Goal: Register for event/course: Sign up to attend an event or enroll in a course

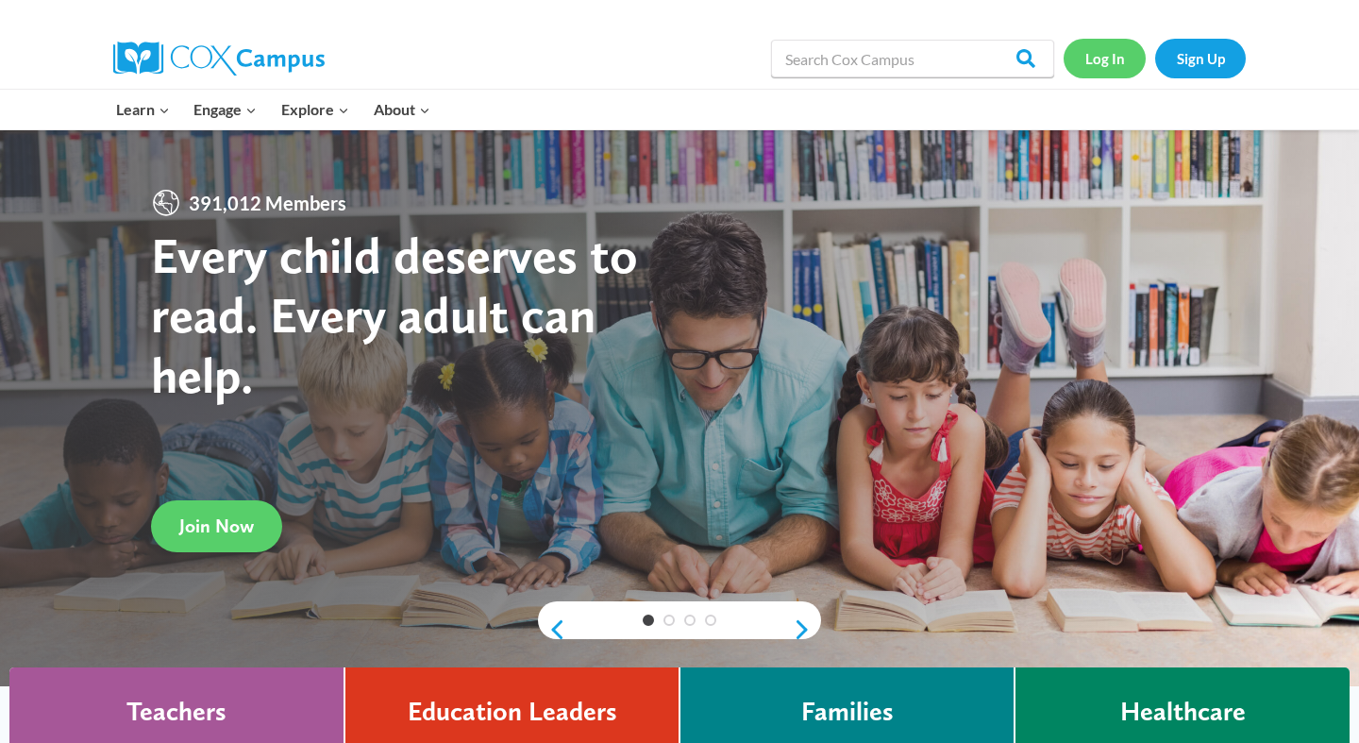
click at [1097, 61] on link "Log In" at bounding box center [1105, 58] width 82 height 39
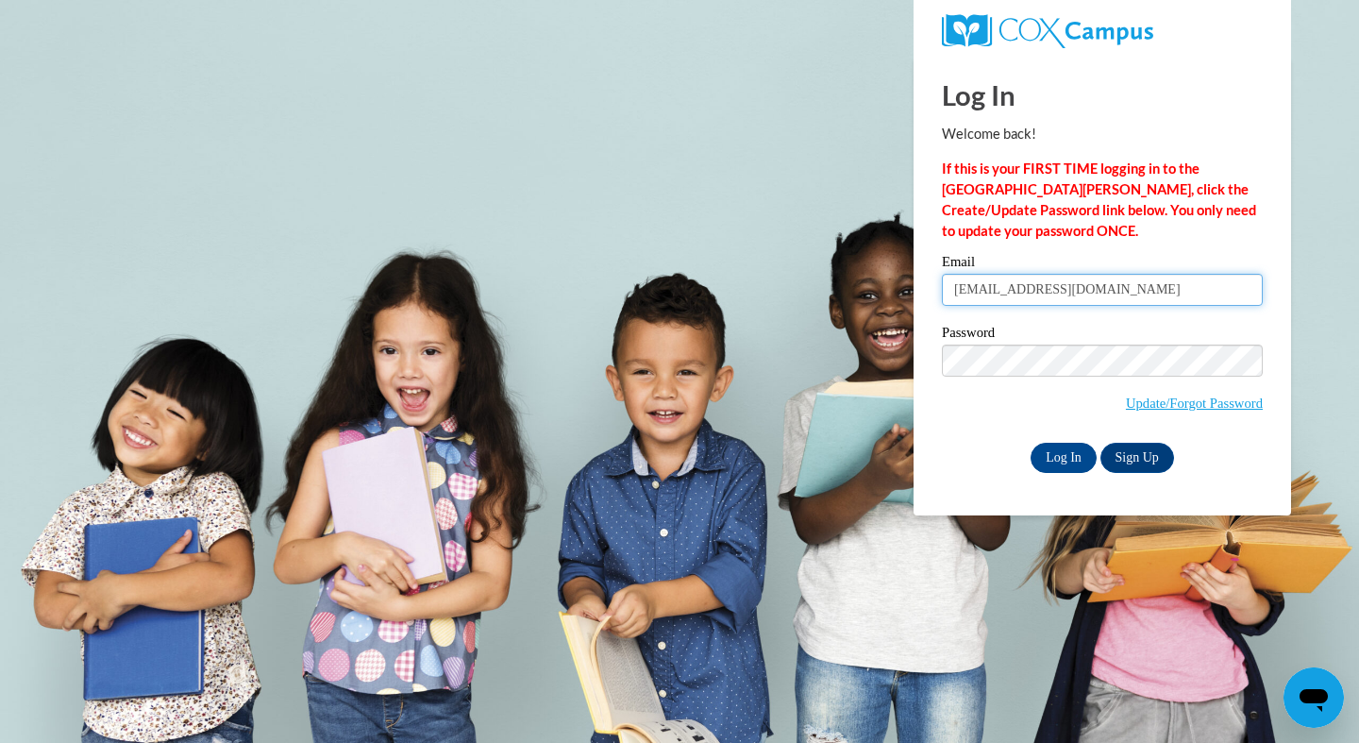
type input "gloriaylove73@gmail.com"
click at [1067, 465] on input "Log In" at bounding box center [1064, 458] width 66 height 30
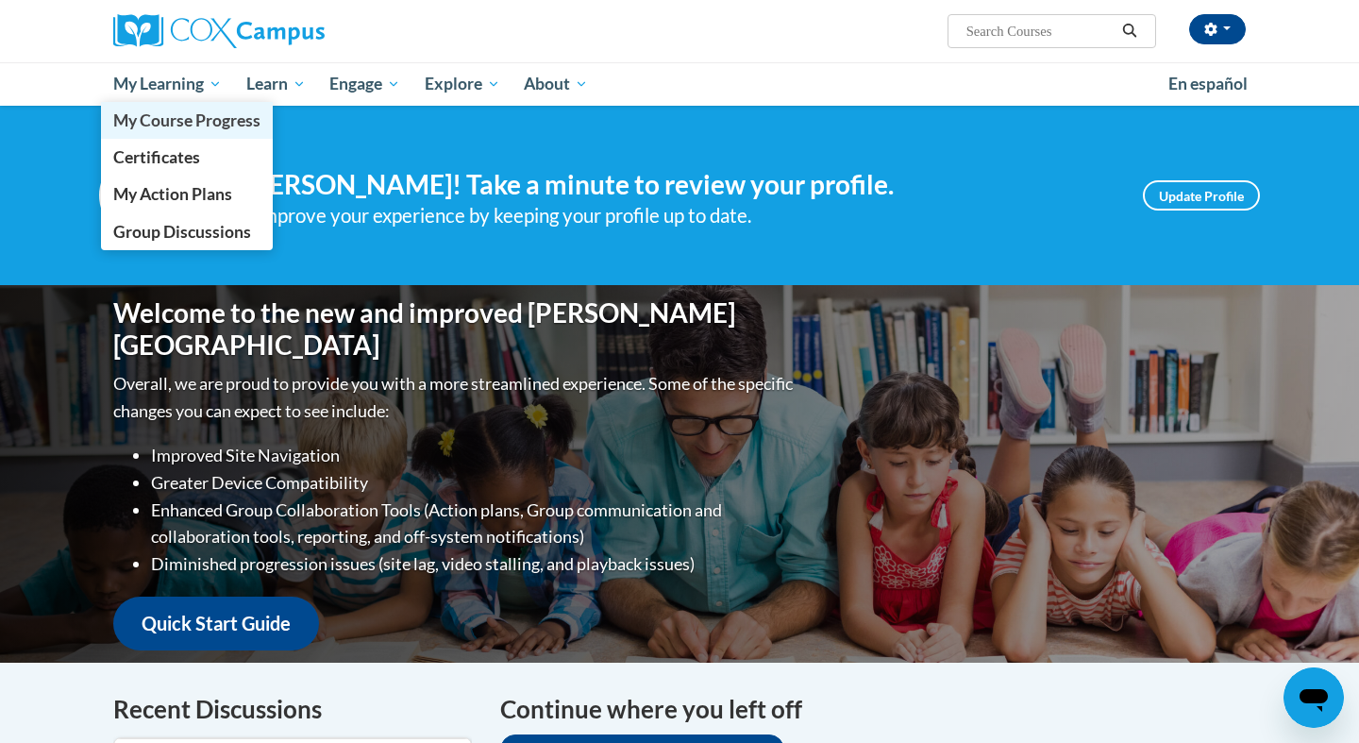
click at [202, 126] on span "My Course Progress" at bounding box center [186, 120] width 147 height 20
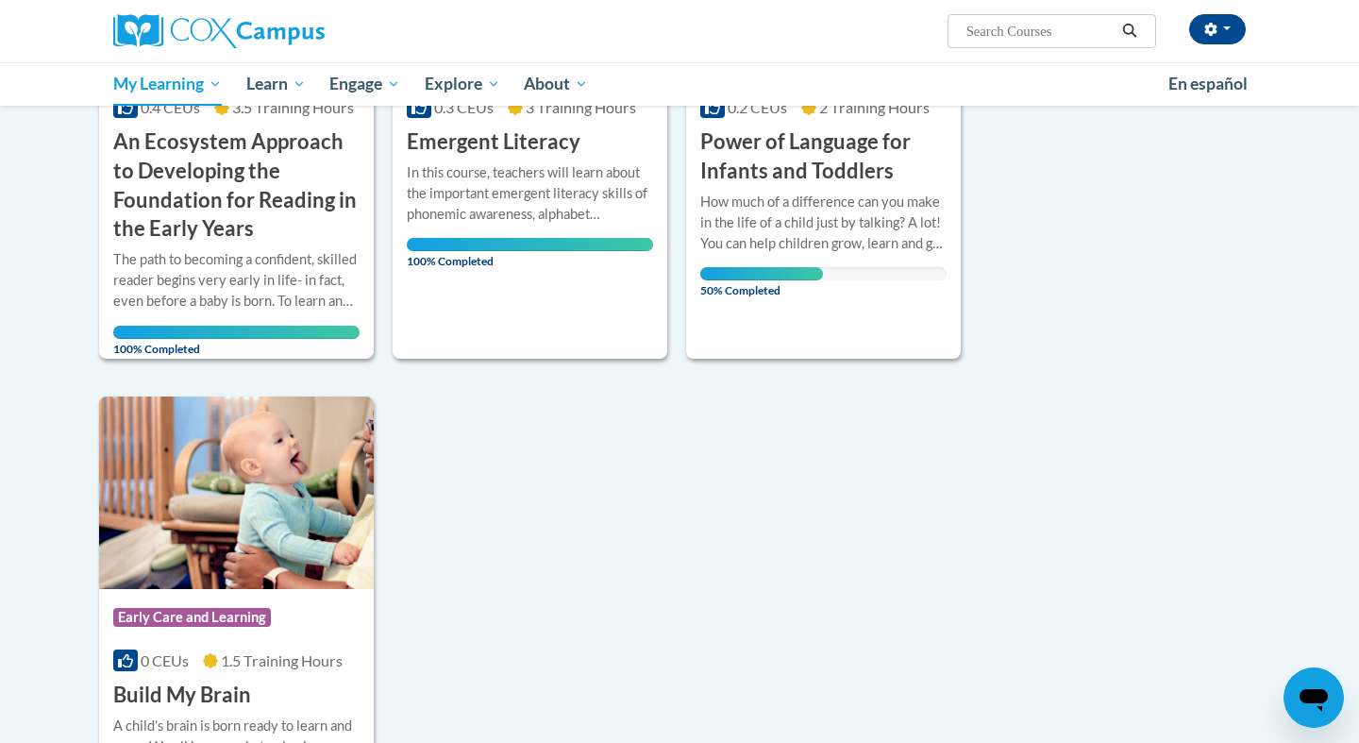
scroll to position [484, 0]
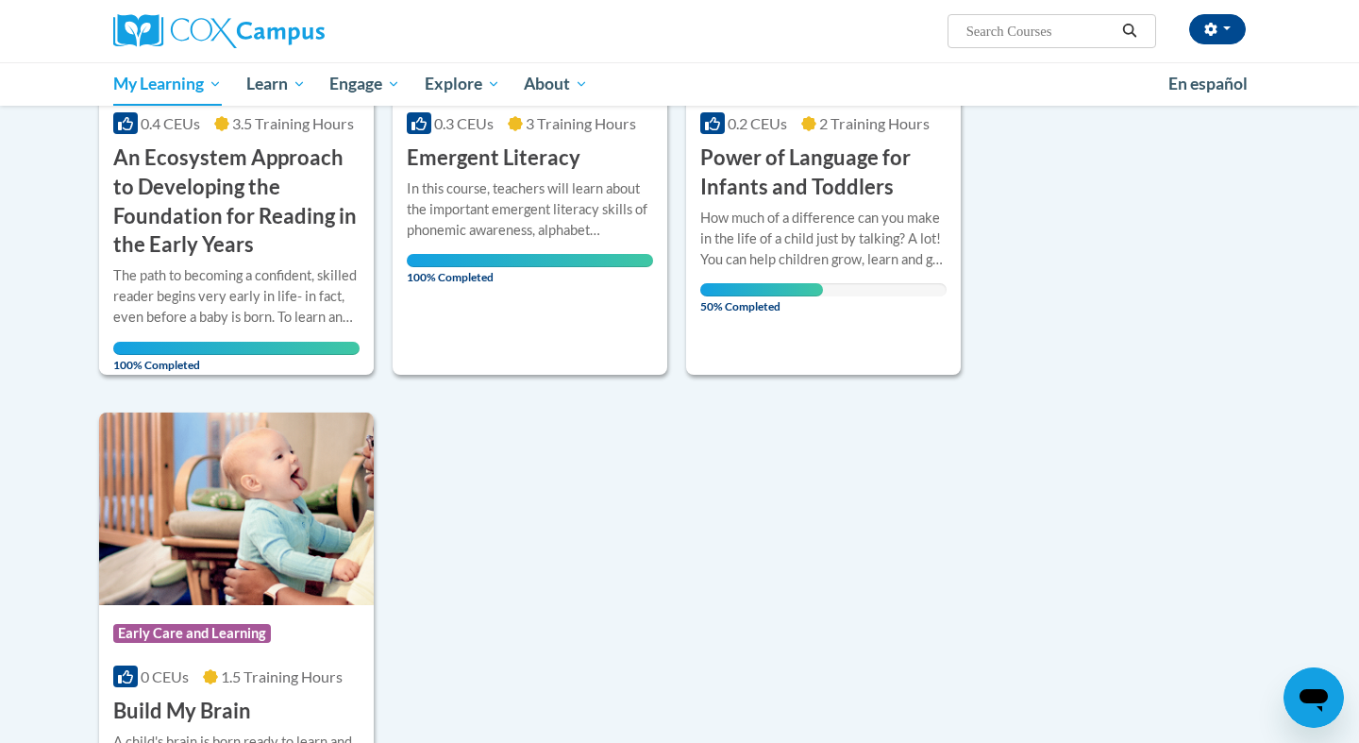
click at [781, 268] on div "How much of a difference can you make in the life of a child just by talking? A…" at bounding box center [823, 253] width 246 height 90
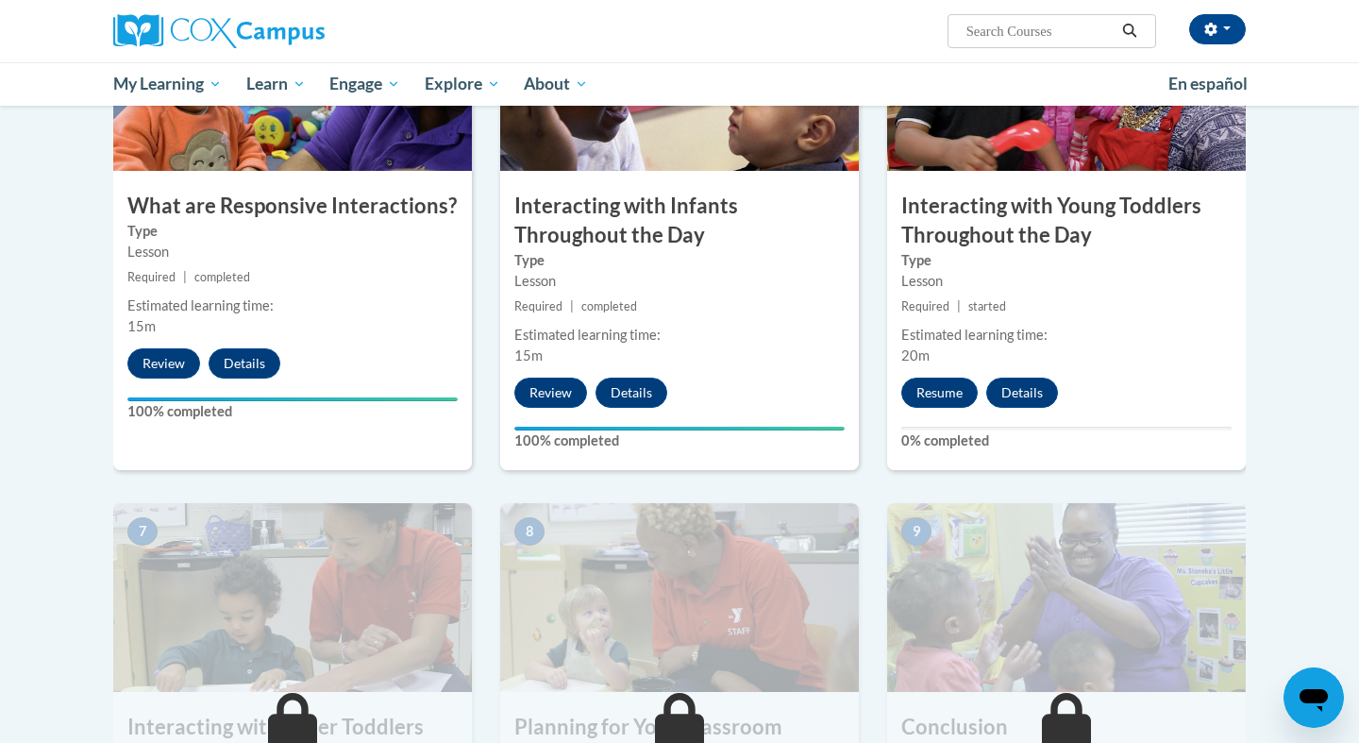
scroll to position [1081, 0]
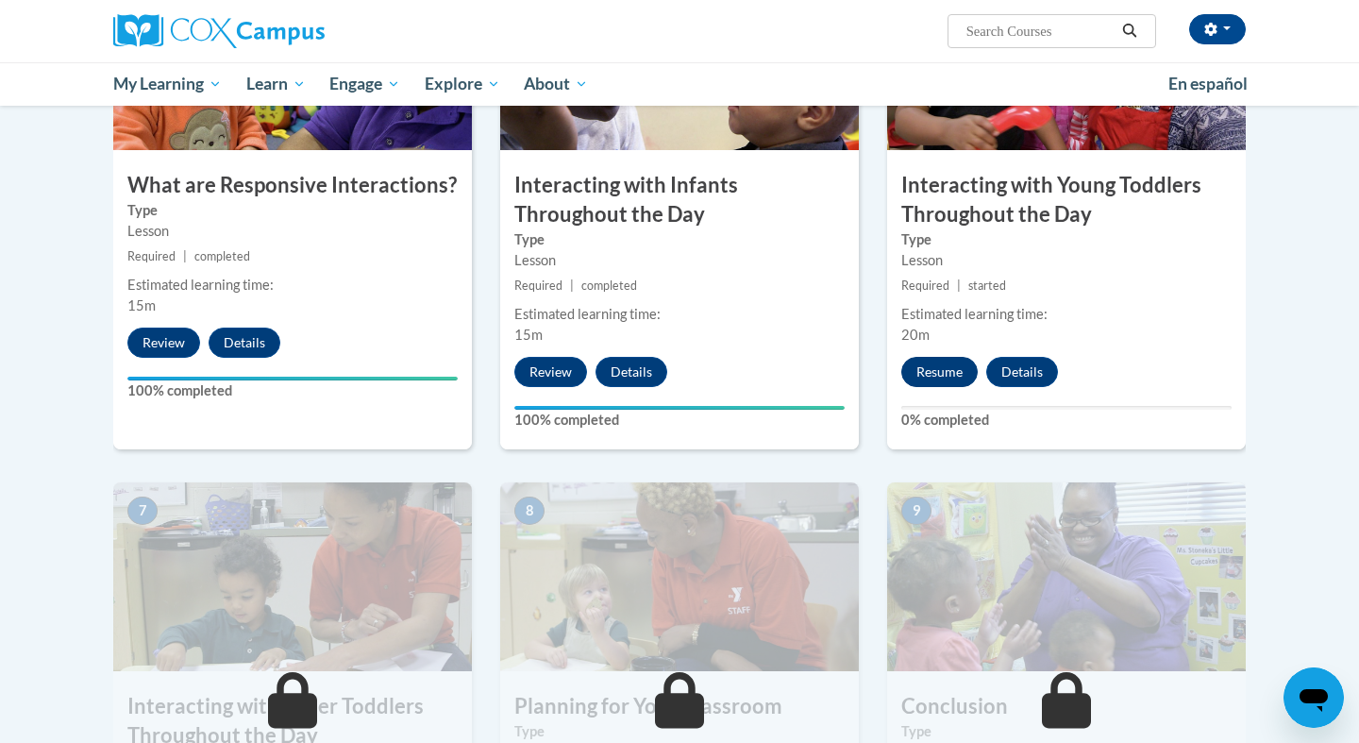
click at [939, 357] on button "Resume" at bounding box center [940, 372] width 76 height 30
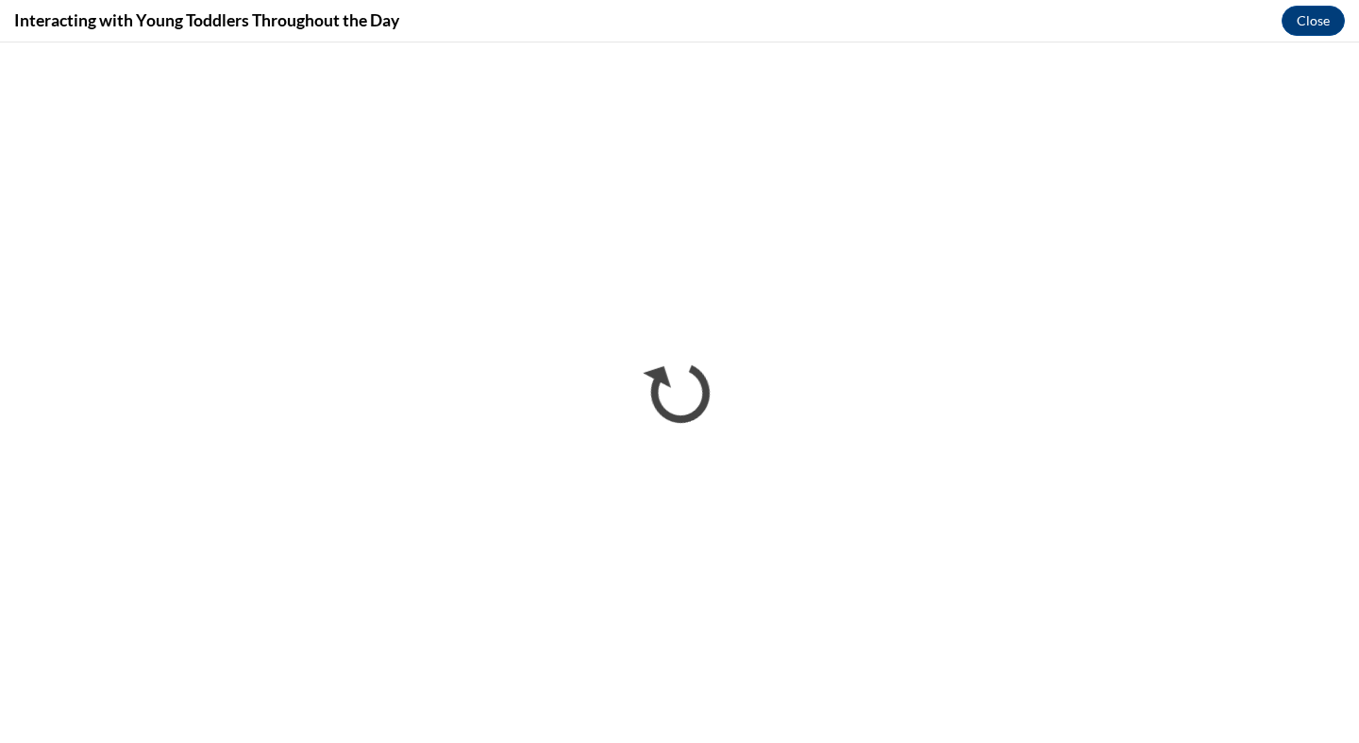
scroll to position [0, 0]
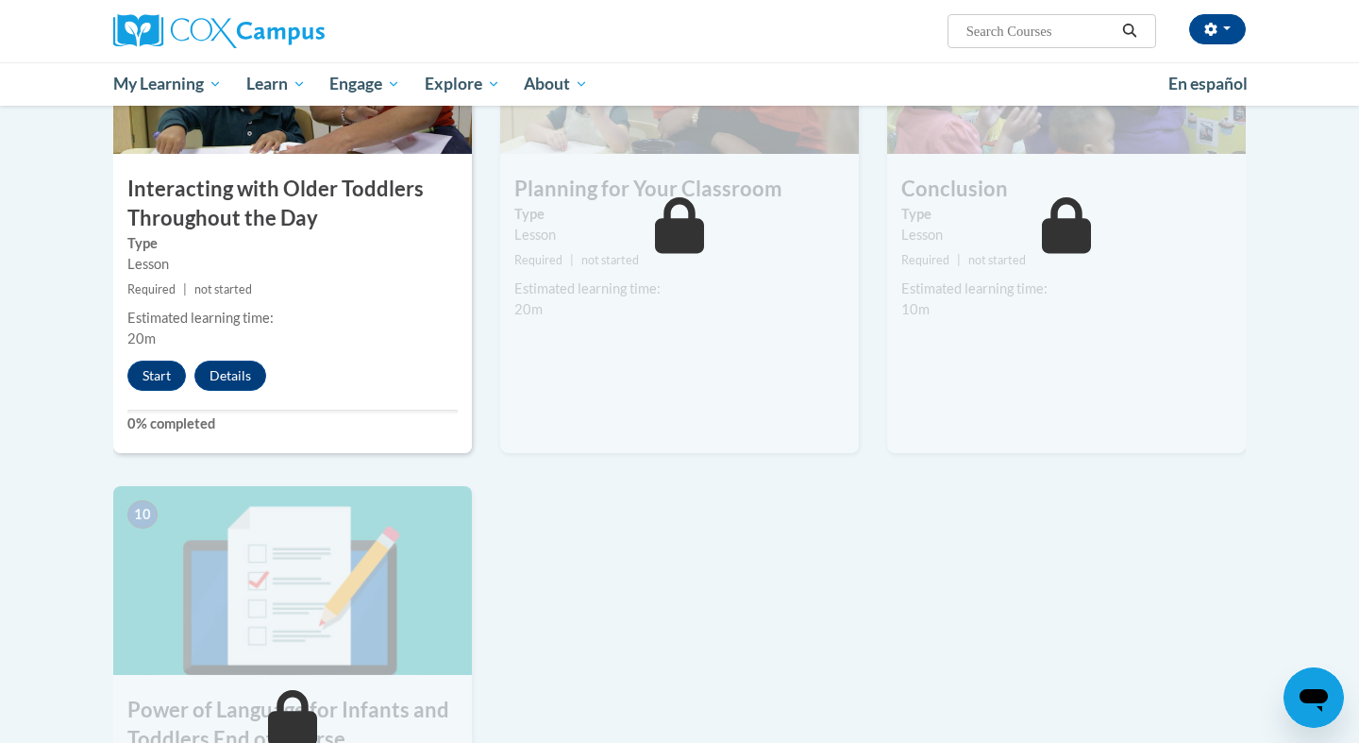
scroll to position [1601, 0]
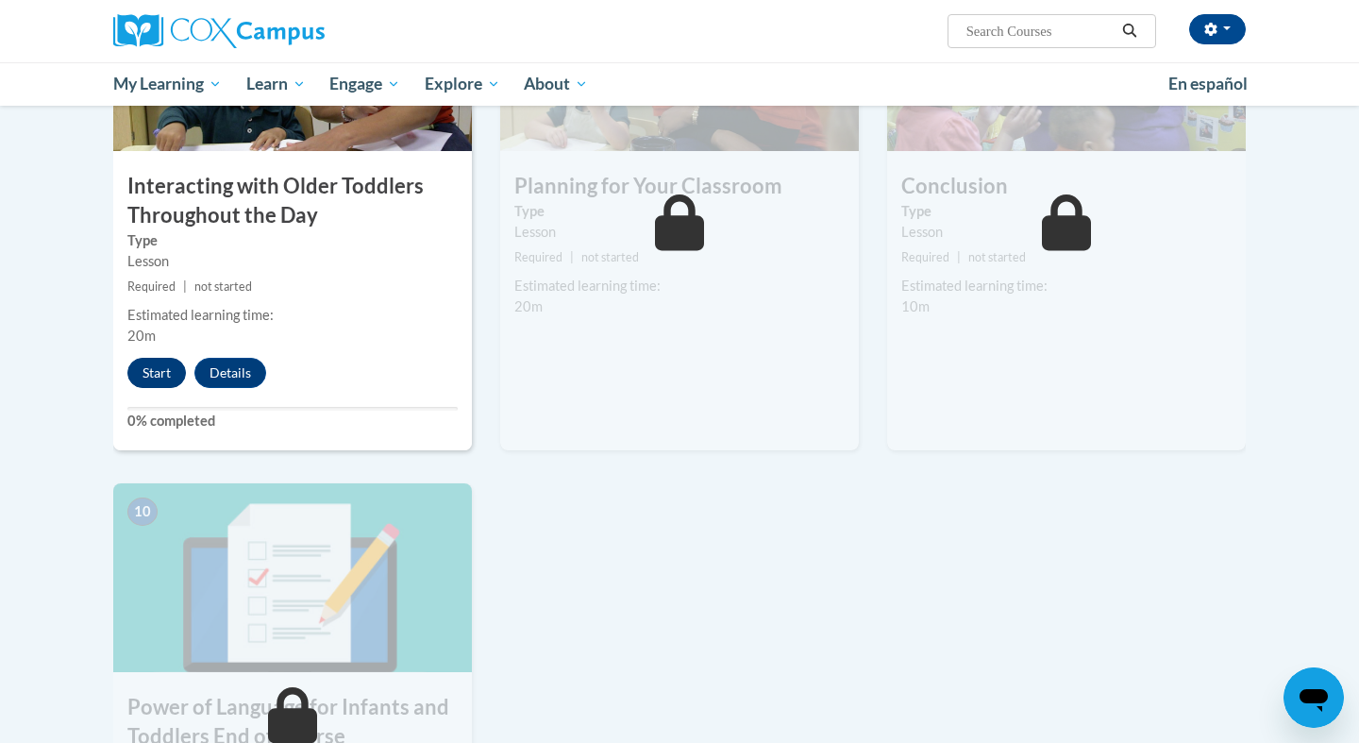
click at [166, 358] on button "Start" at bounding box center [156, 373] width 59 height 30
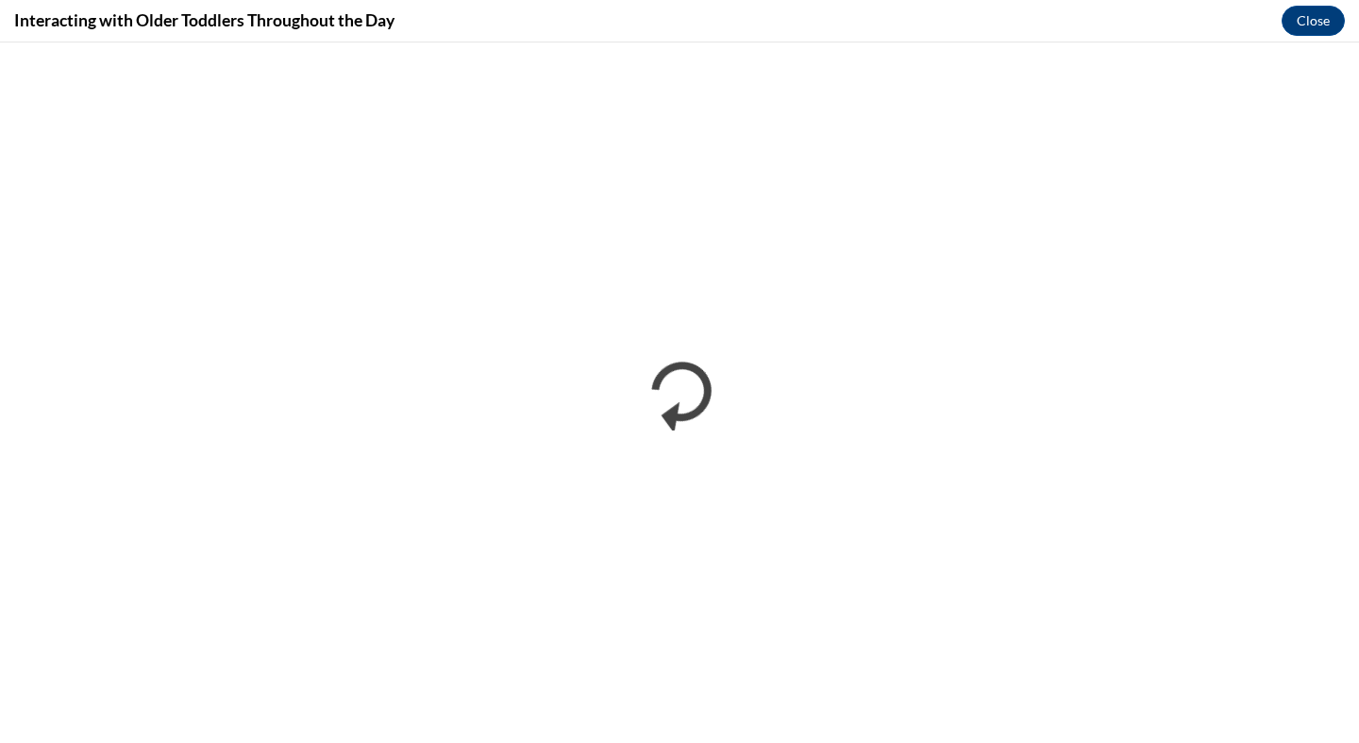
scroll to position [0, 0]
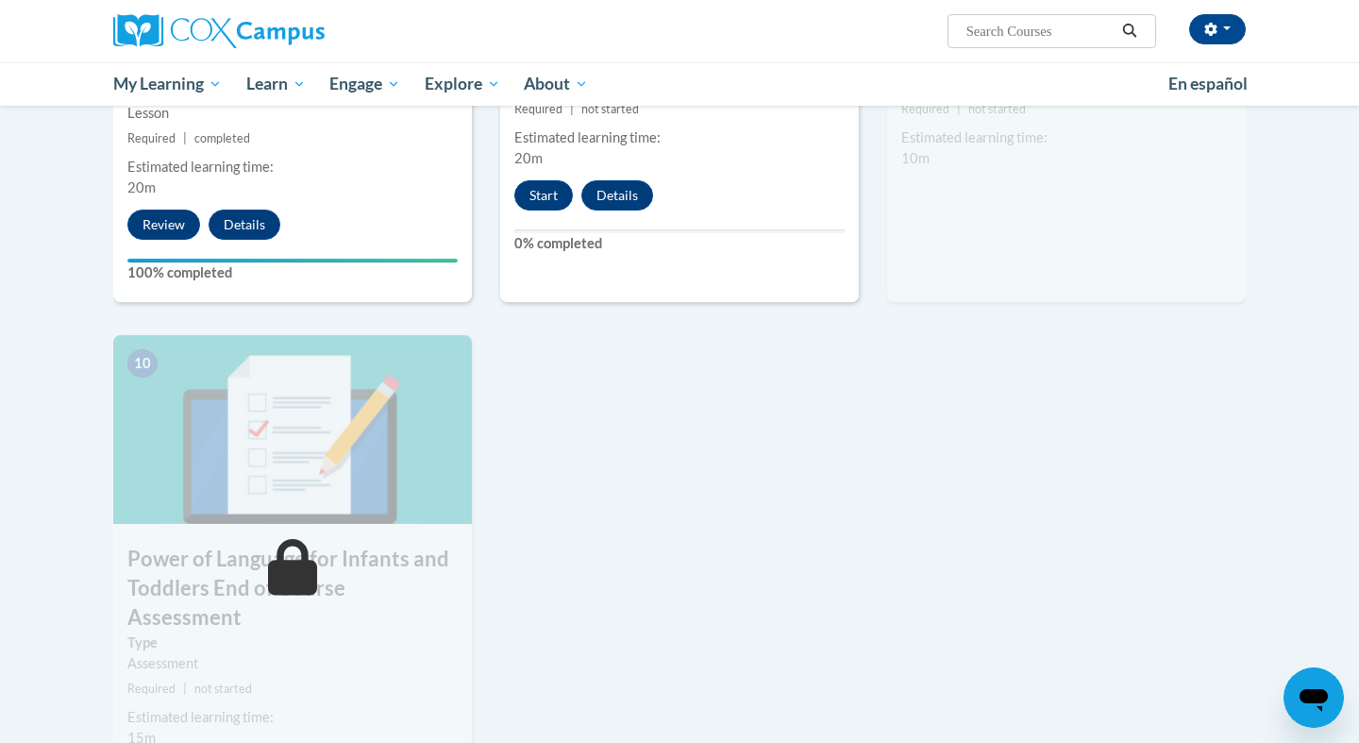
scroll to position [1751, 0]
click at [537, 178] on button "Start" at bounding box center [543, 193] width 59 height 30
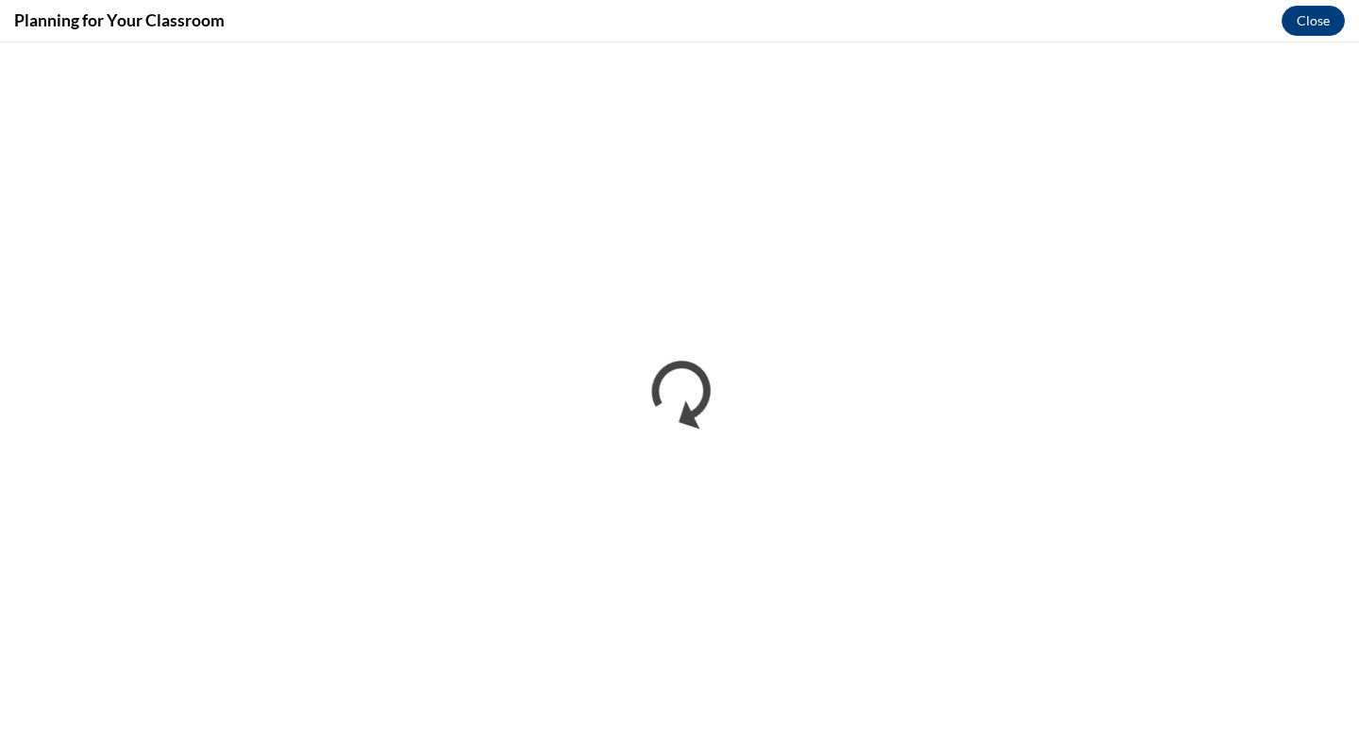
scroll to position [0, 0]
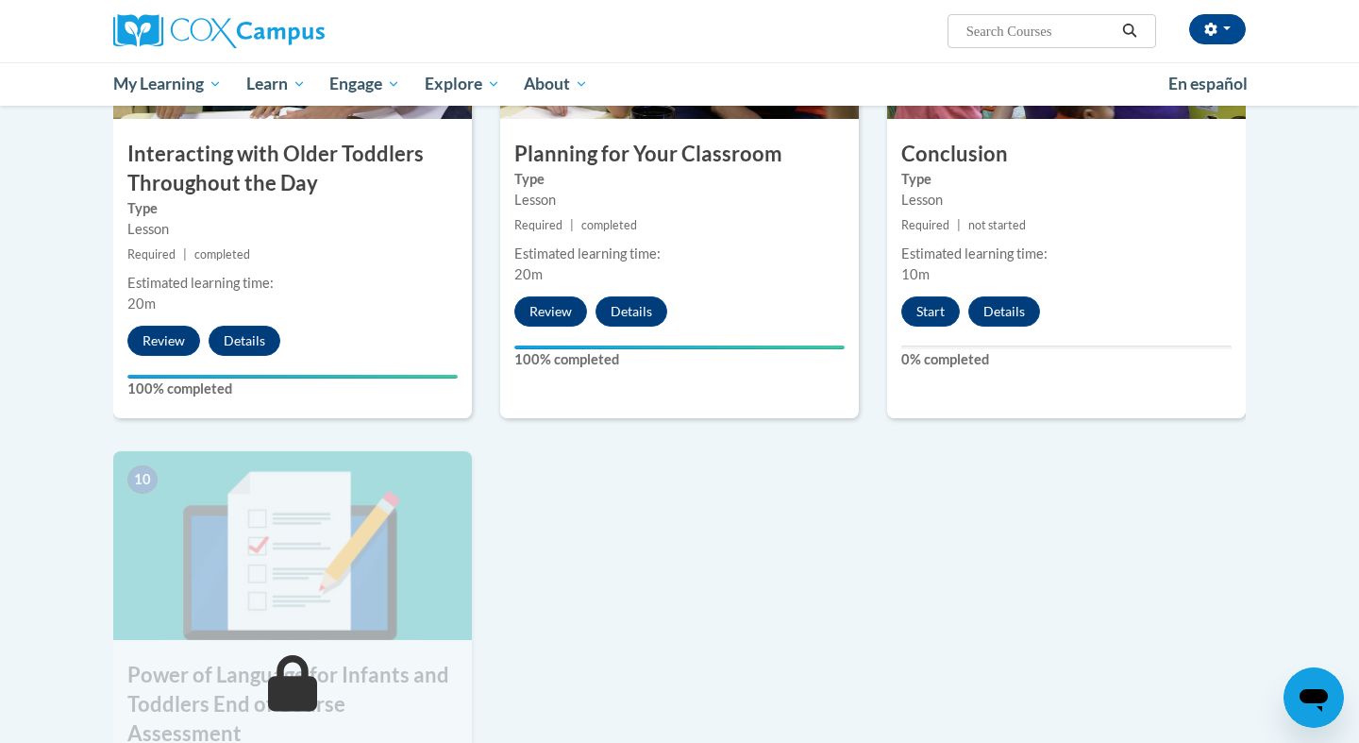
scroll to position [1635, 0]
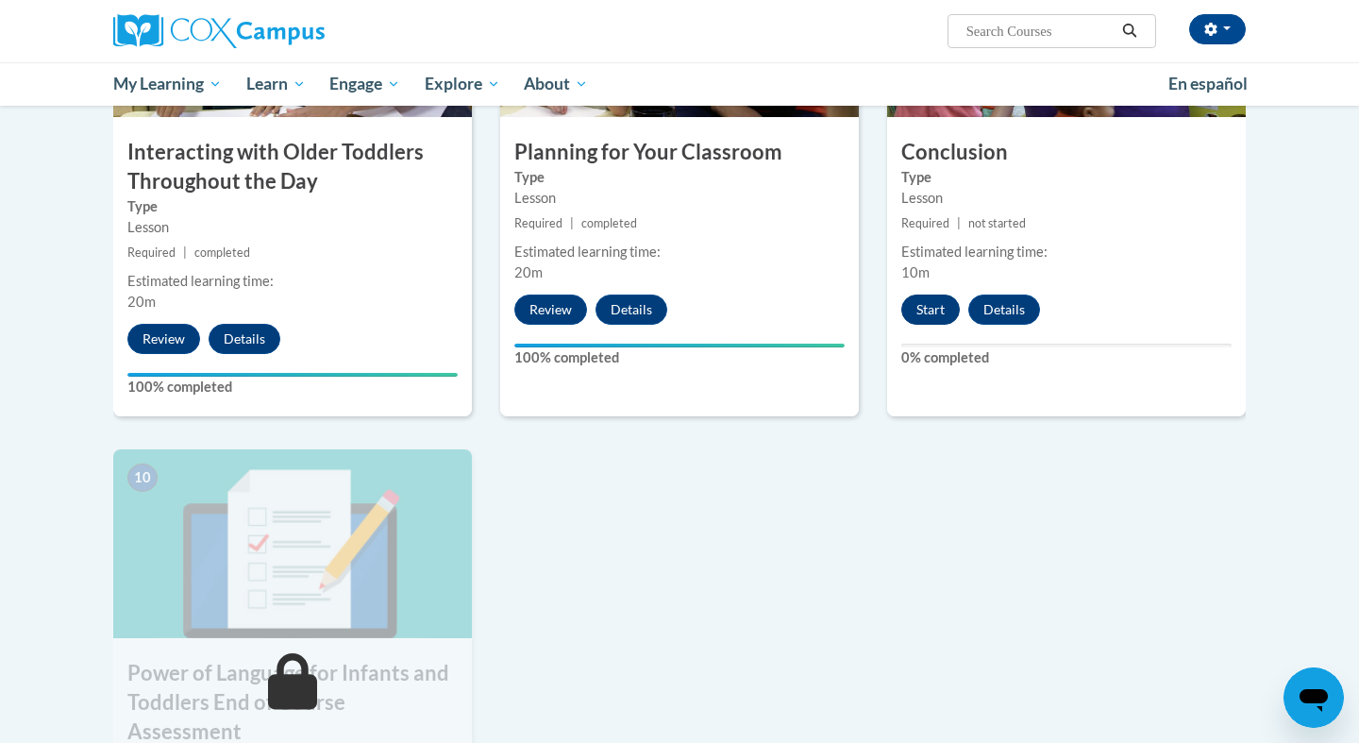
click at [936, 295] on button "Start" at bounding box center [931, 310] width 59 height 30
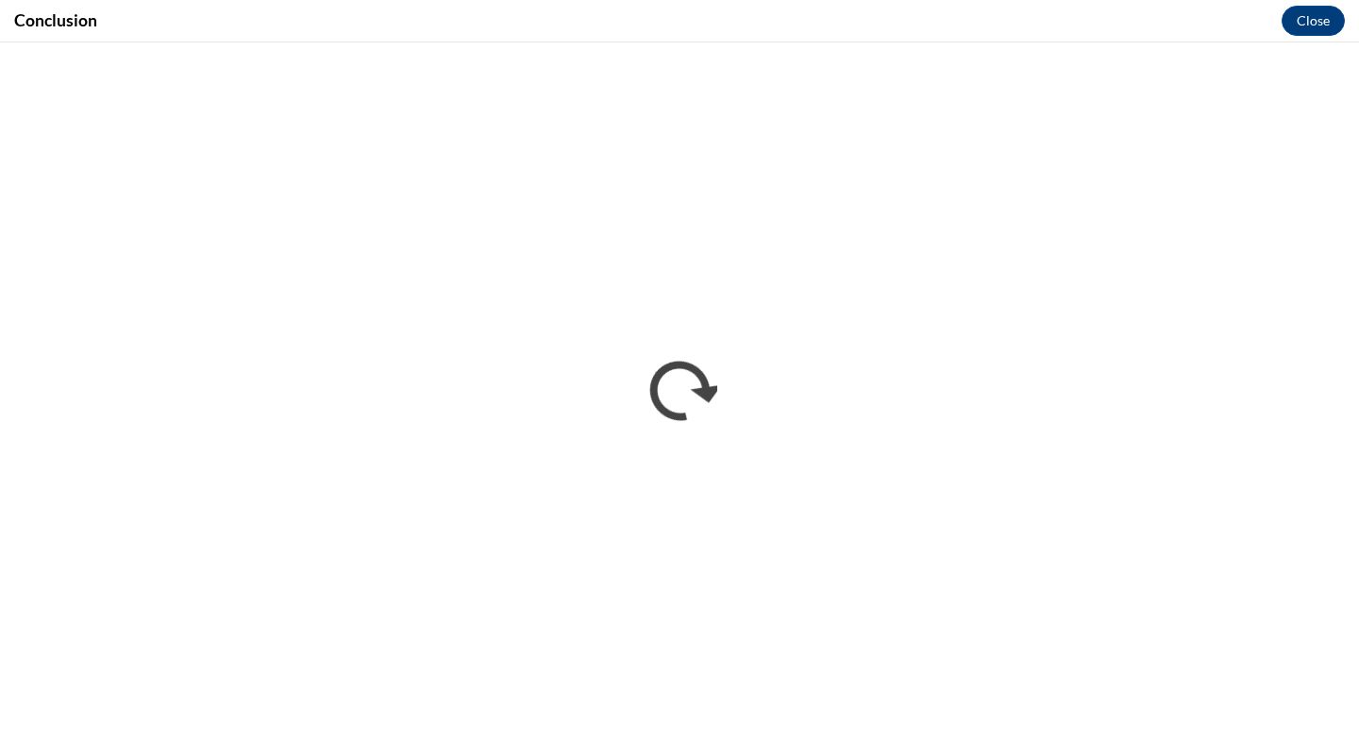
scroll to position [0, 0]
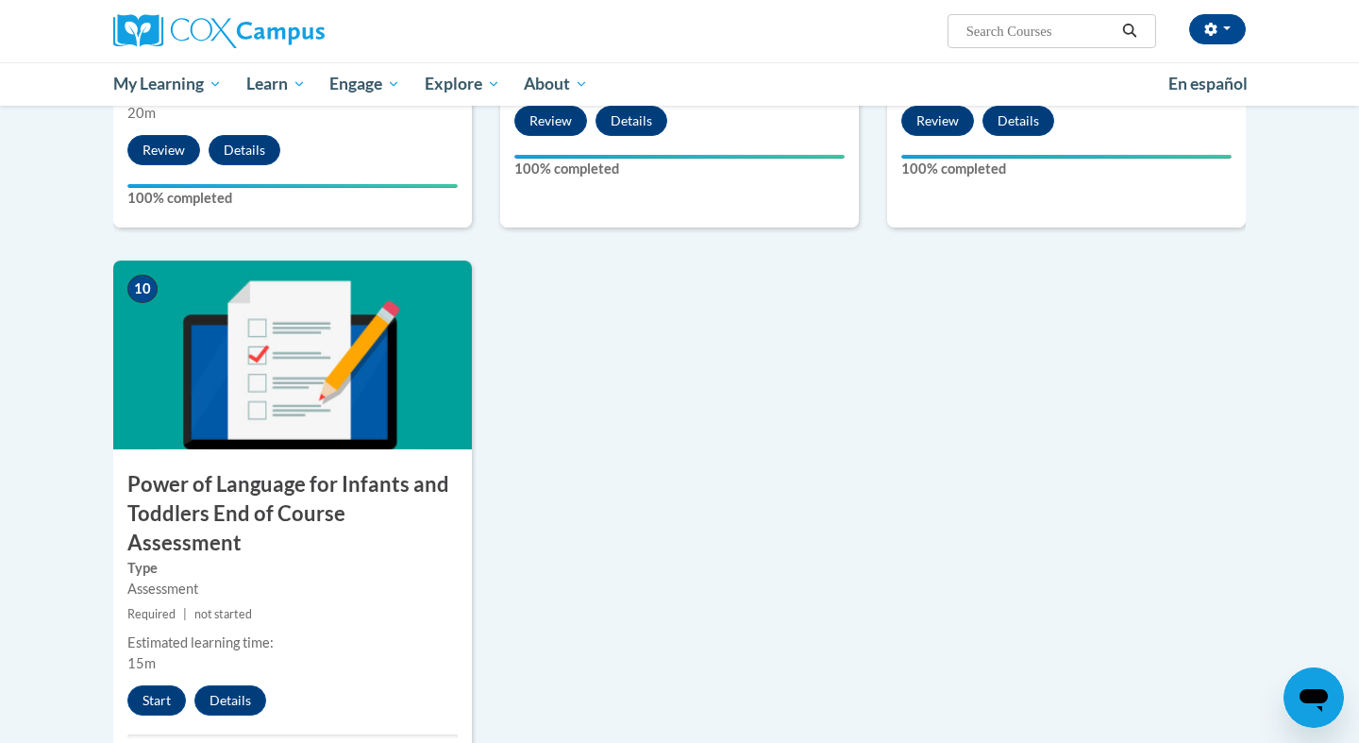
scroll to position [1849, 0]
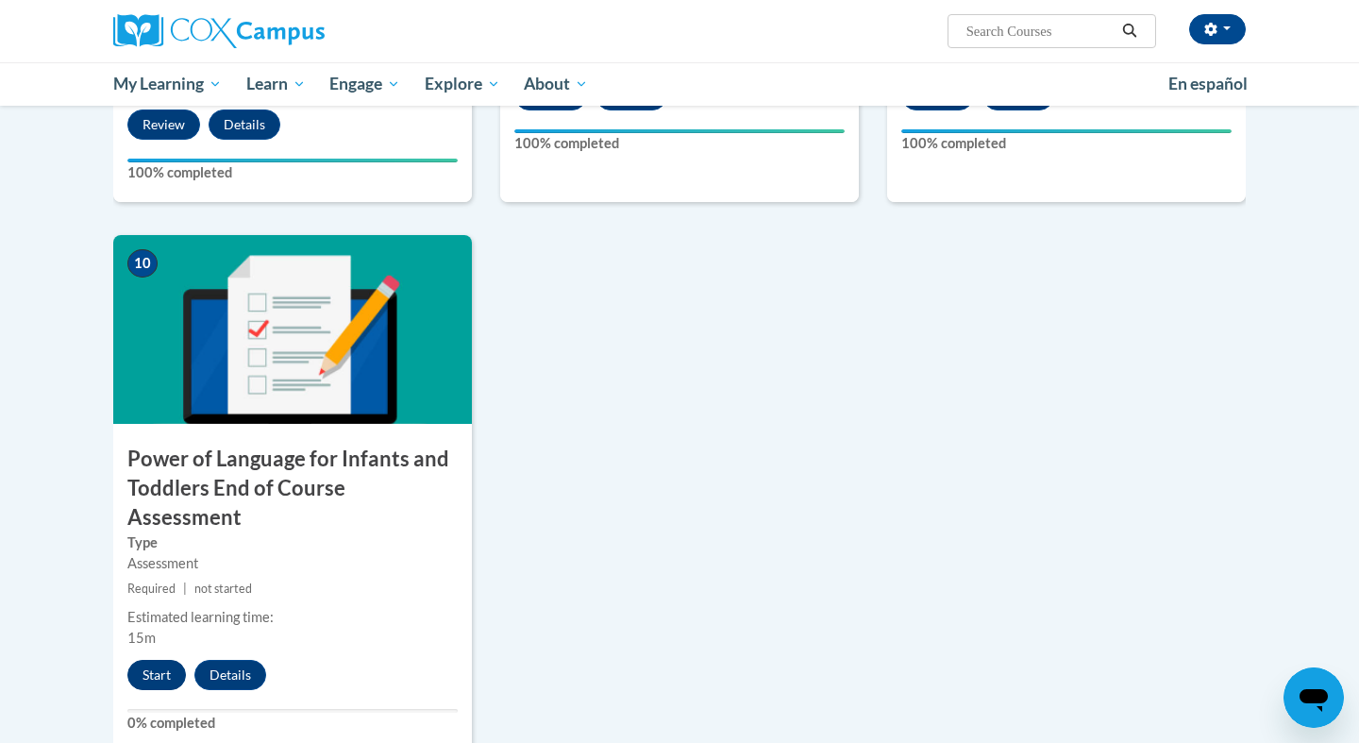
click at [164, 660] on button "Start" at bounding box center [156, 675] width 59 height 30
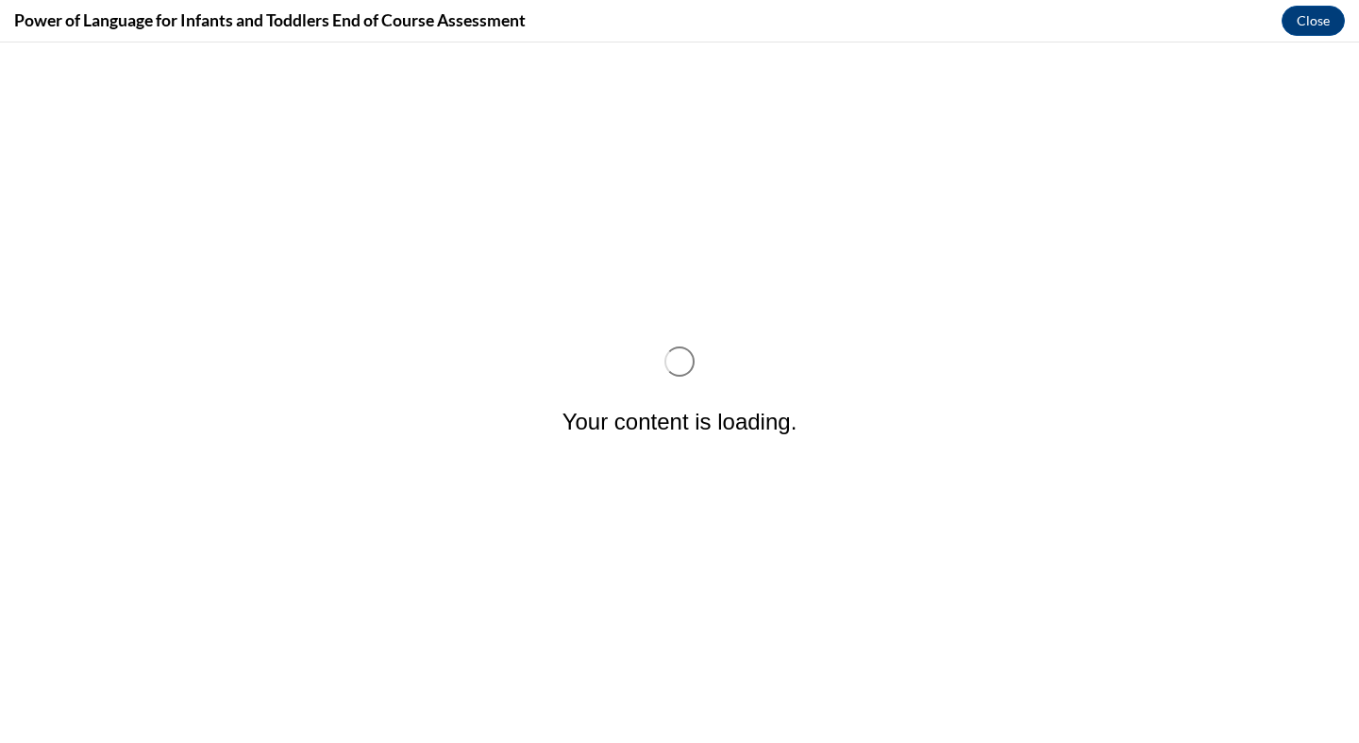
scroll to position [0, 0]
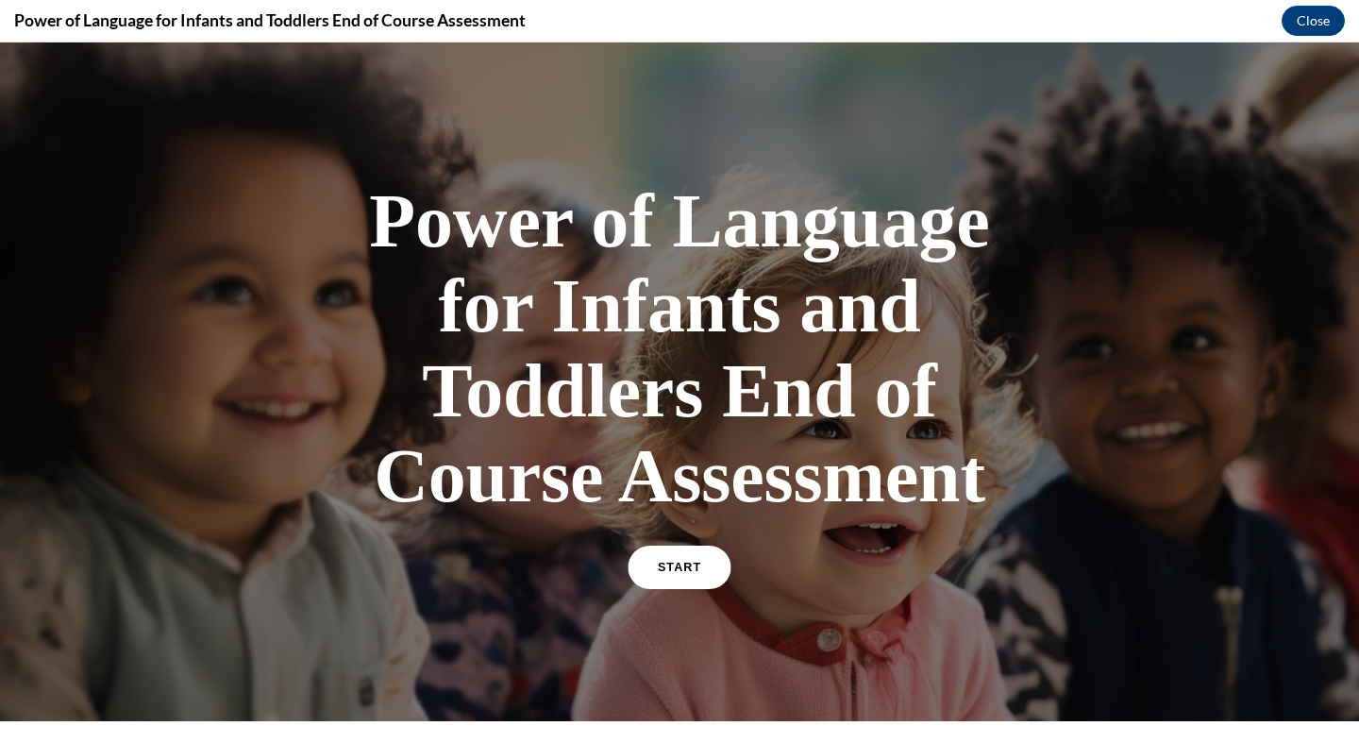
click at [691, 575] on link "START" at bounding box center [679, 567] width 103 height 43
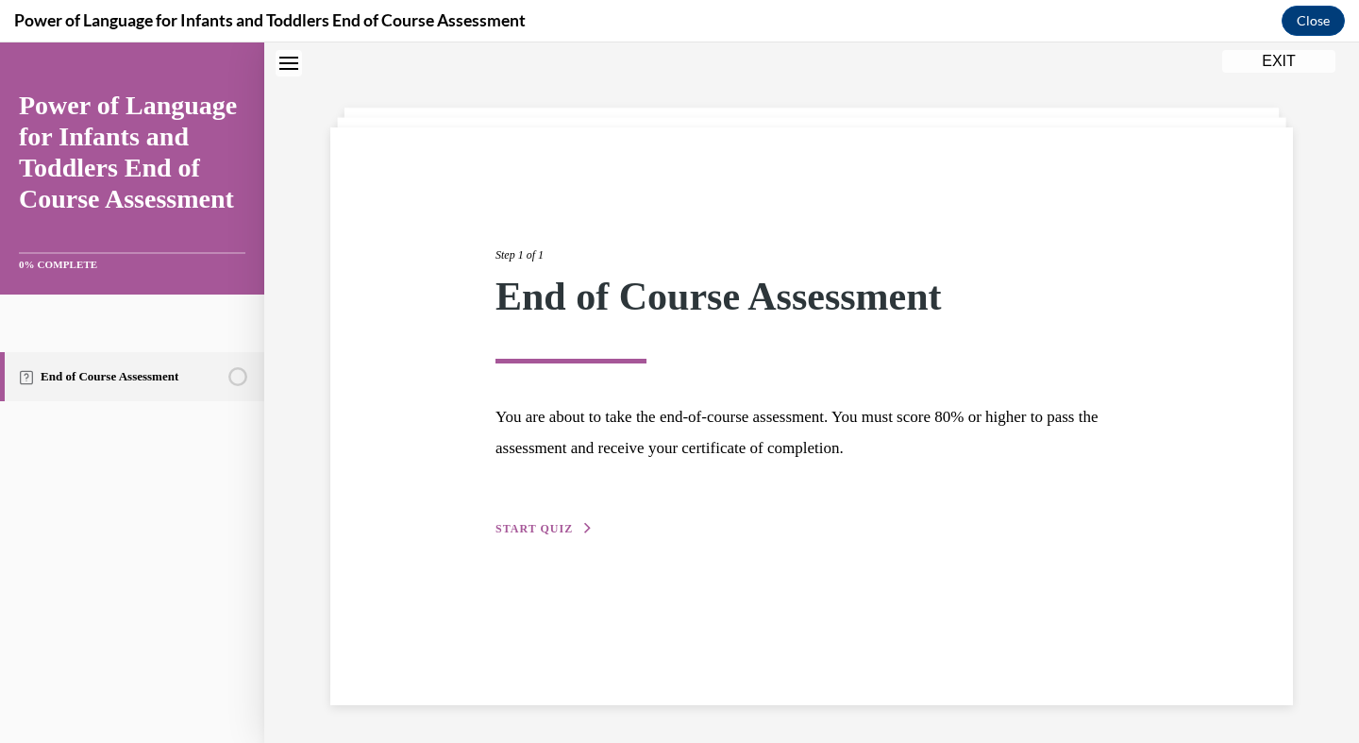
scroll to position [59, 0]
click at [522, 525] on span "START QUIZ" at bounding box center [534, 528] width 77 height 13
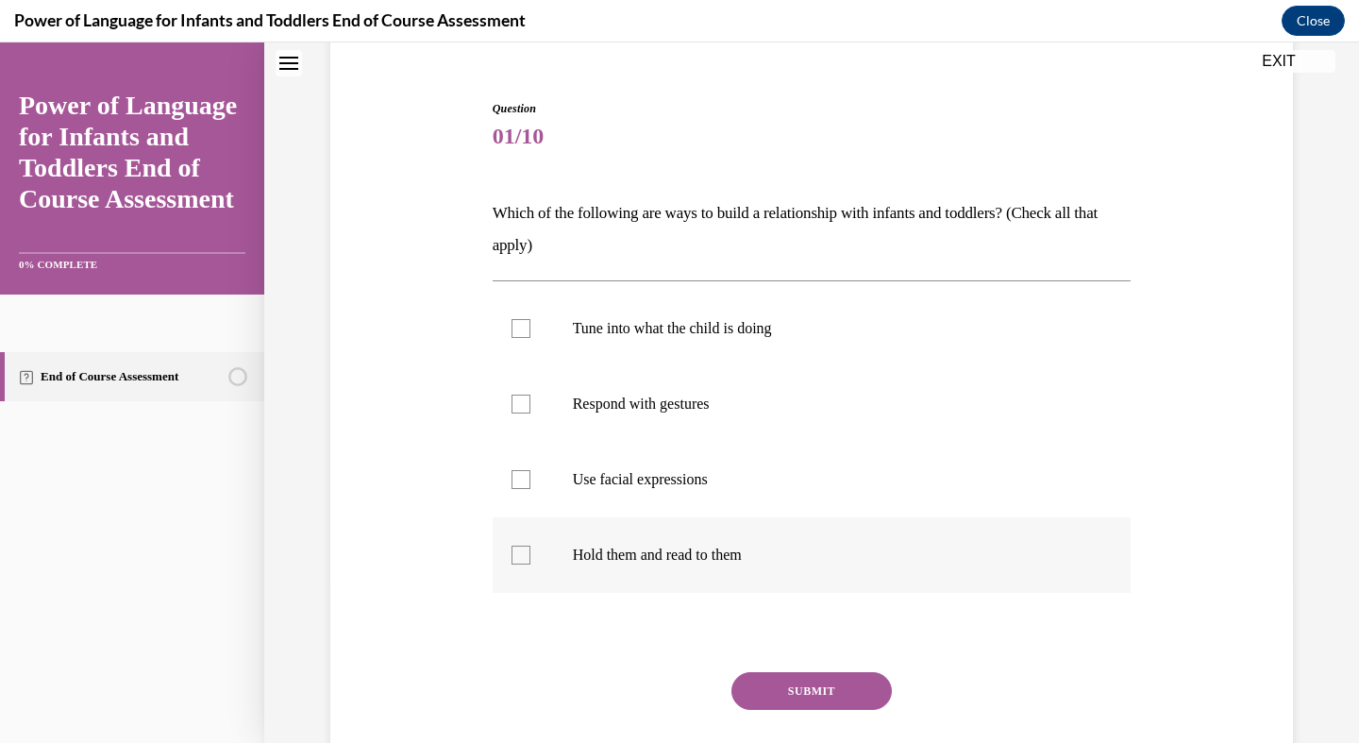
scroll to position [176, 0]
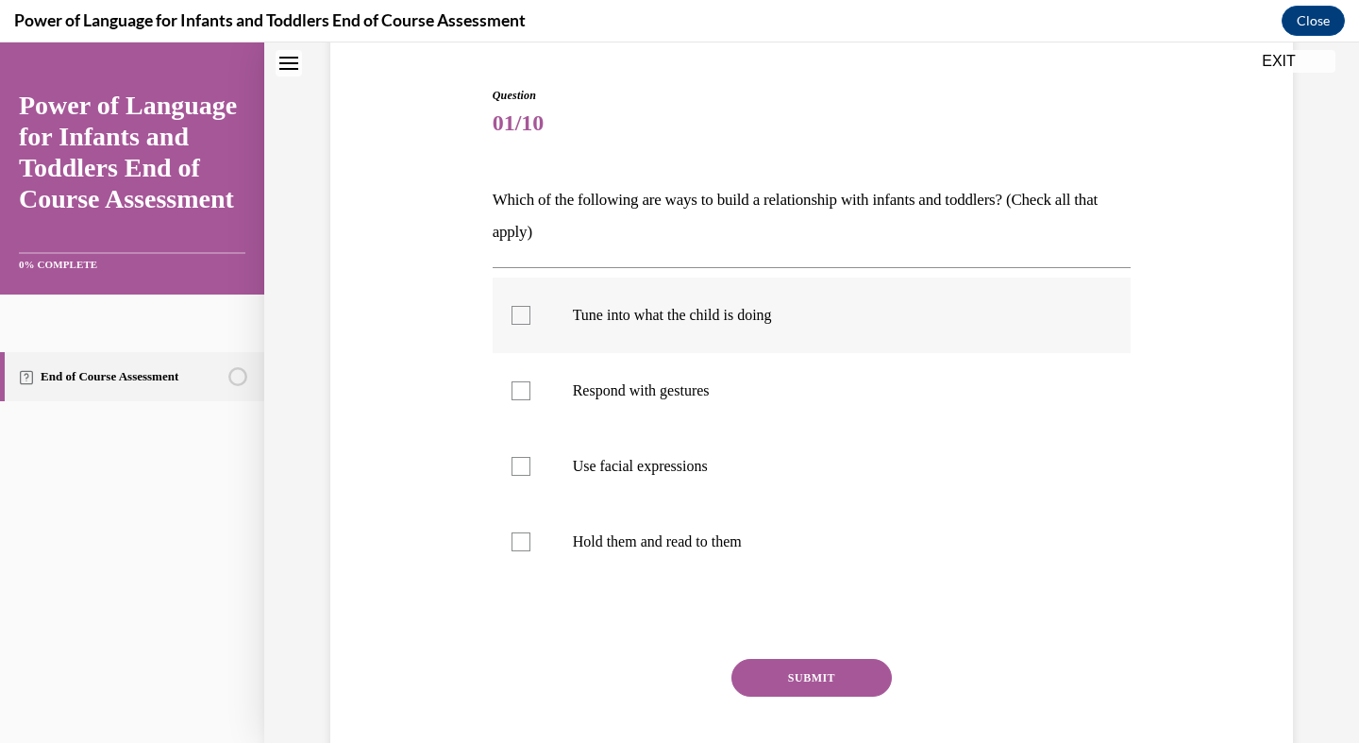
click at [525, 320] on div at bounding box center [521, 315] width 19 height 19
click at [525, 320] on input "Tune into what the child is doing" at bounding box center [521, 315] width 19 height 19
checkbox input "true"
click at [523, 393] on div at bounding box center [521, 390] width 19 height 19
click at [523, 393] on input "Respond with gestures" at bounding box center [521, 390] width 19 height 19
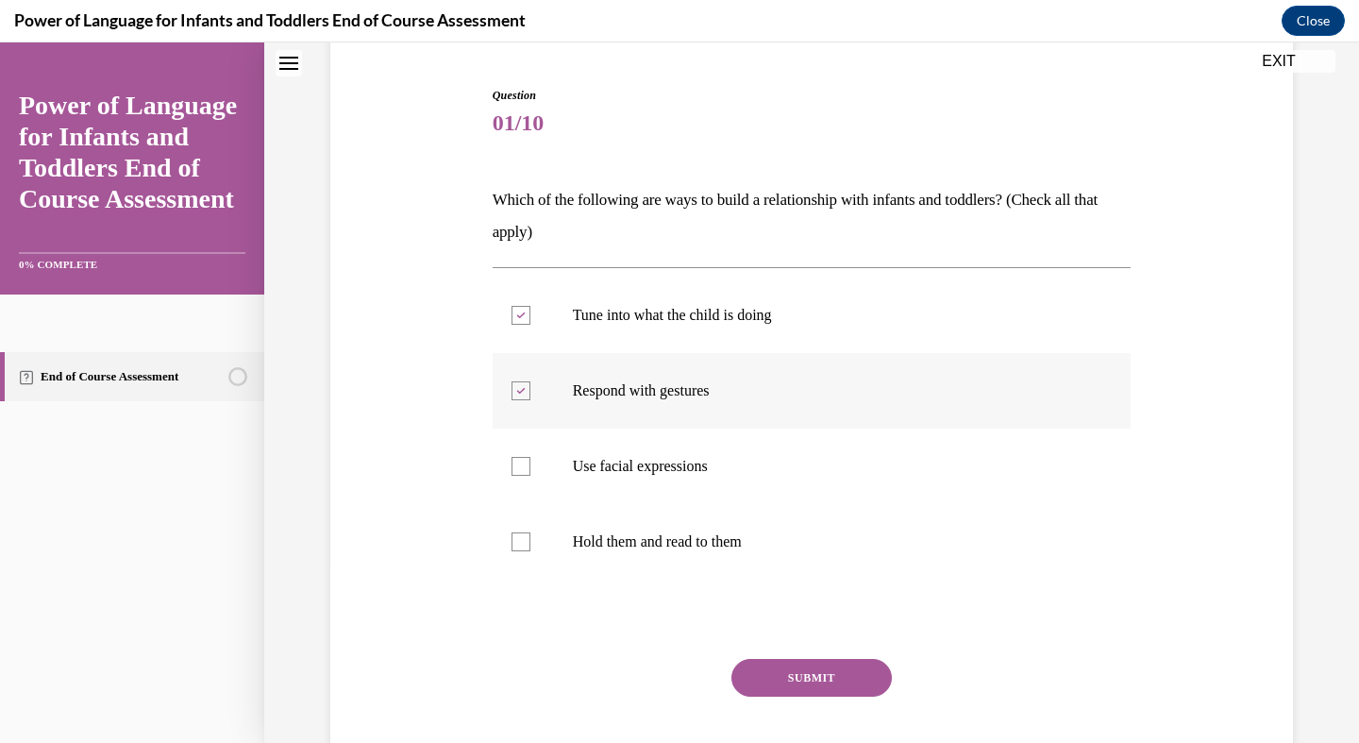
click at [522, 390] on icon at bounding box center [520, 391] width 8 height 7
click at [522, 390] on input "Respond with gestures" at bounding box center [521, 390] width 19 height 19
checkbox input "false"
click at [523, 467] on div at bounding box center [521, 466] width 19 height 19
click at [523, 467] on input "Use facial expressions" at bounding box center [521, 466] width 19 height 19
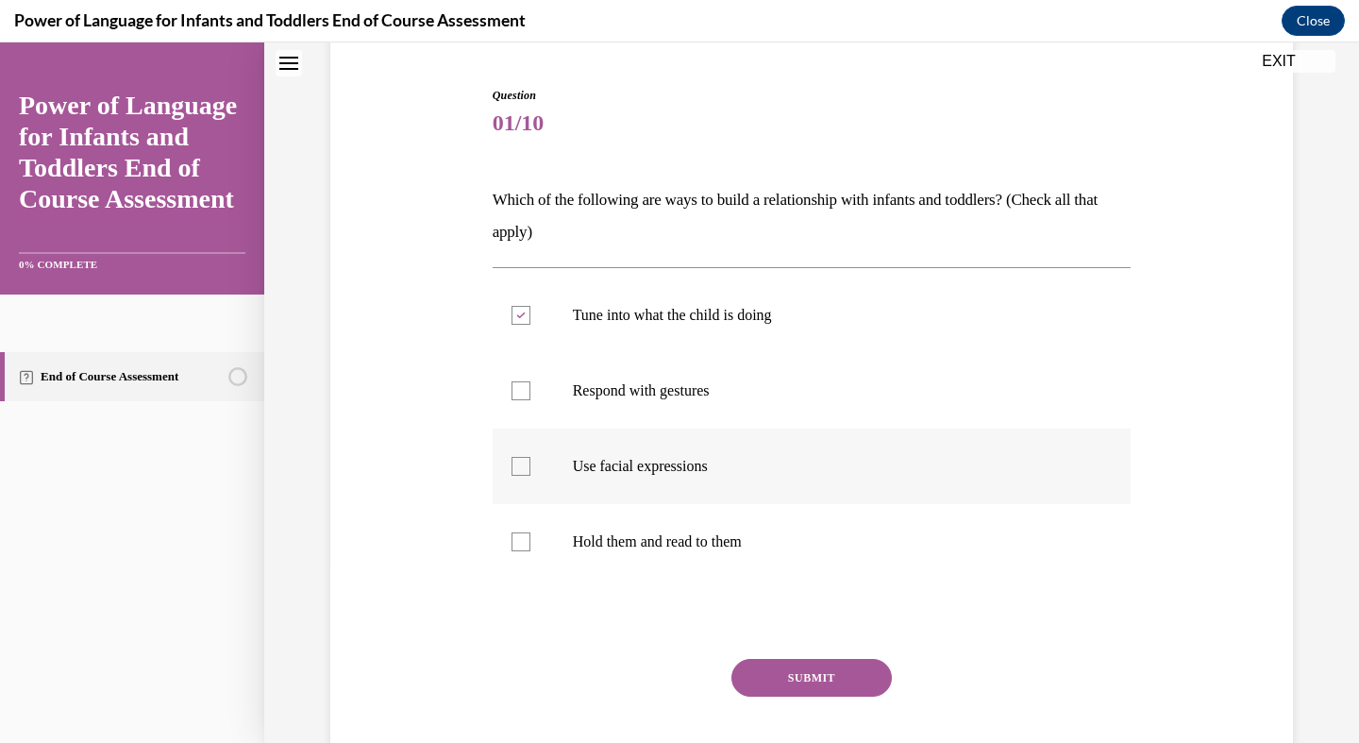
checkbox input "true"
click at [529, 392] on div at bounding box center [521, 390] width 19 height 19
click at [529, 392] on input "Respond with gestures" at bounding box center [521, 390] width 19 height 19
checkbox input "true"
click at [824, 675] on button "SUBMIT" at bounding box center [812, 678] width 160 height 38
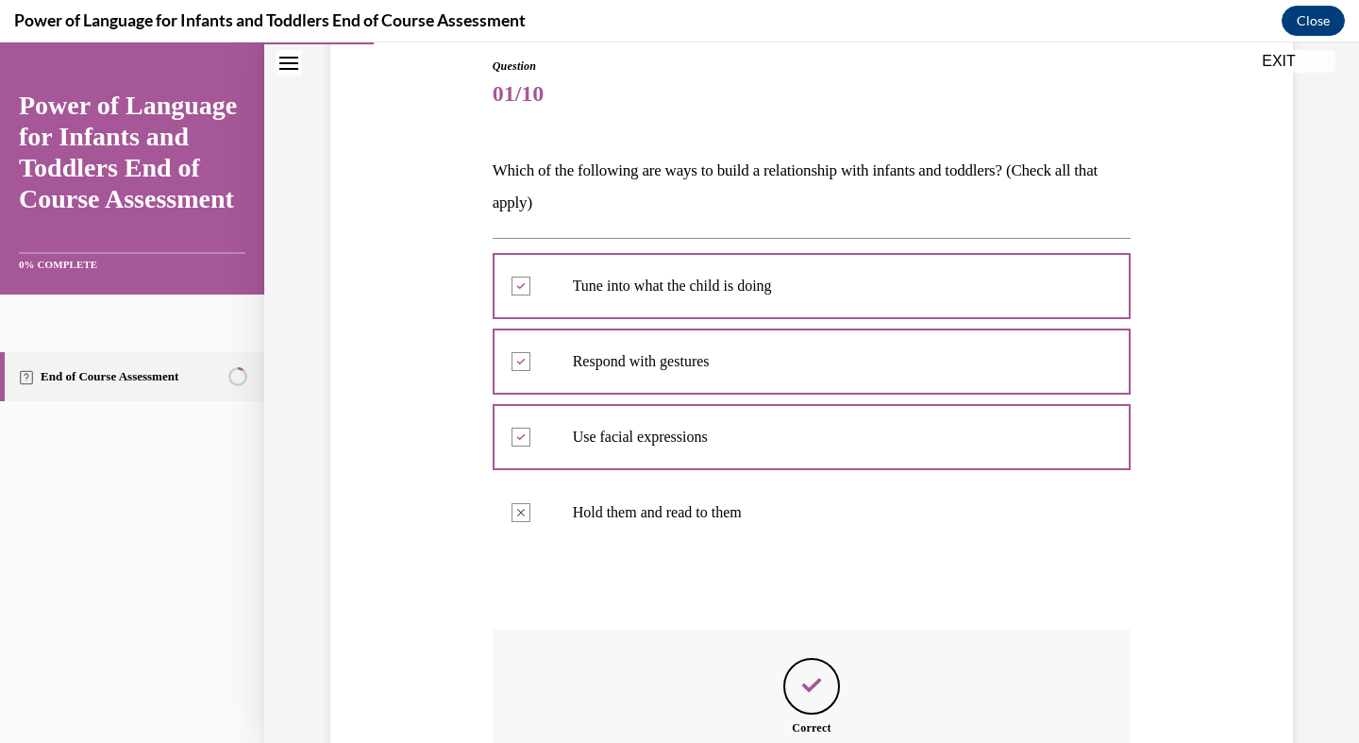
scroll to position [413, 0]
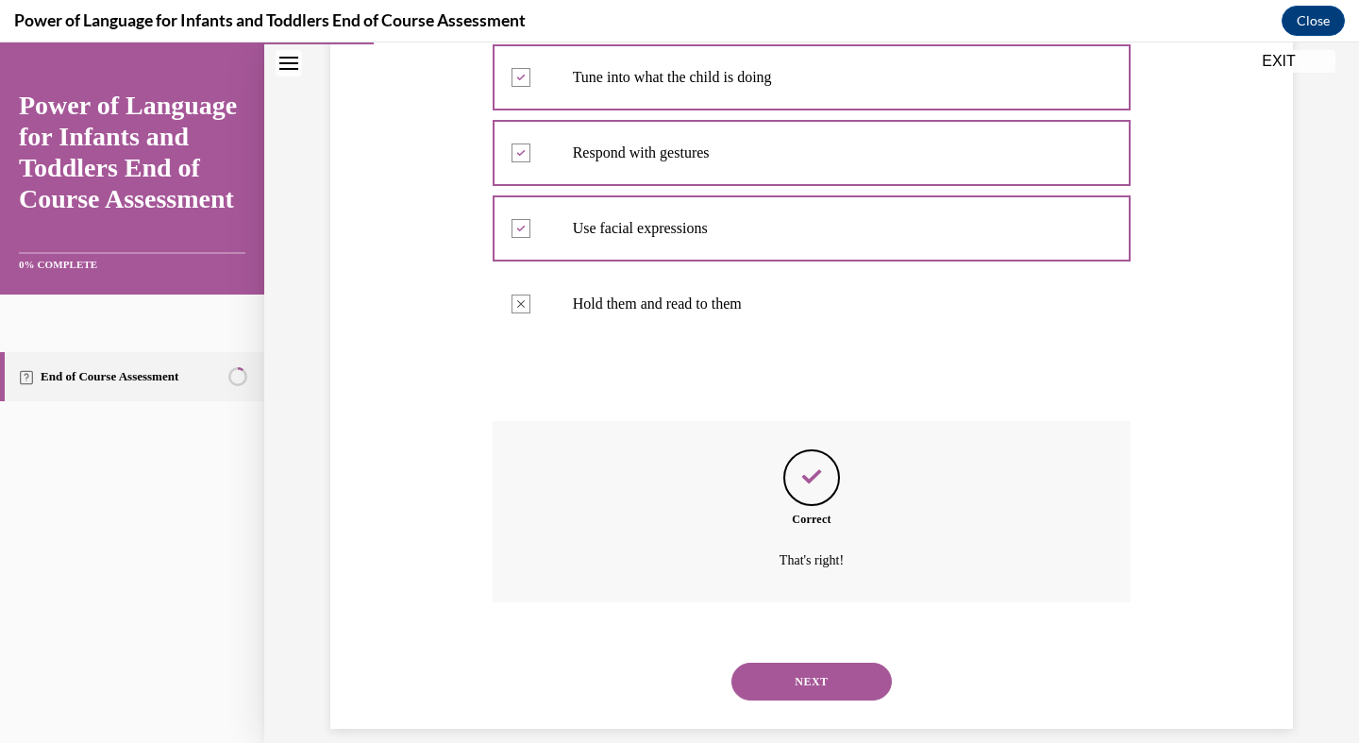
click at [817, 666] on button "NEXT" at bounding box center [812, 682] width 160 height 38
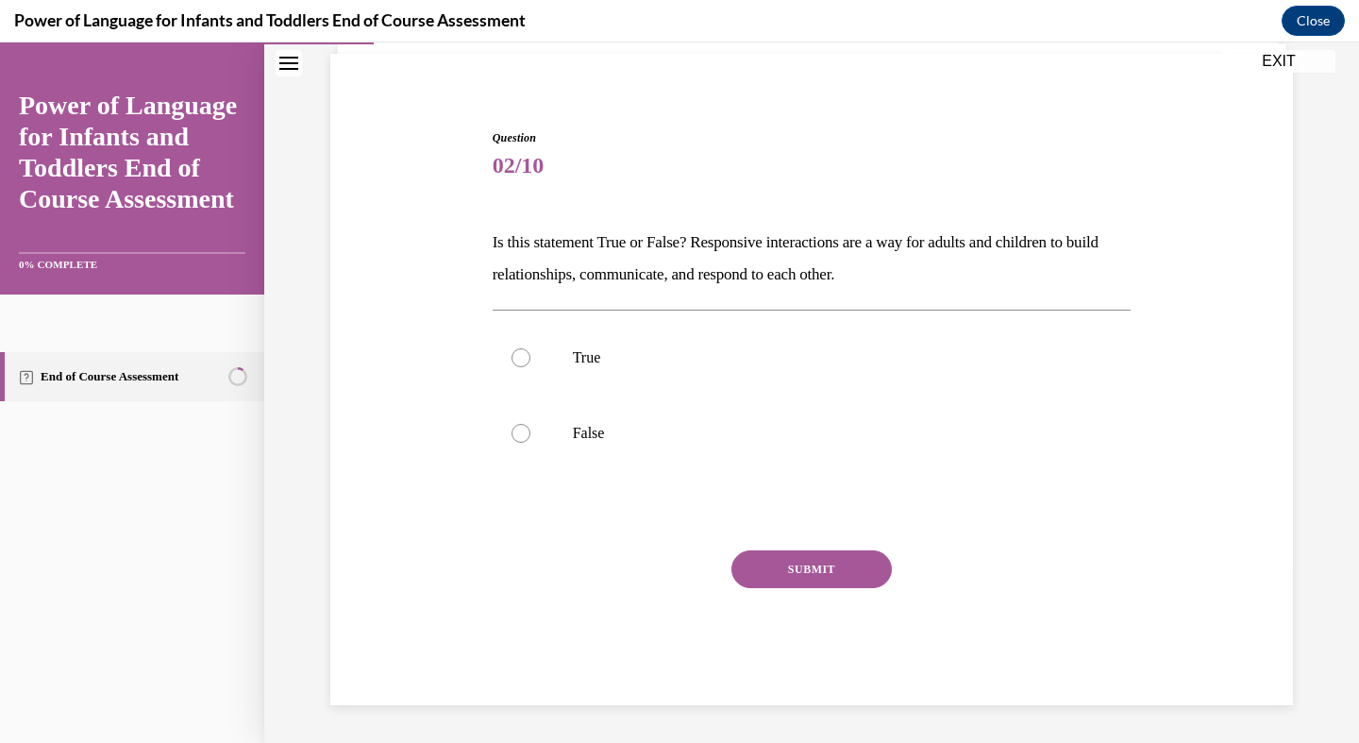
scroll to position [99, 0]
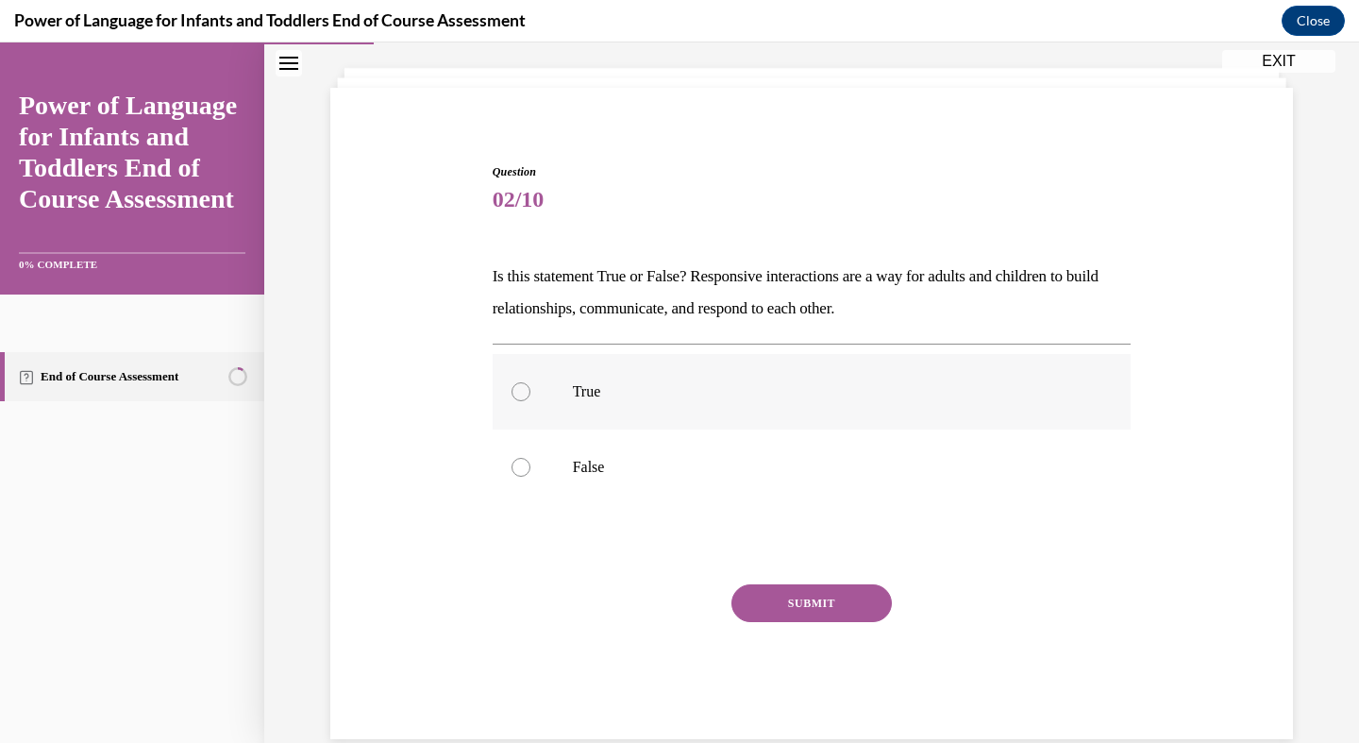
click at [526, 390] on div at bounding box center [521, 391] width 19 height 19
click at [526, 390] on input "True" at bounding box center [521, 391] width 19 height 19
radio input "true"
click at [793, 605] on button "SUBMIT" at bounding box center [812, 603] width 160 height 38
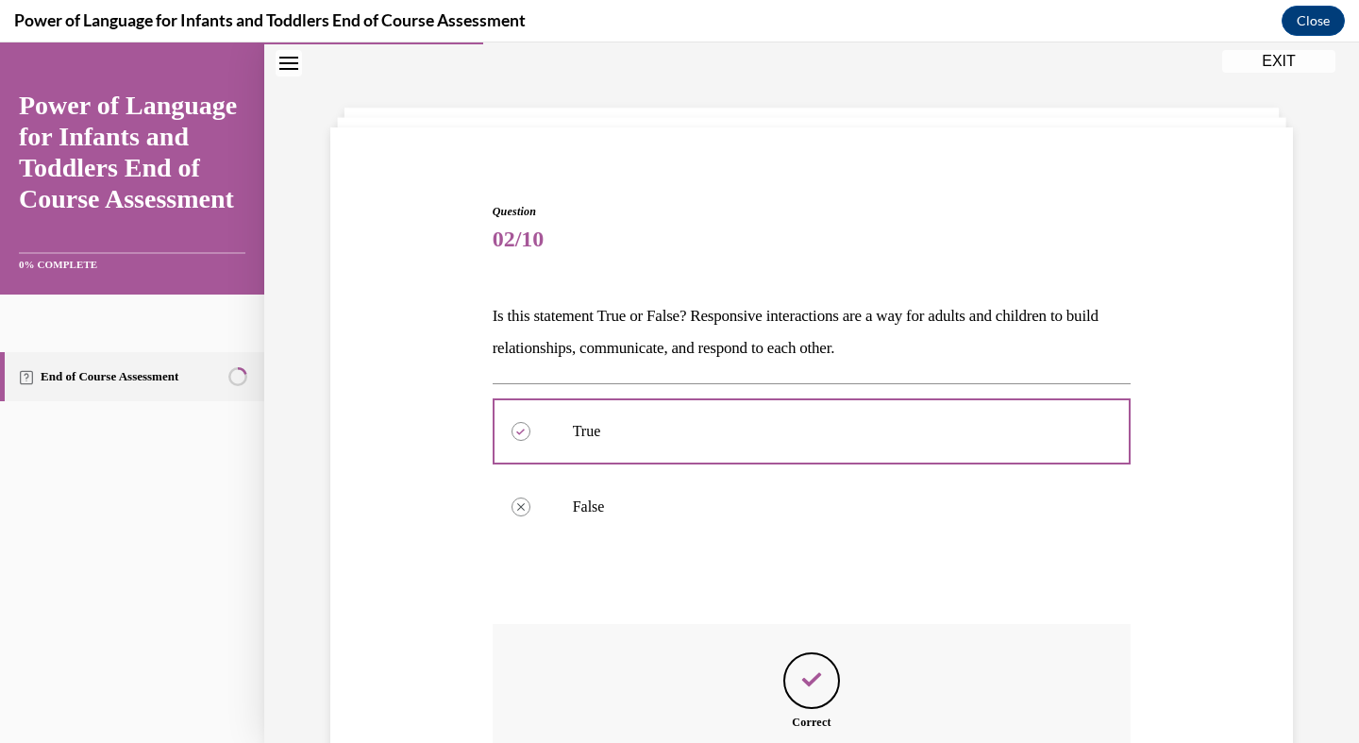
scroll to position [262, 0]
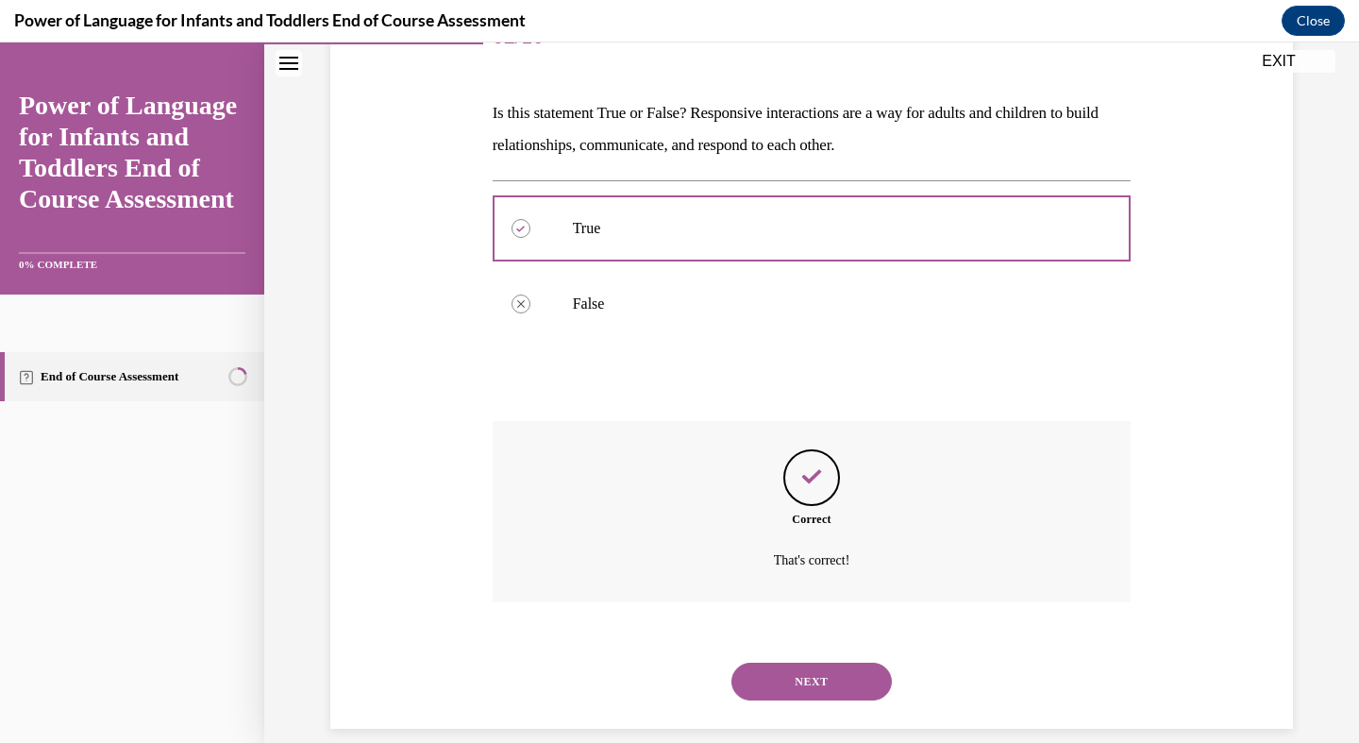
click at [812, 663] on button "NEXT" at bounding box center [812, 682] width 160 height 38
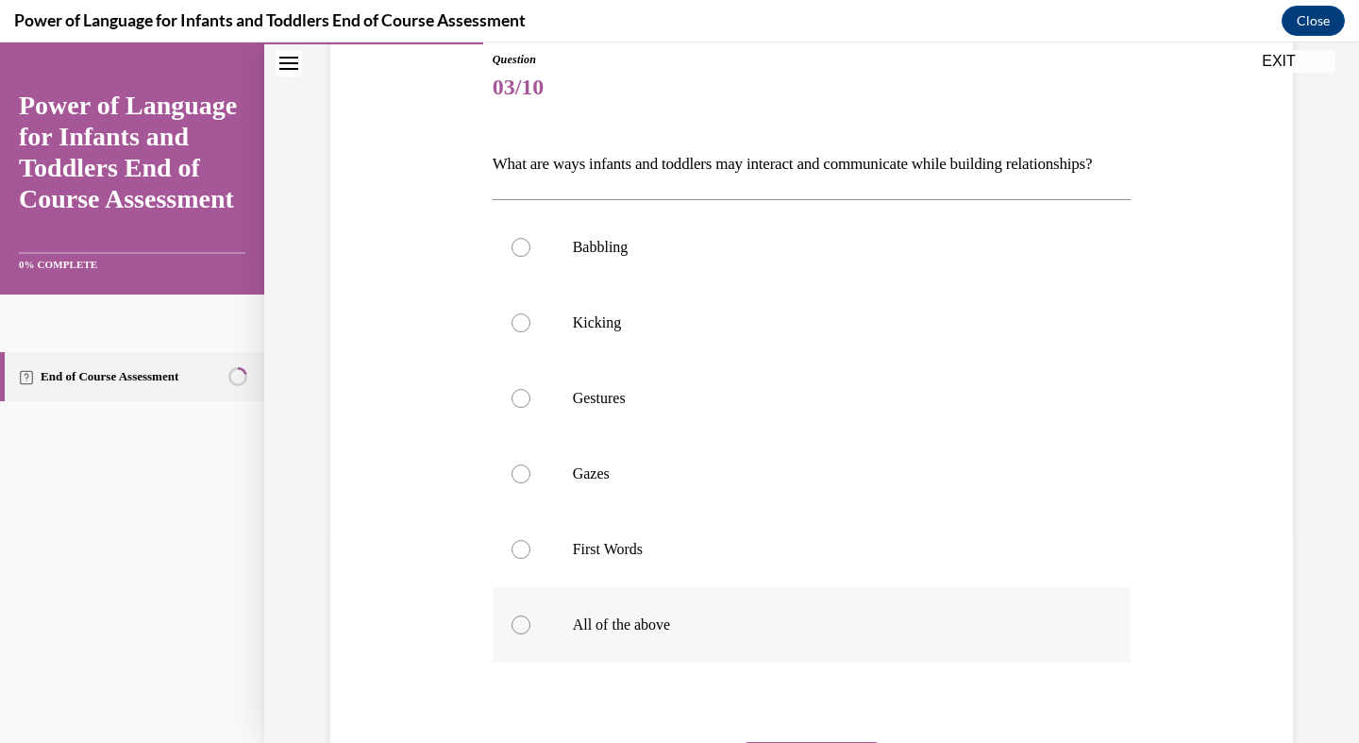
click at [521, 634] on div at bounding box center [521, 624] width 19 height 19
click at [521, 634] on input "All of the above" at bounding box center [521, 624] width 19 height 19
radio input "true"
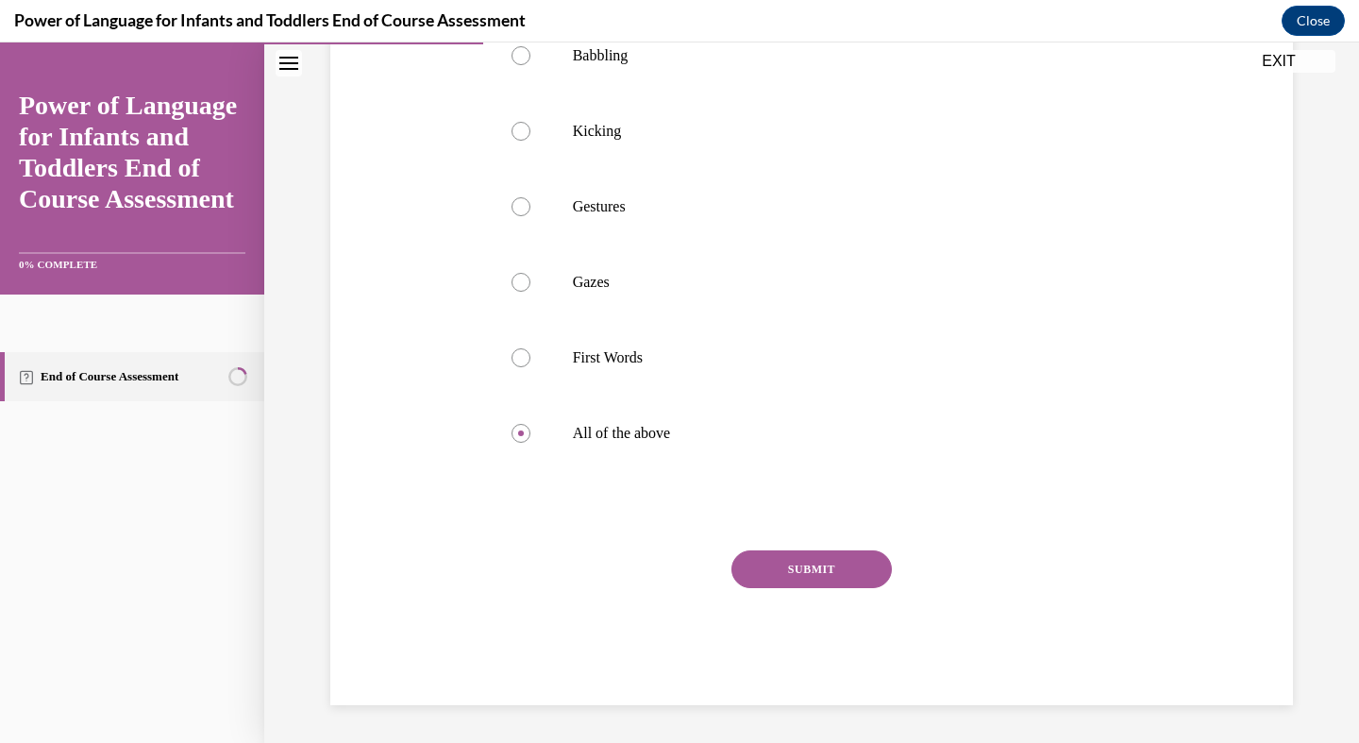
click at [816, 588] on button "SUBMIT" at bounding box center [812, 569] width 160 height 38
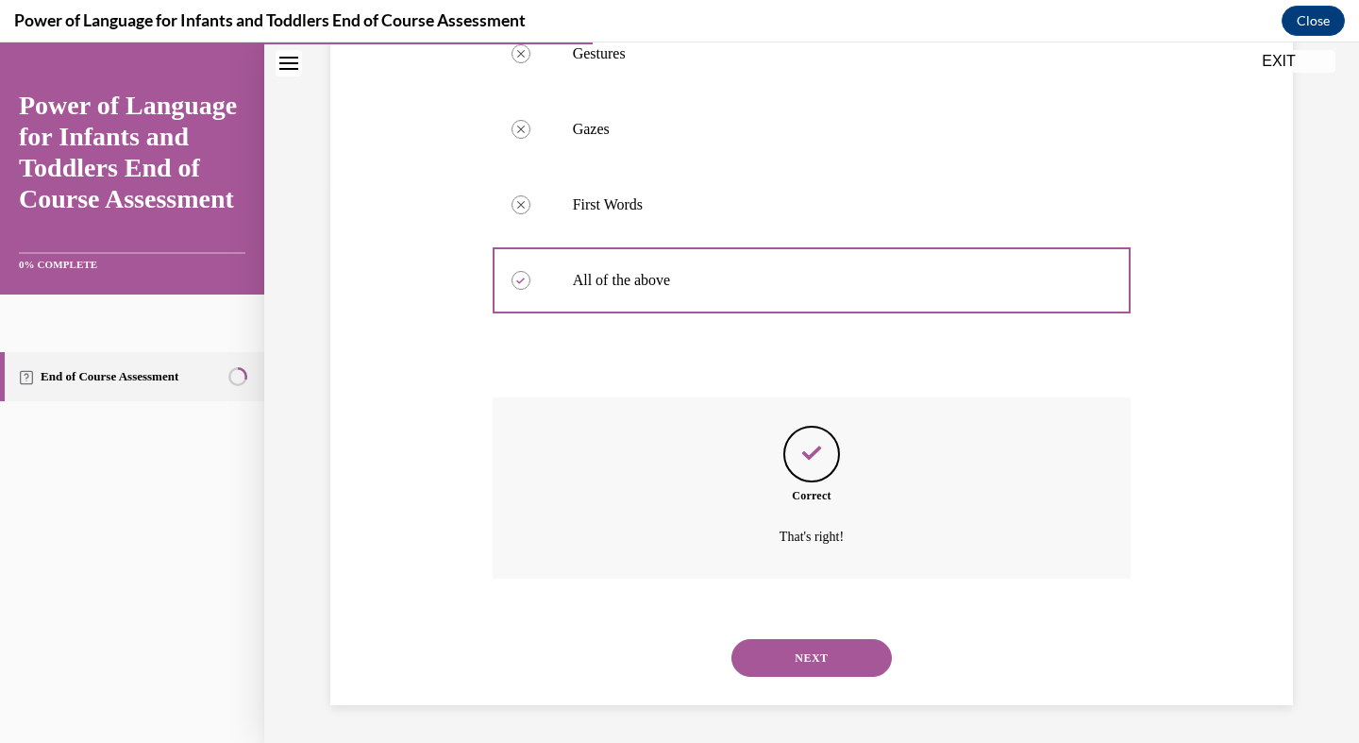
scroll to position [565, 0]
click at [815, 662] on button "NEXT" at bounding box center [812, 658] width 160 height 38
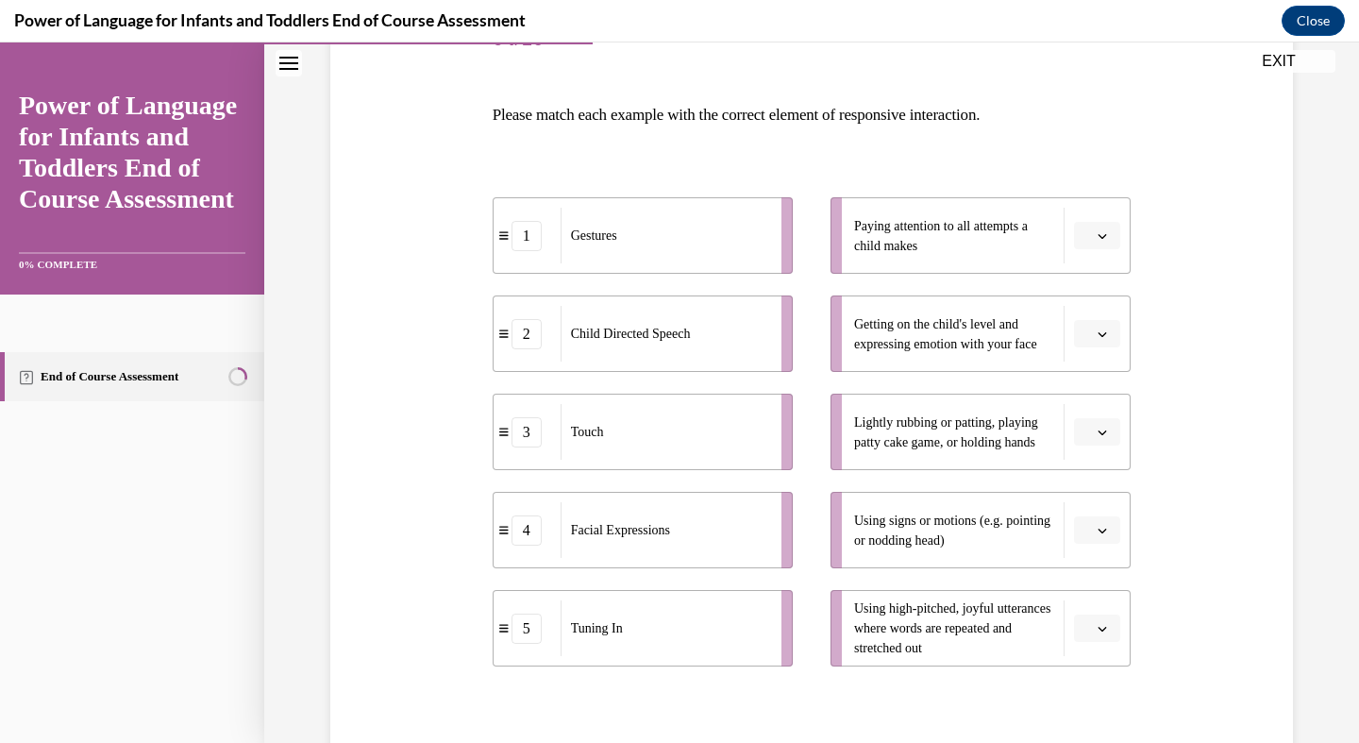
scroll to position [259, 0]
click at [885, 543] on span "Using signs or motions (e.g. pointing or nodding head)" at bounding box center [952, 532] width 196 height 34
click at [725, 245] on div "Gestures" at bounding box center [665, 238] width 209 height 56
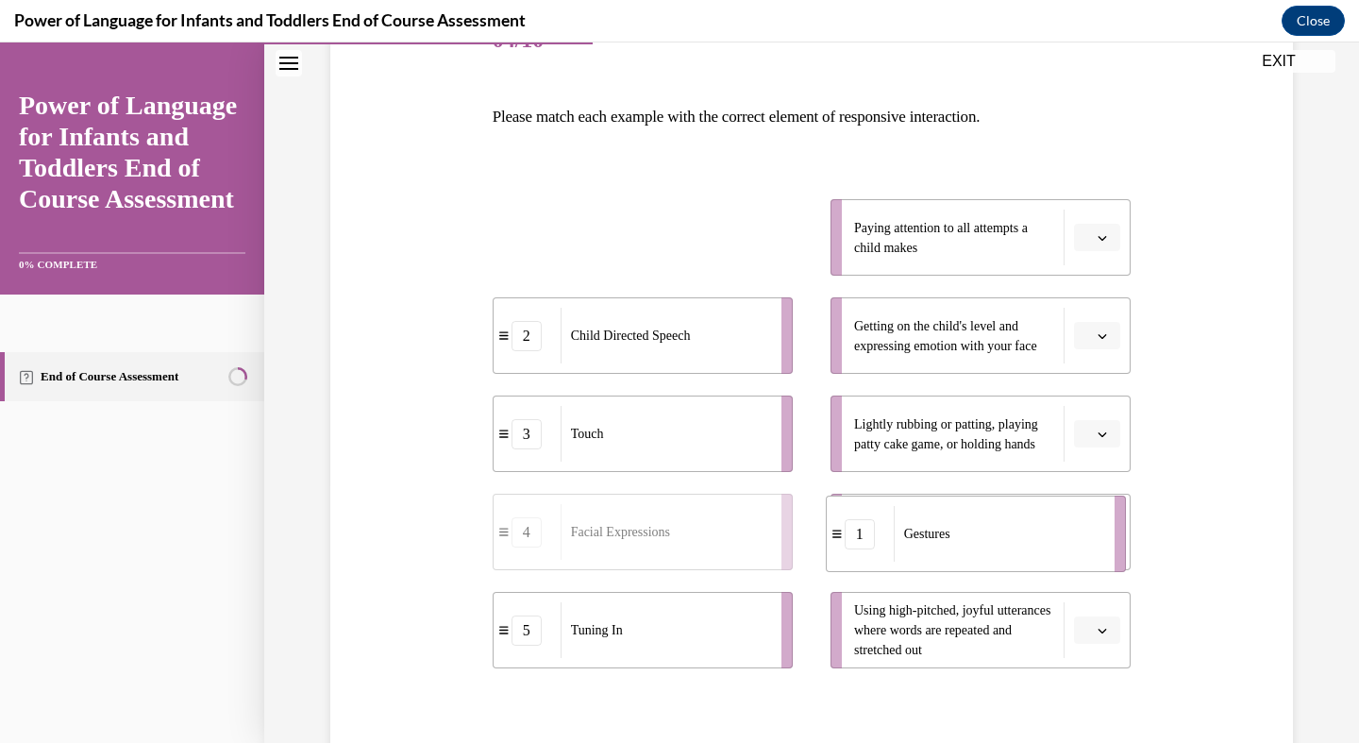
drag, startPoint x: 725, startPoint y: 245, endPoint x: 1064, endPoint y: 537, distance: 447.1
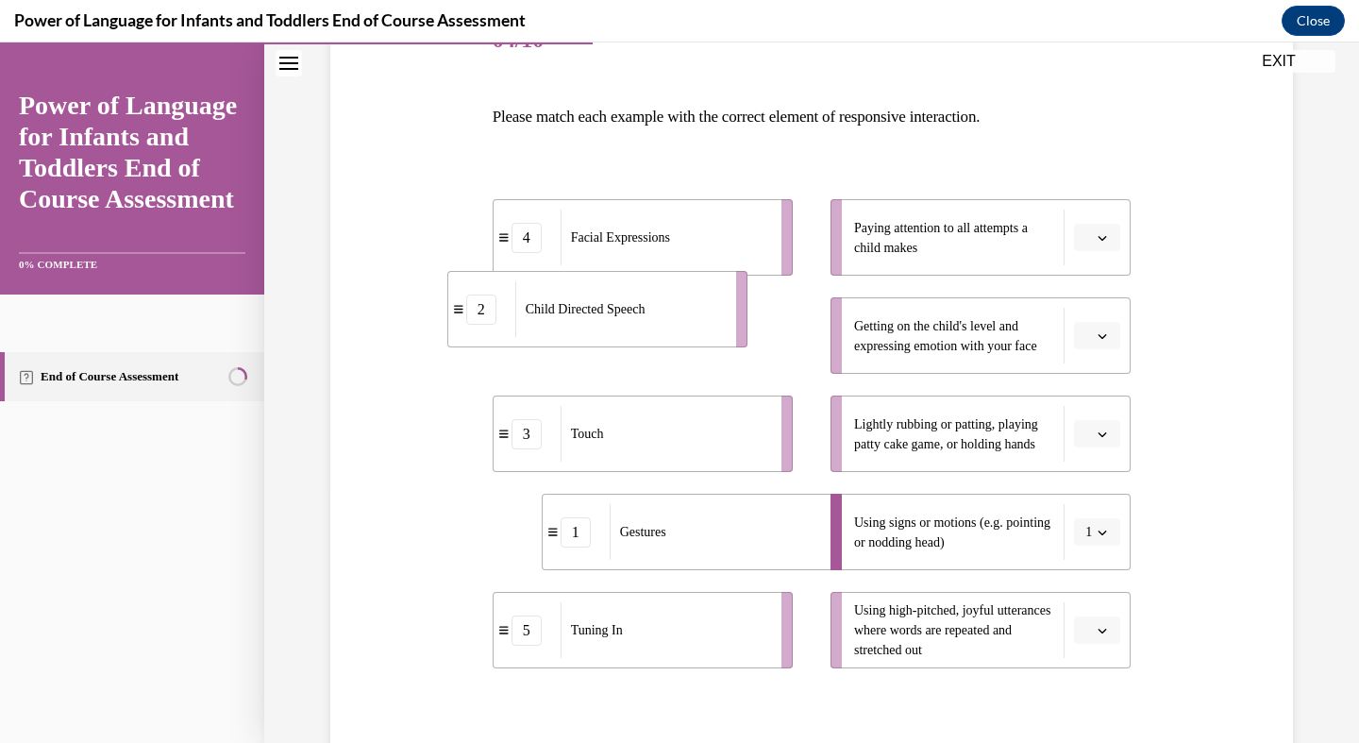
drag, startPoint x: 677, startPoint y: 344, endPoint x: 632, endPoint y: 318, distance: 52.0
click at [632, 318] on span "Child Directed Speech" at bounding box center [586, 309] width 120 height 20
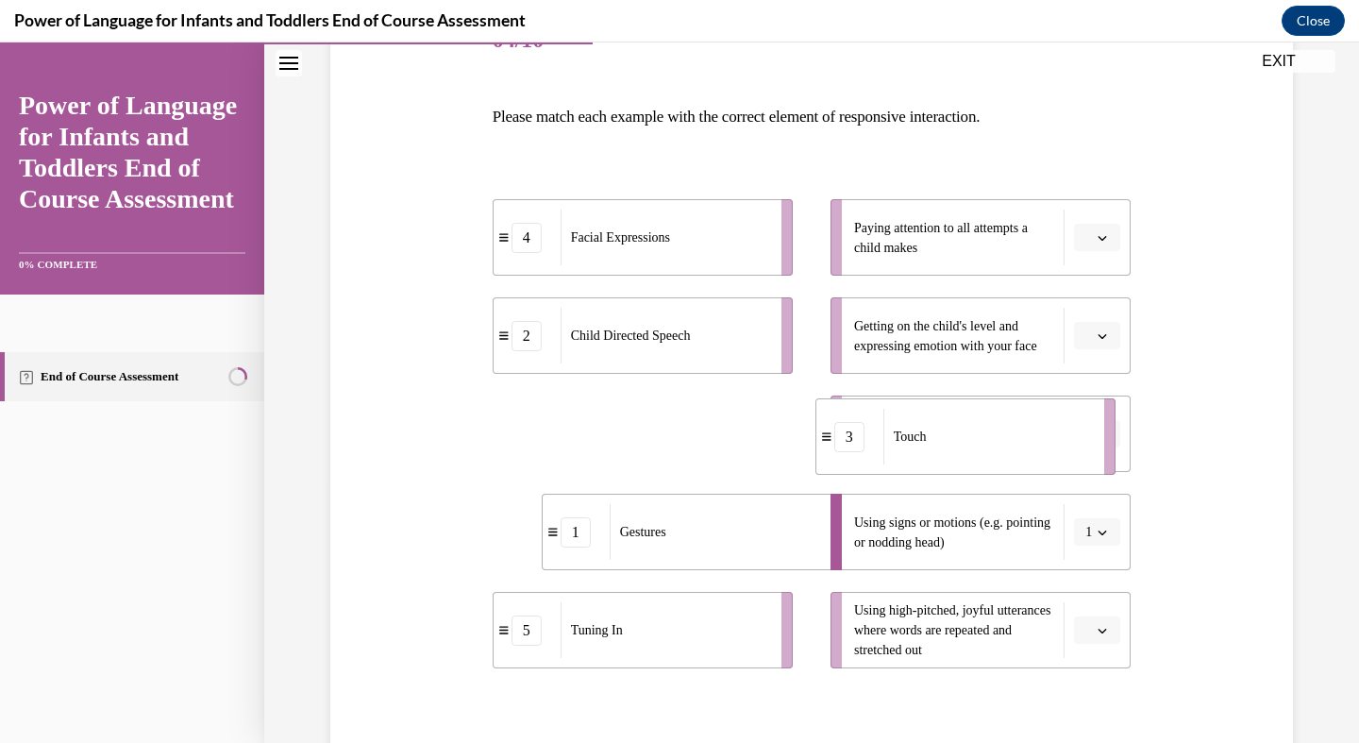
drag, startPoint x: 629, startPoint y: 467, endPoint x: 966, endPoint y: 467, distance: 337.0
click at [967, 468] on li "3 Touch" at bounding box center [966, 436] width 300 height 76
click at [1104, 336] on icon "button" at bounding box center [1102, 335] width 9 height 9
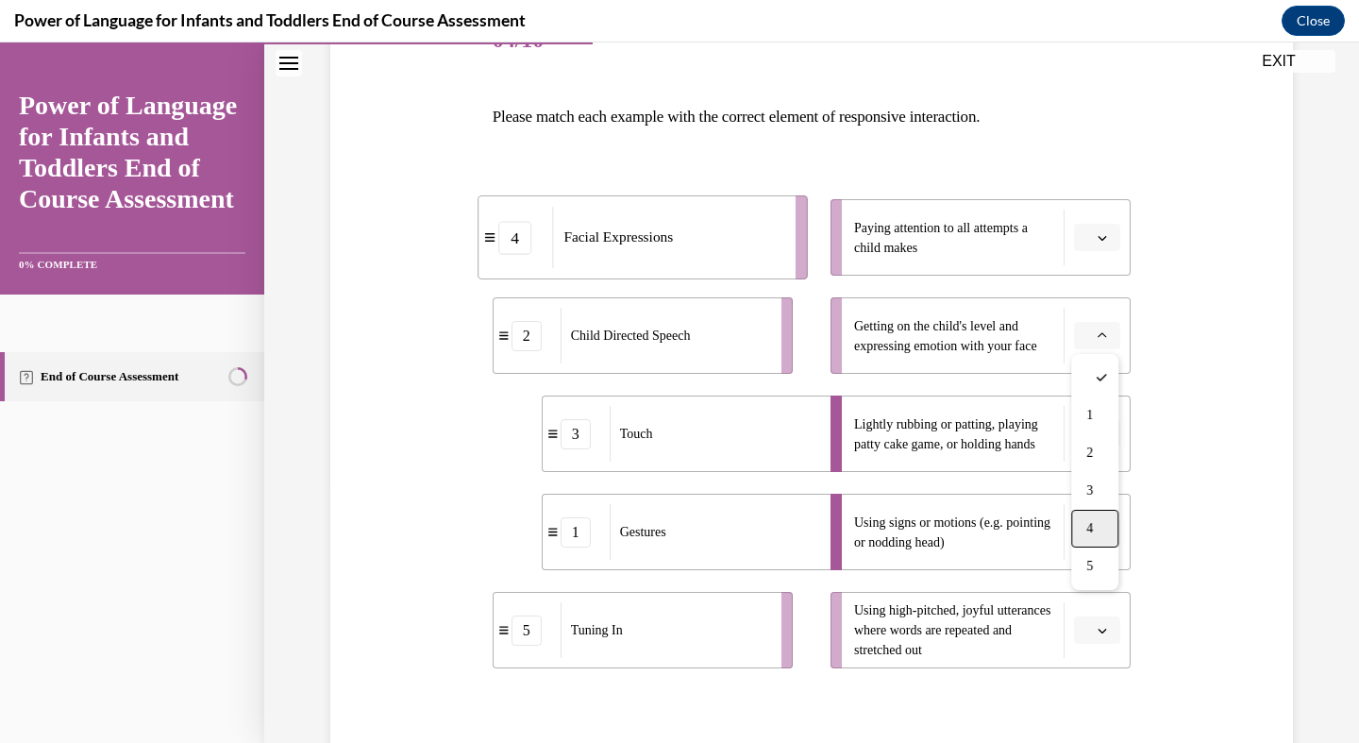
click at [1092, 526] on span "4" at bounding box center [1090, 528] width 7 height 15
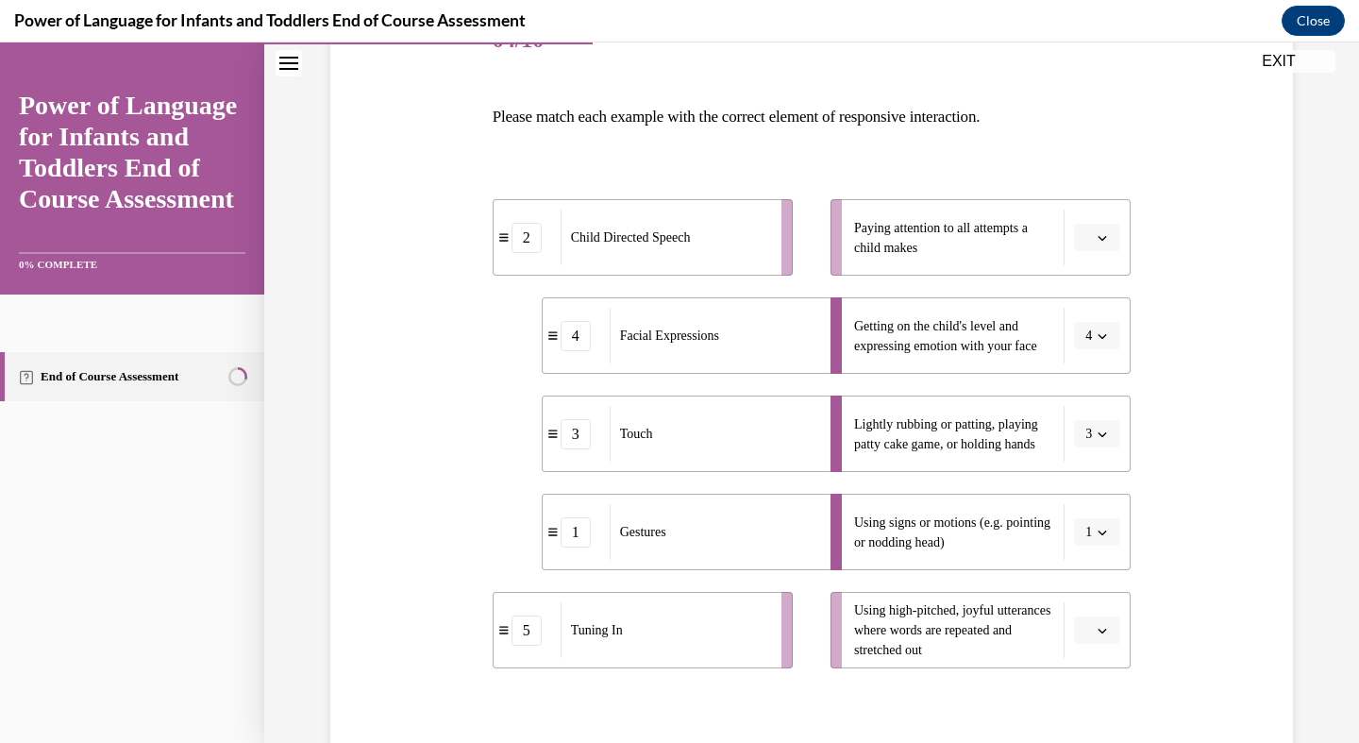
click at [1109, 239] on span "button" at bounding box center [1102, 237] width 13 height 13
click at [1104, 469] on div "5" at bounding box center [1094, 468] width 47 height 38
click at [1096, 632] on span "button" at bounding box center [1102, 630] width 13 height 13
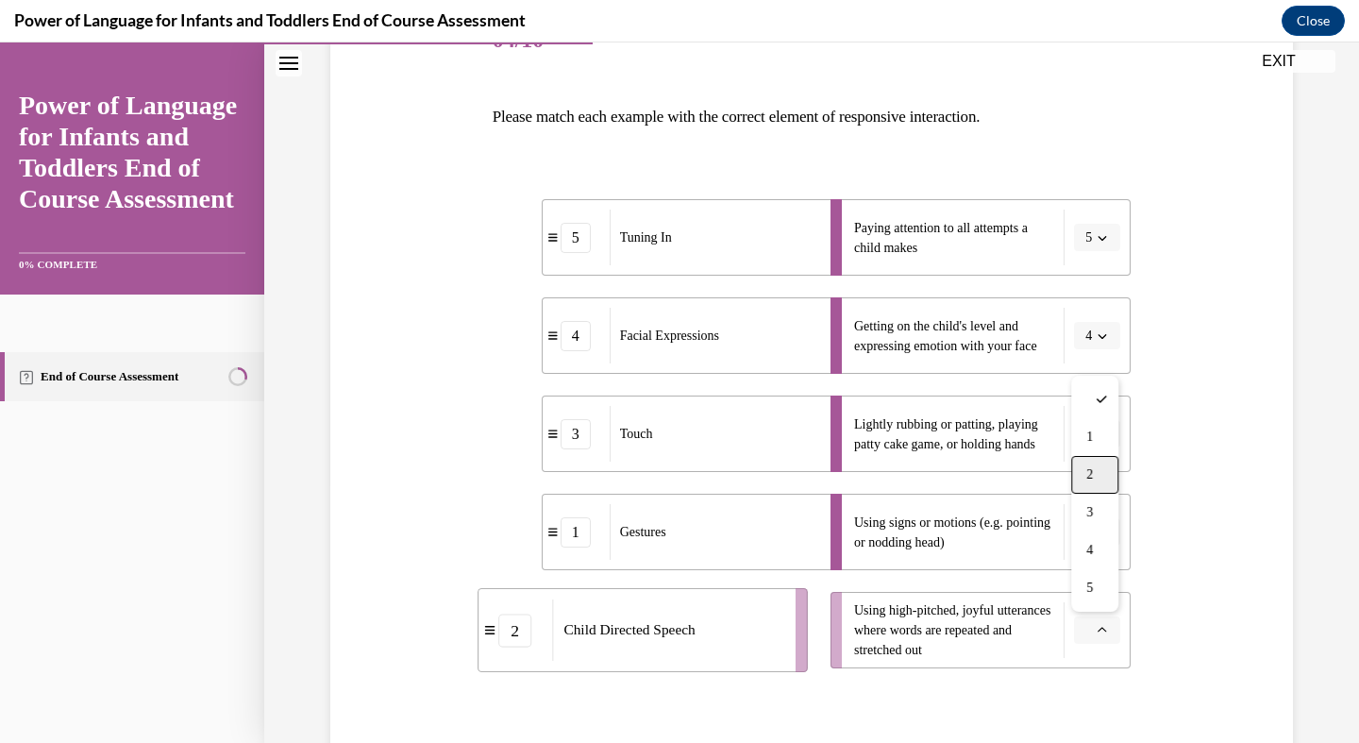
click at [1097, 476] on div "2" at bounding box center [1094, 475] width 47 height 38
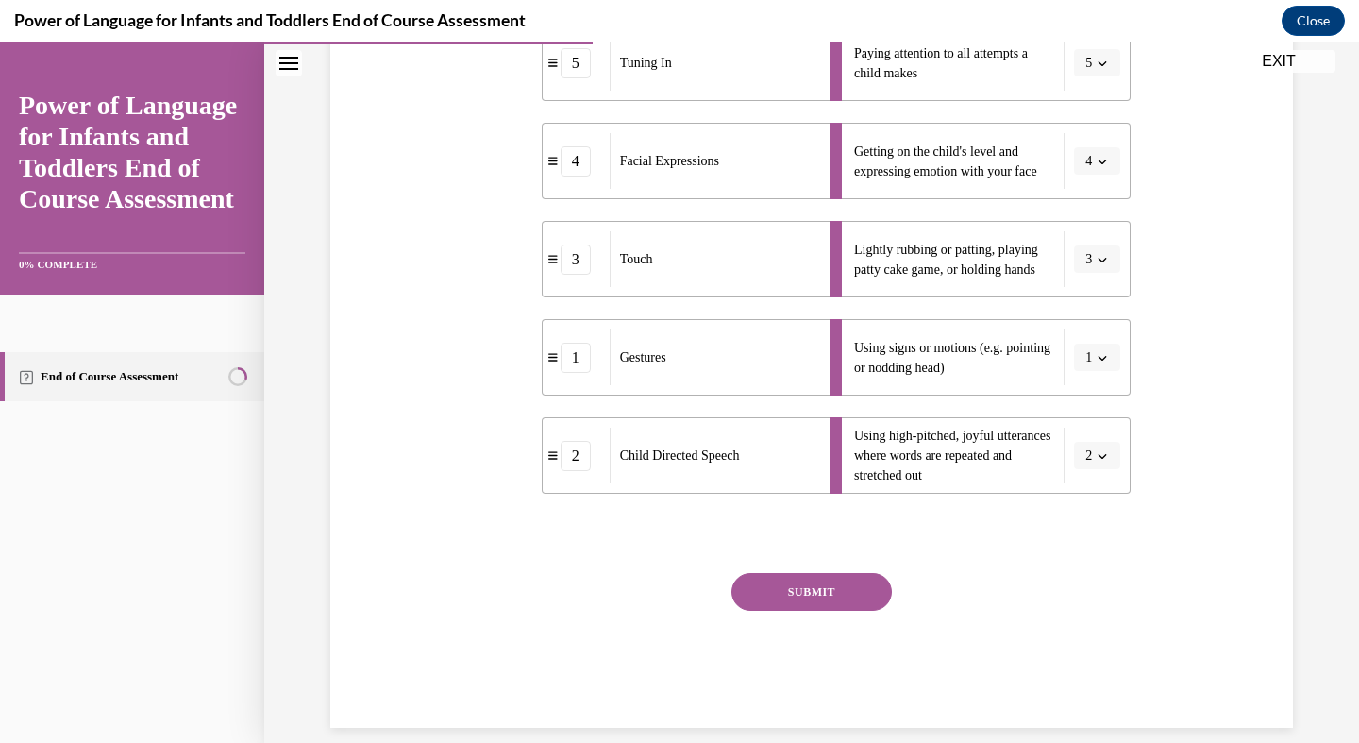
click at [841, 595] on button "SUBMIT" at bounding box center [812, 592] width 160 height 38
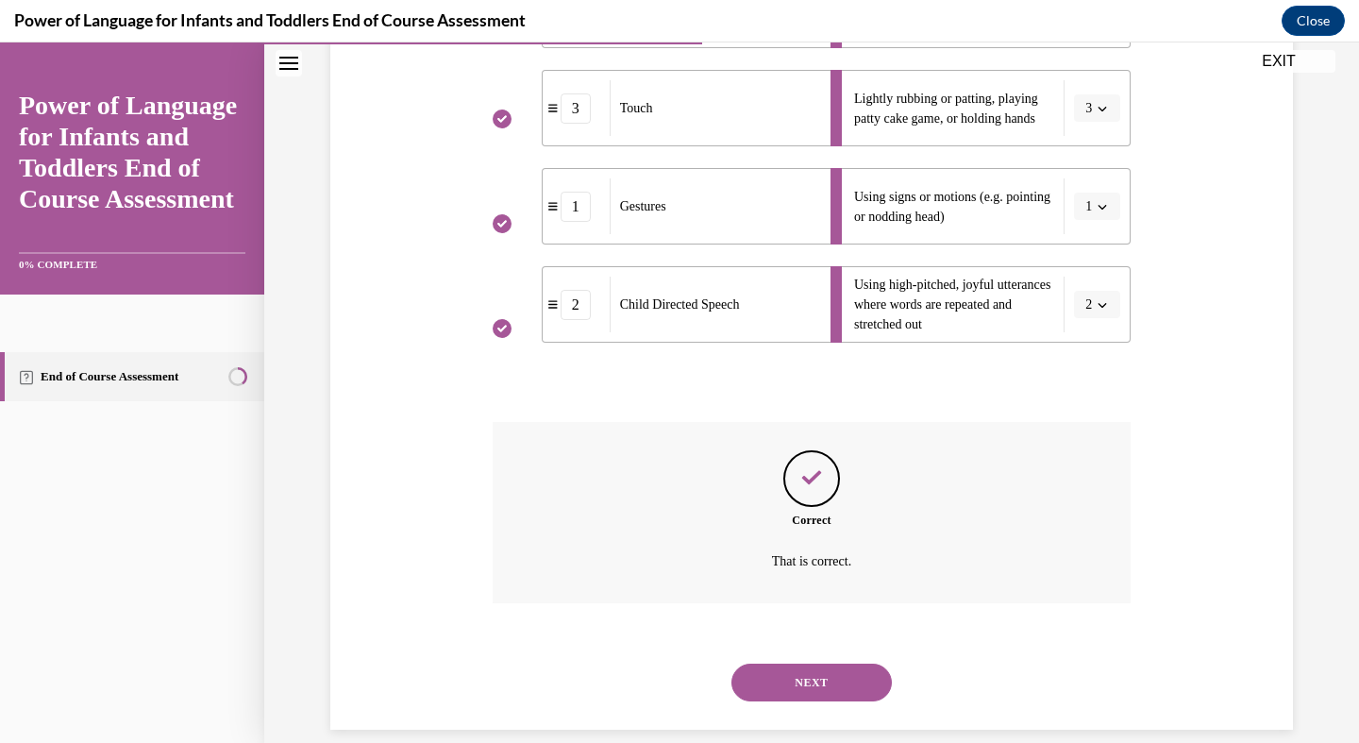
scroll to position [585, 0]
click at [817, 666] on button "NEXT" at bounding box center [812, 682] width 160 height 38
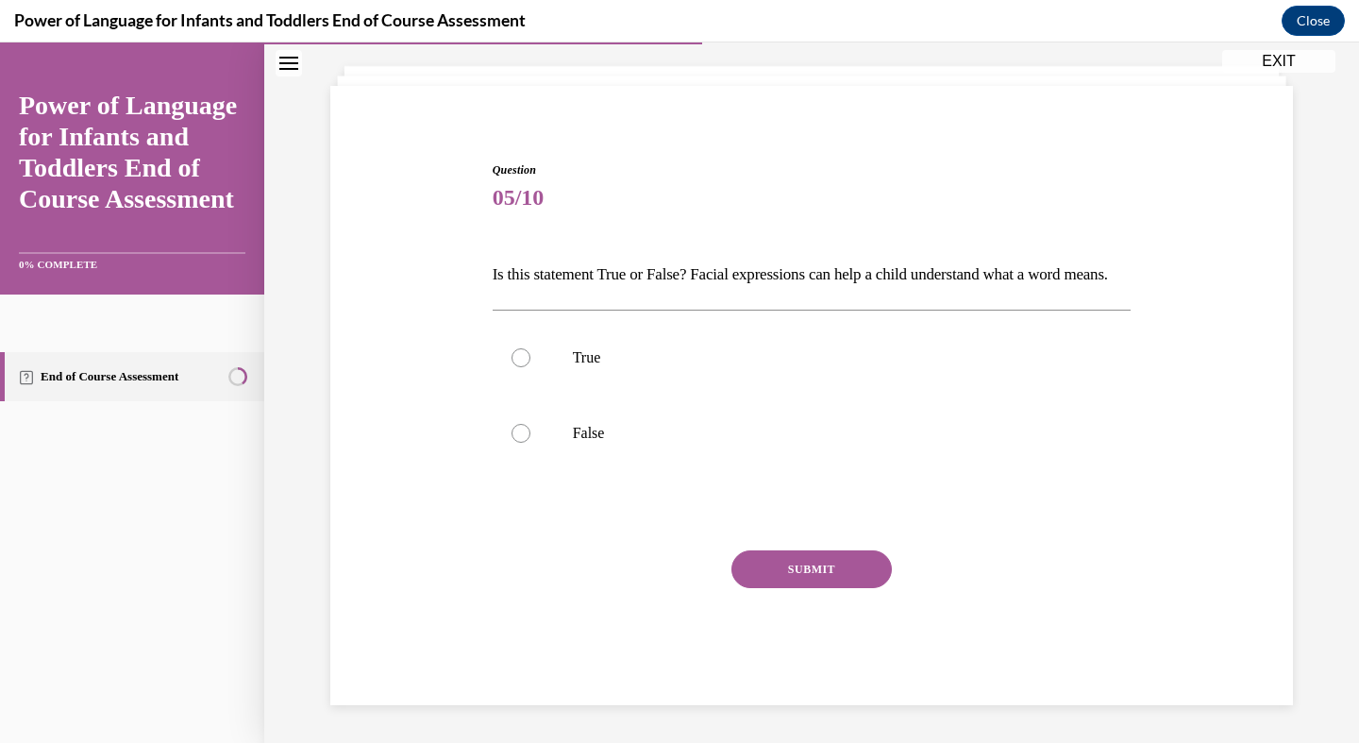
scroll to position [108, 0]
click at [522, 367] on div at bounding box center [521, 357] width 19 height 19
click at [522, 367] on input "True" at bounding box center [521, 357] width 19 height 19
radio input "true"
click at [789, 588] on button "SUBMIT" at bounding box center [812, 569] width 160 height 38
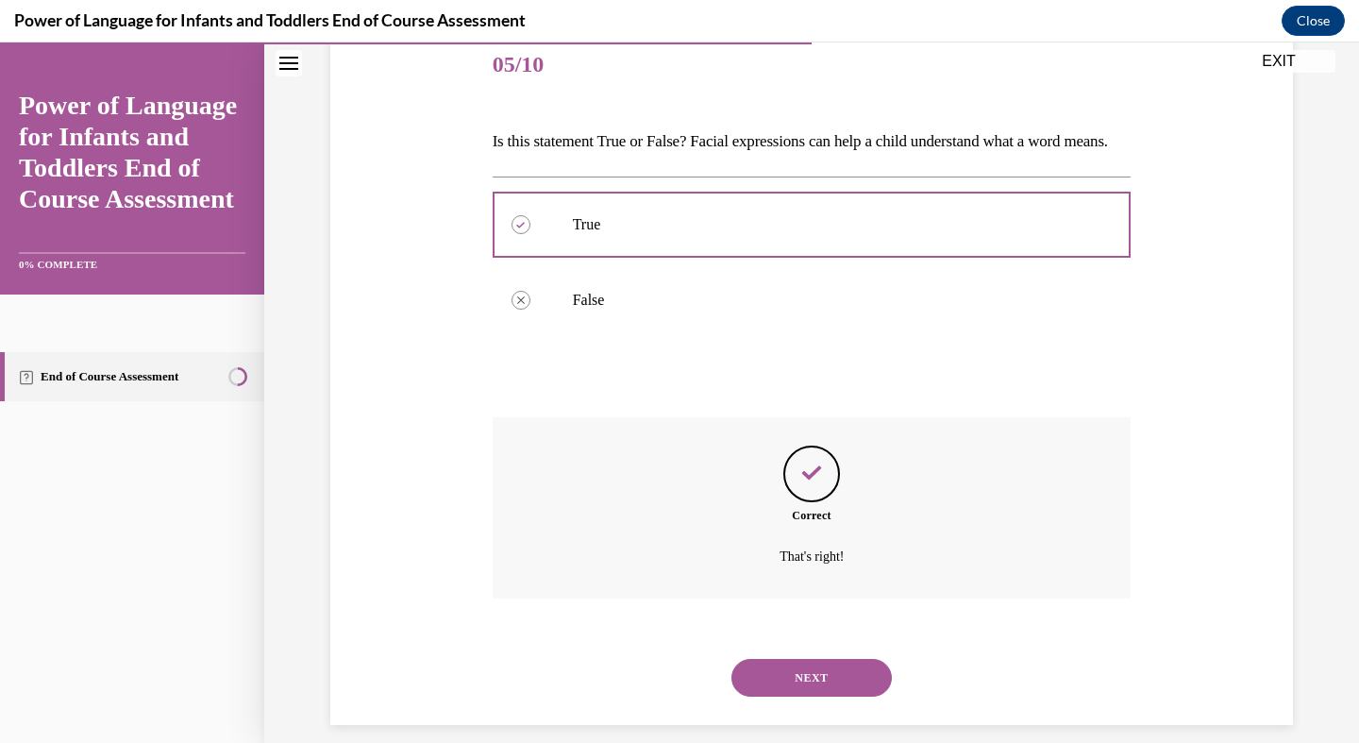
scroll to position [262, 0]
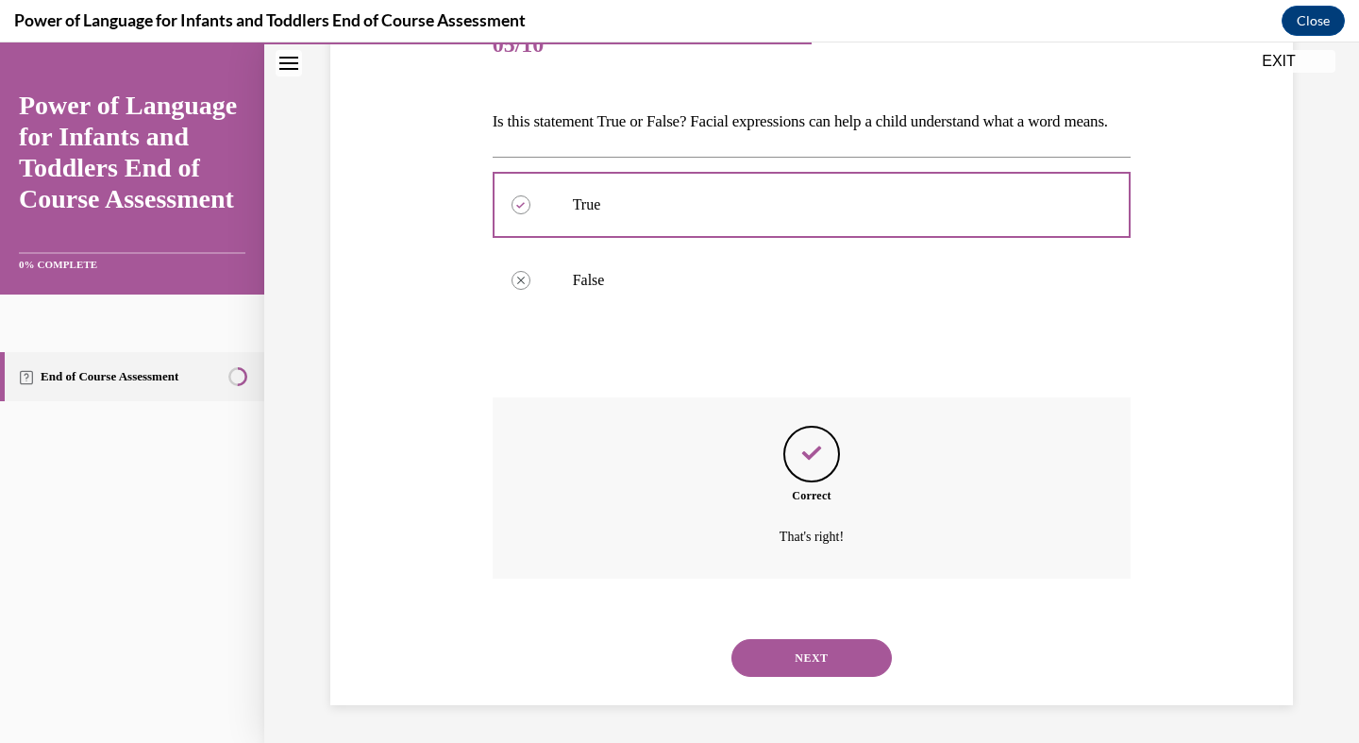
click at [818, 664] on button "NEXT" at bounding box center [812, 658] width 160 height 38
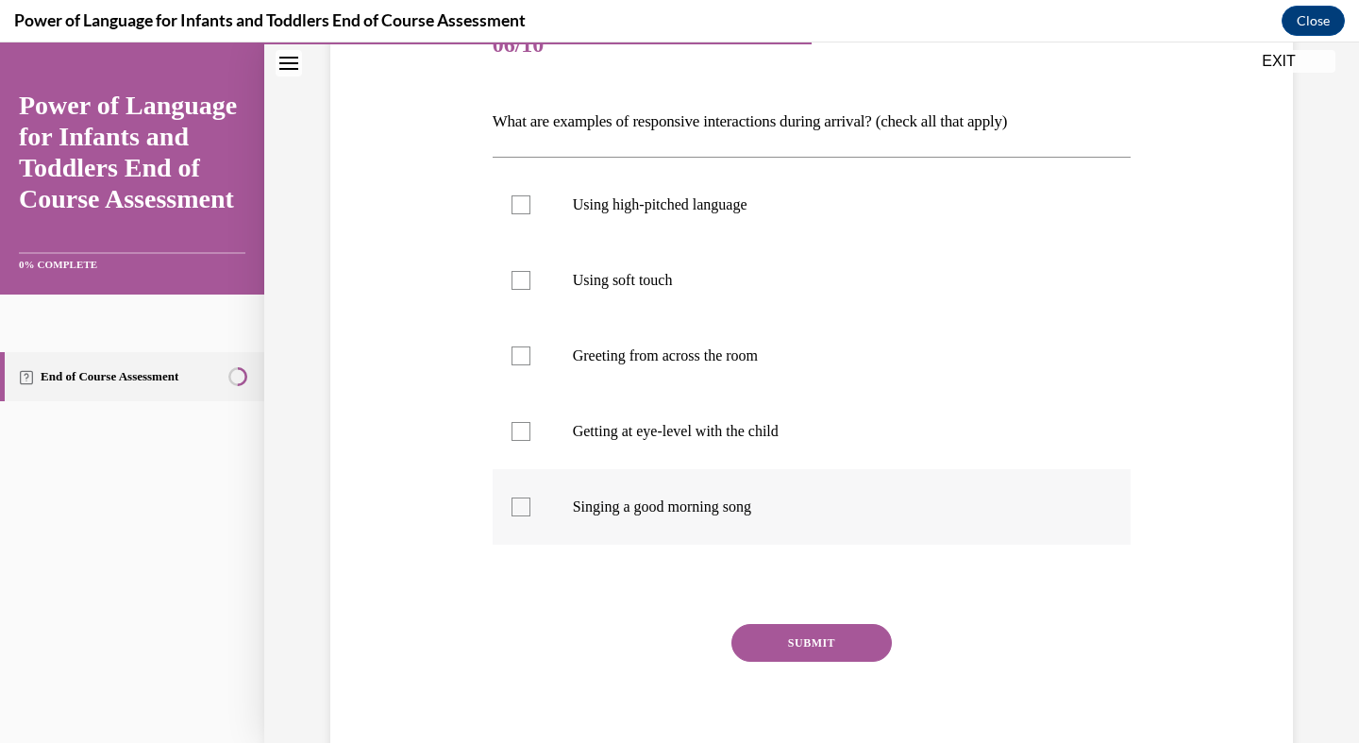
click at [525, 481] on label "Singing a good morning song" at bounding box center [812, 507] width 639 height 76
click at [525, 497] on input "Singing a good morning song" at bounding box center [521, 506] width 19 height 19
click at [522, 478] on label "Singing a good morning song" at bounding box center [812, 507] width 639 height 76
click at [522, 497] on input "Singing a good morning song" at bounding box center [521, 506] width 19 height 19
click at [520, 558] on div "Question 06/10 What are examples of responsive interactions during arrival? (ch…" at bounding box center [812, 393] width 639 height 770
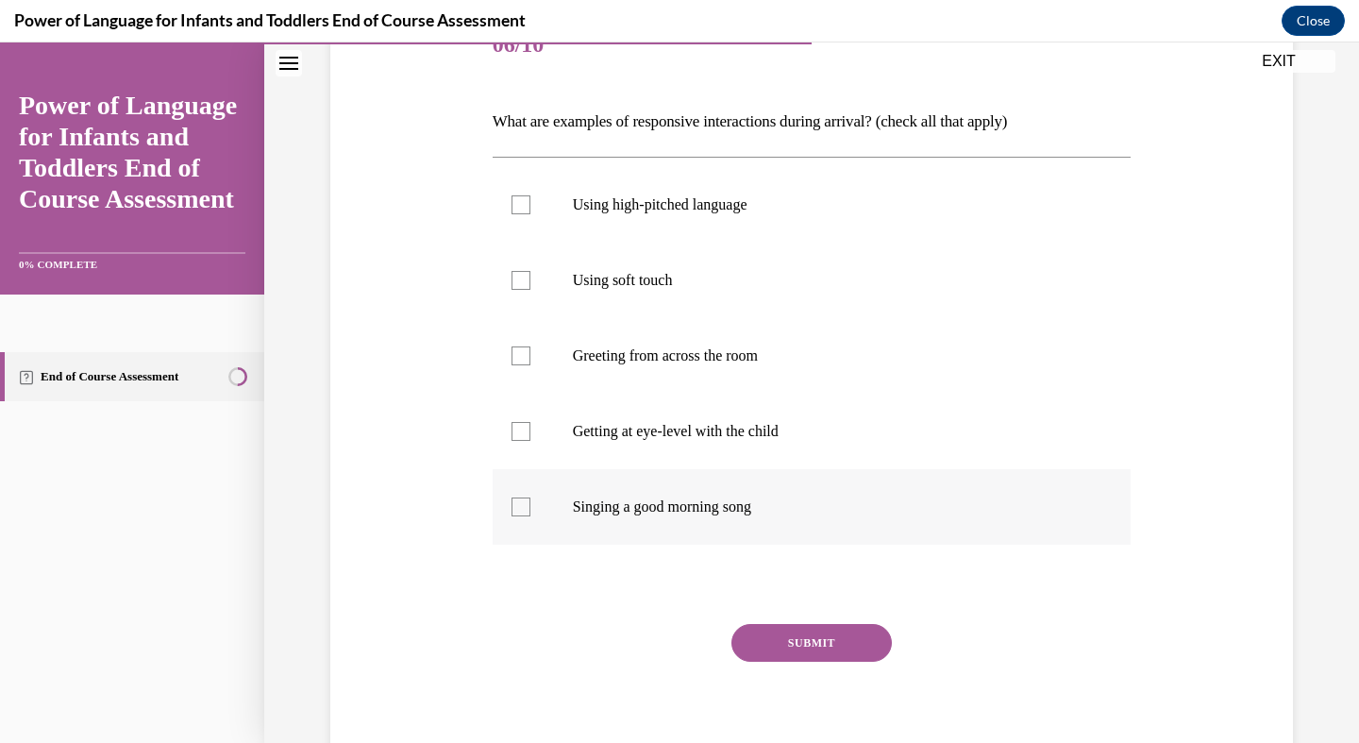
click at [511, 486] on label "Singing a good morning song" at bounding box center [812, 507] width 639 height 76
click at [512, 497] on input "Singing a good morning song" at bounding box center [521, 506] width 19 height 19
click at [521, 470] on label "Singing a good morning song" at bounding box center [812, 507] width 639 height 76
click at [521, 497] on input "Singing a good morning song" at bounding box center [521, 506] width 19 height 19
checkbox input "false"
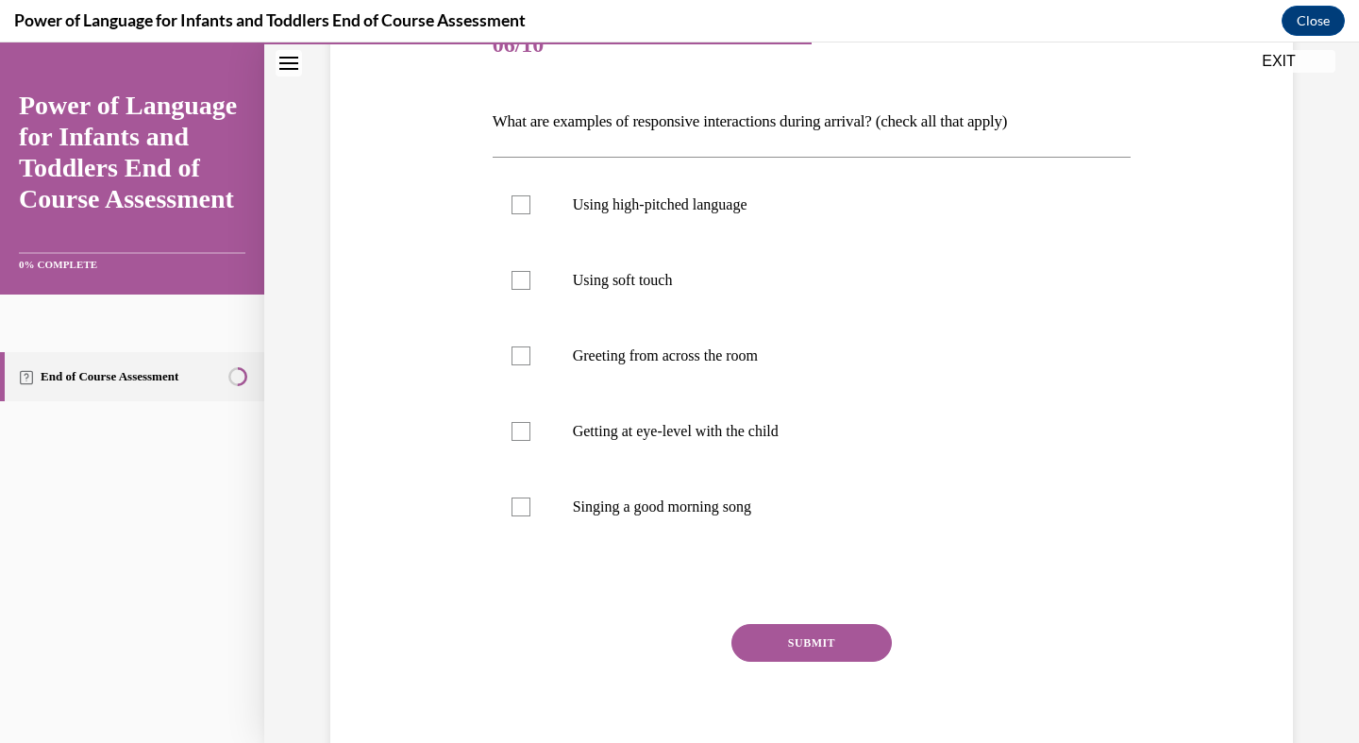
click at [520, 556] on div "Question 06/10 What are examples of responsive interactions during arrival? (ch…" at bounding box center [812, 393] width 639 height 770
click at [524, 551] on div "Using high-pitched language Using soft touch Greeting from across the room Gett…" at bounding box center [812, 355] width 639 height 397
click at [521, 322] on label "Greeting from across the room" at bounding box center [812, 356] width 639 height 76
click at [521, 346] on input "Greeting from across the room" at bounding box center [521, 355] width 19 height 19
checkbox input "true"
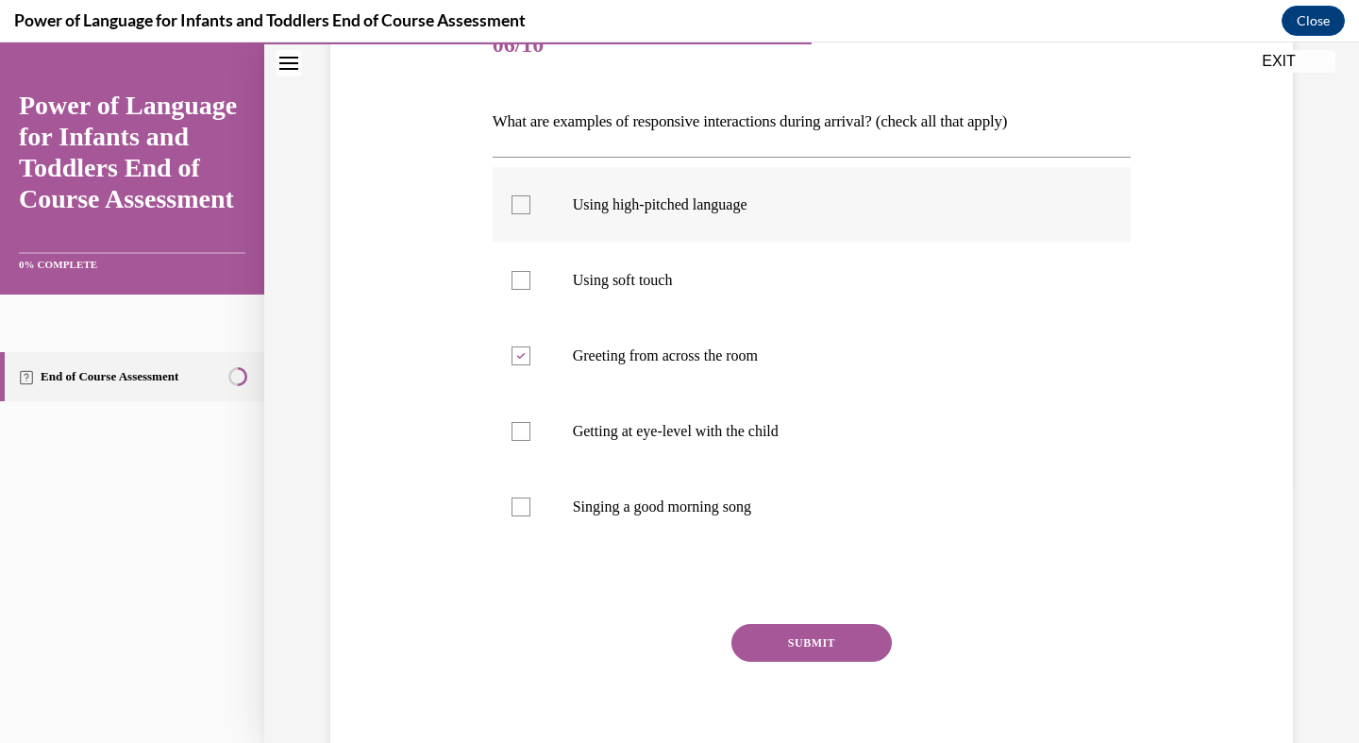
click at [514, 242] on label "Using high-pitched language" at bounding box center [812, 205] width 639 height 76
click at [514, 214] on input "Using high-pitched language" at bounding box center [521, 204] width 19 height 19
checkbox input "true"
click at [521, 472] on label "Singing a good morning song" at bounding box center [812, 507] width 639 height 76
click at [521, 497] on input "Singing a good morning song" at bounding box center [521, 506] width 19 height 19
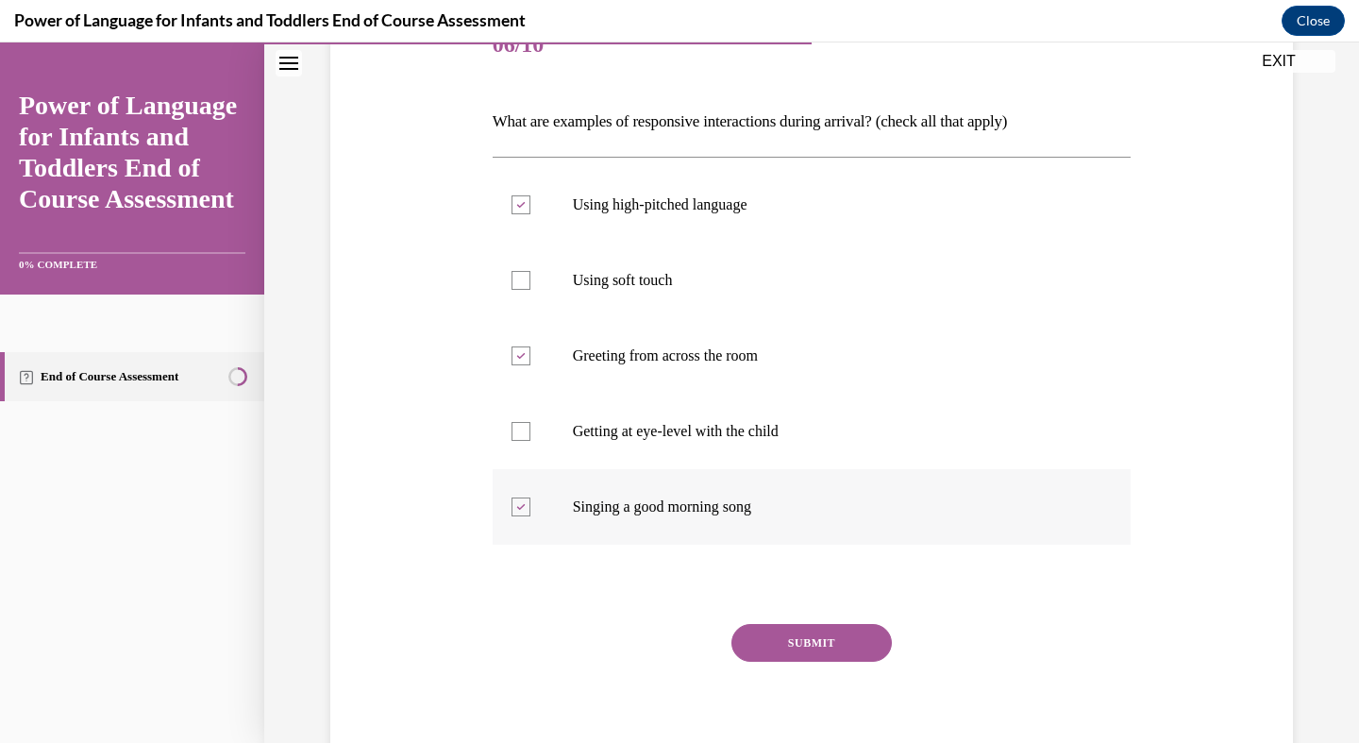
click at [519, 473] on label "Singing a good morning song" at bounding box center [812, 507] width 639 height 76
click at [519, 497] on input "Singing a good morning song" at bounding box center [521, 506] width 19 height 19
checkbox input "false"
click at [519, 461] on label "Getting at eye-level with the child" at bounding box center [812, 432] width 639 height 76
click at [519, 441] on input "Getting at eye-level with the child" at bounding box center [521, 431] width 19 height 19
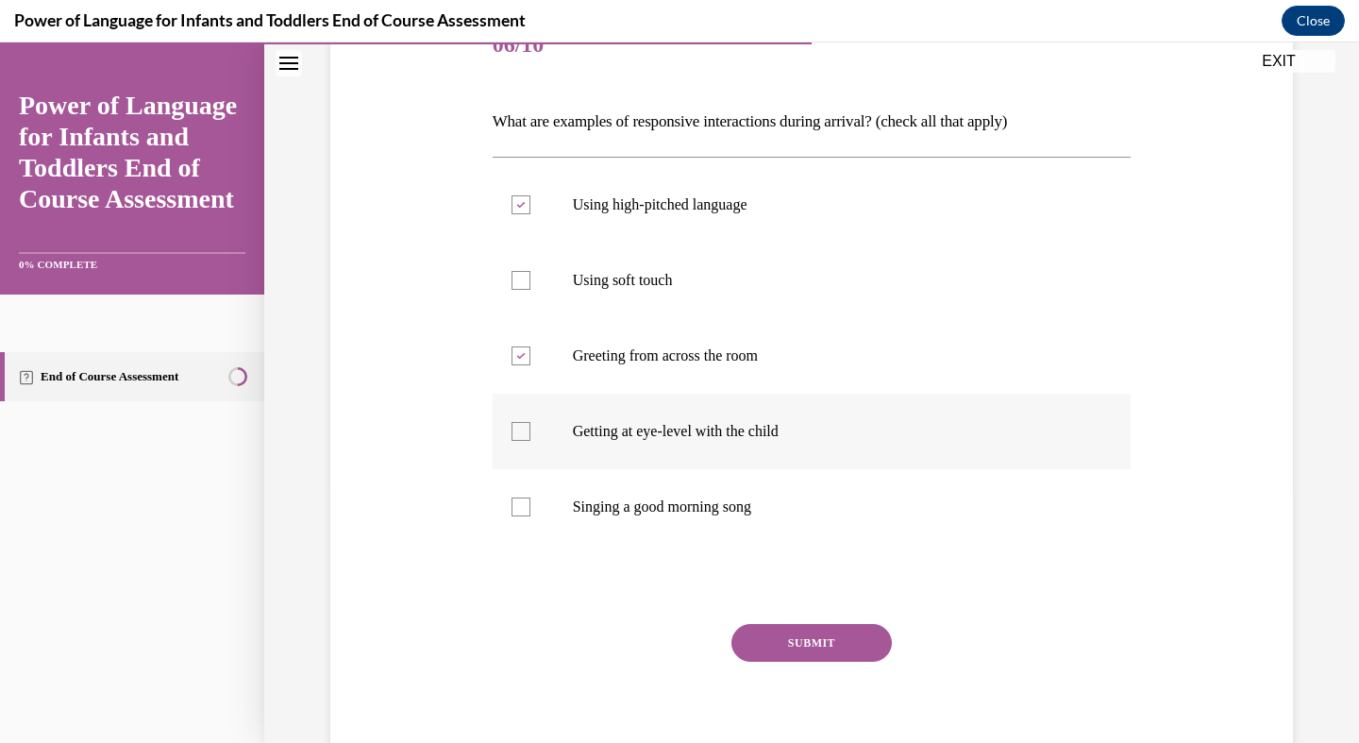
checkbox input "true"
click at [524, 544] on label "Singing a good morning song" at bounding box center [812, 507] width 639 height 76
click at [524, 516] on input "Singing a good morning song" at bounding box center [521, 506] width 19 height 19
checkbox input "true"
click at [801, 692] on div "SUBMIT" at bounding box center [812, 671] width 639 height 94
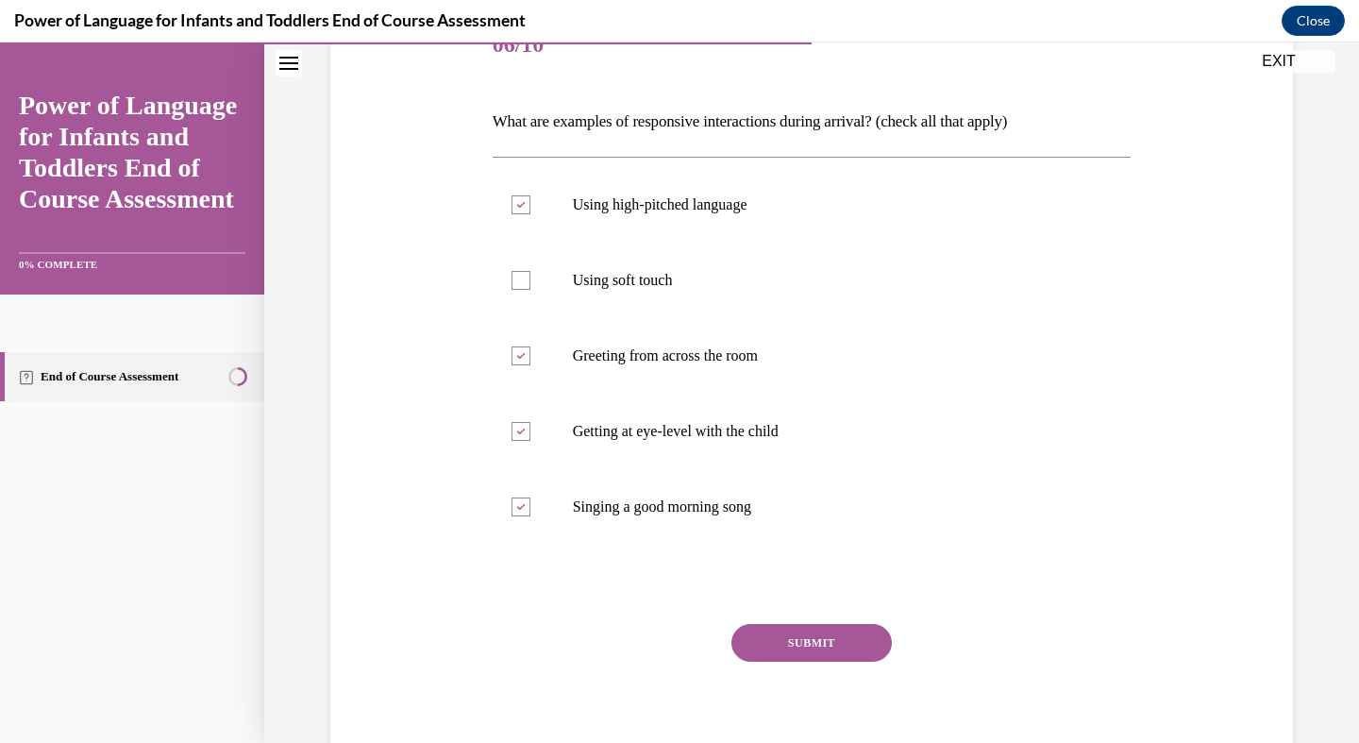
click at [851, 690] on div "SUBMIT" at bounding box center [812, 671] width 639 height 94
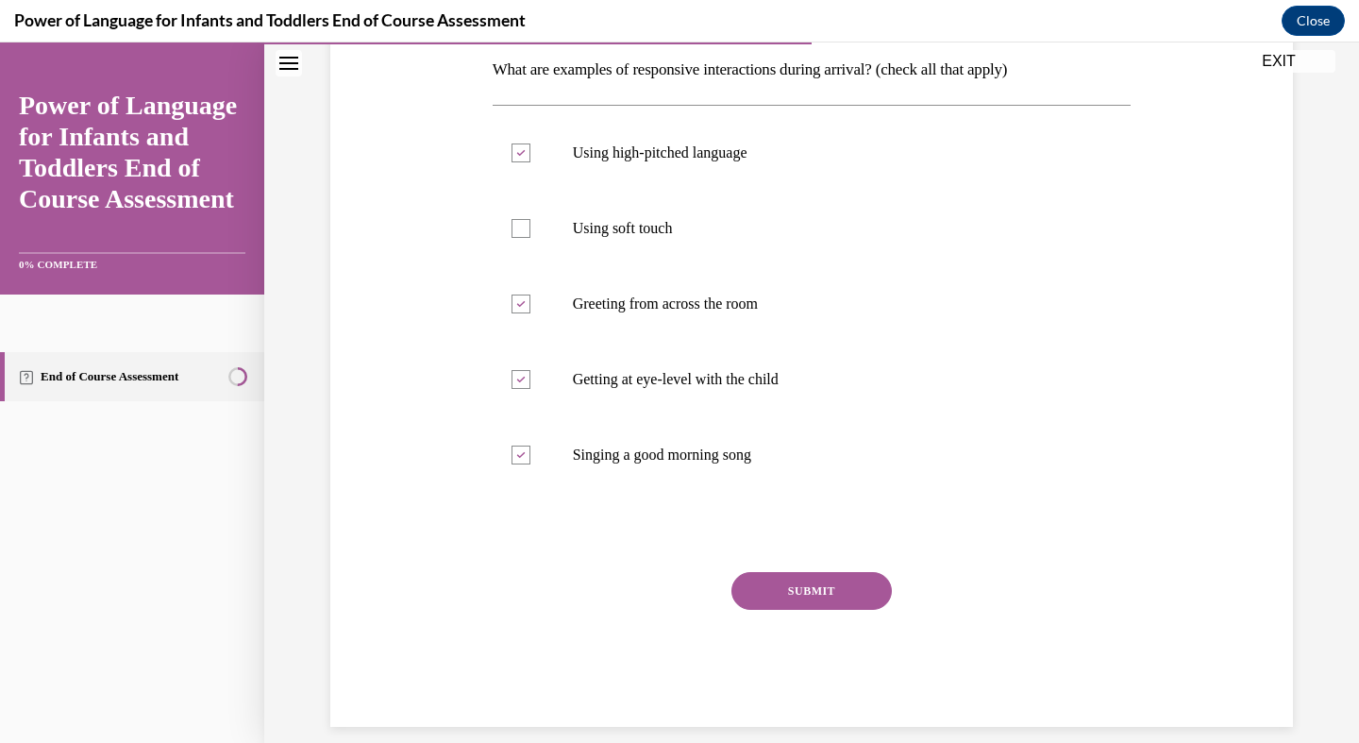
scroll to position [305, 0]
click at [814, 592] on button "SUBMIT" at bounding box center [812, 592] width 160 height 38
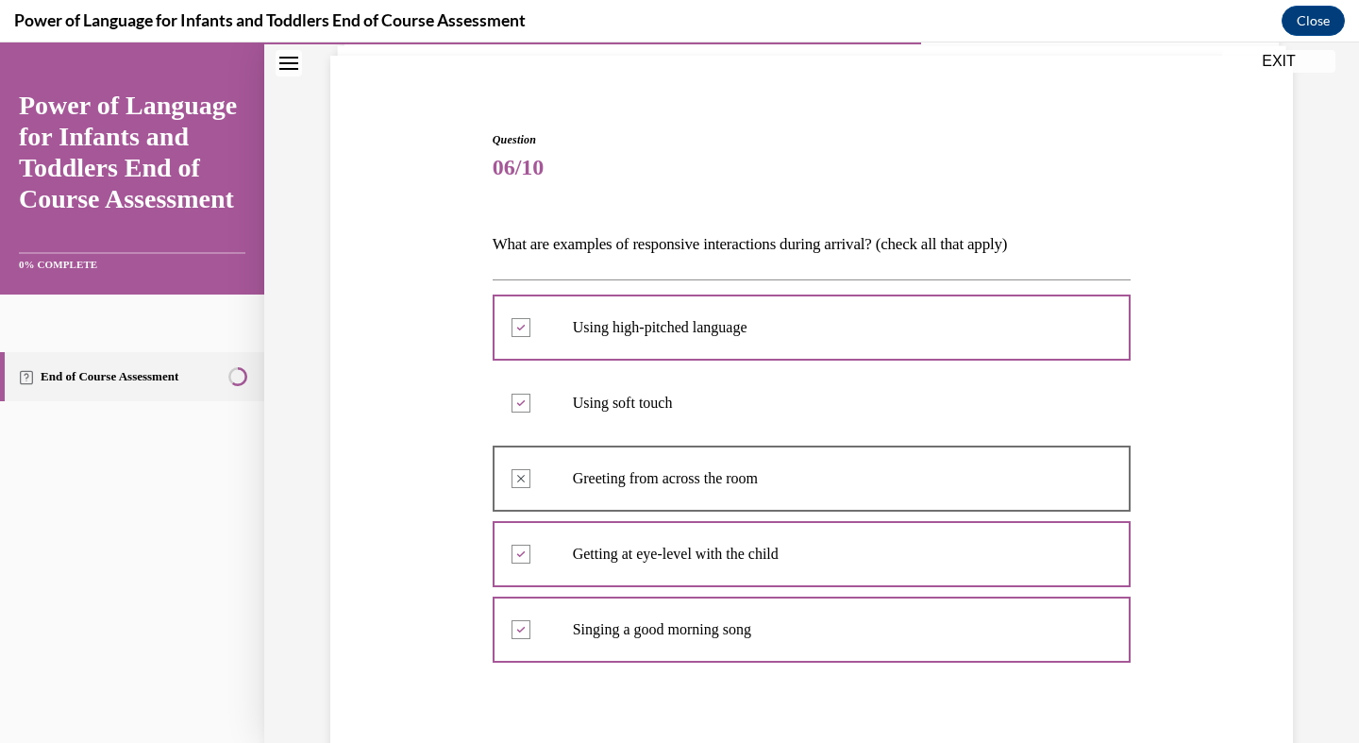
scroll to position [143, 0]
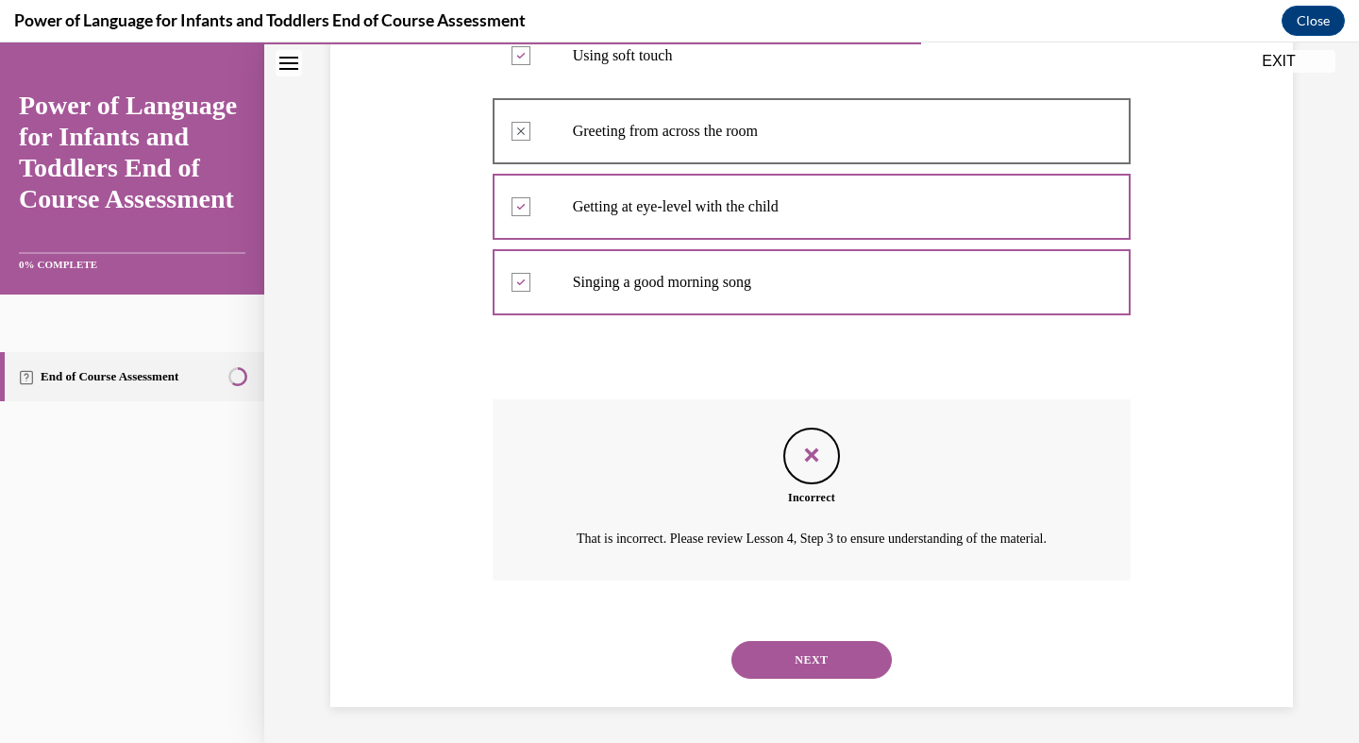
click at [815, 655] on button "NEXT" at bounding box center [812, 660] width 160 height 38
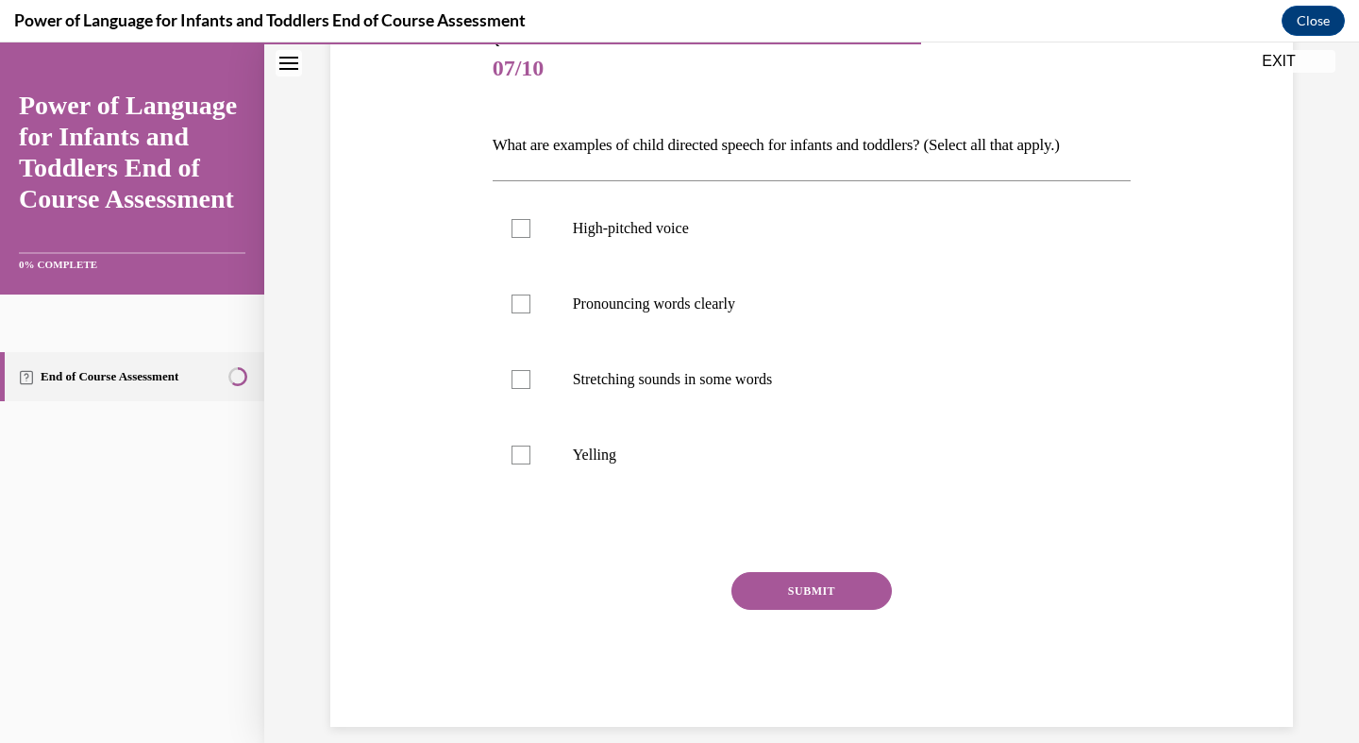
scroll to position [229, 0]
click at [520, 232] on div at bounding box center [521, 229] width 19 height 19
click at [520, 232] on input "High-pitched voice" at bounding box center [521, 229] width 19 height 19
checkbox input "true"
click at [526, 303] on div at bounding box center [521, 304] width 19 height 19
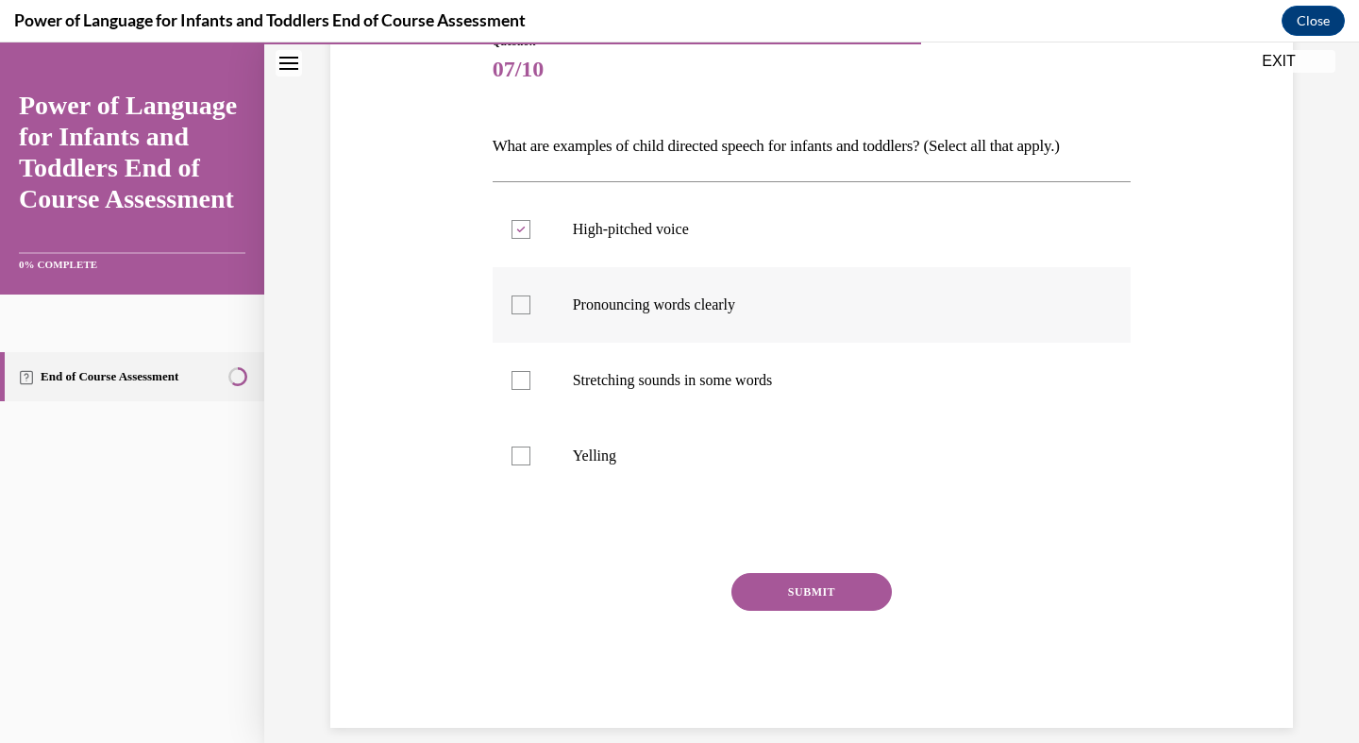
click at [526, 303] on input "Pronouncing words clearly" at bounding box center [521, 304] width 19 height 19
checkbox input "true"
click at [522, 381] on div at bounding box center [521, 380] width 19 height 19
click at [522, 381] on input "Stretching sounds in some words" at bounding box center [521, 380] width 19 height 19
checkbox input "true"
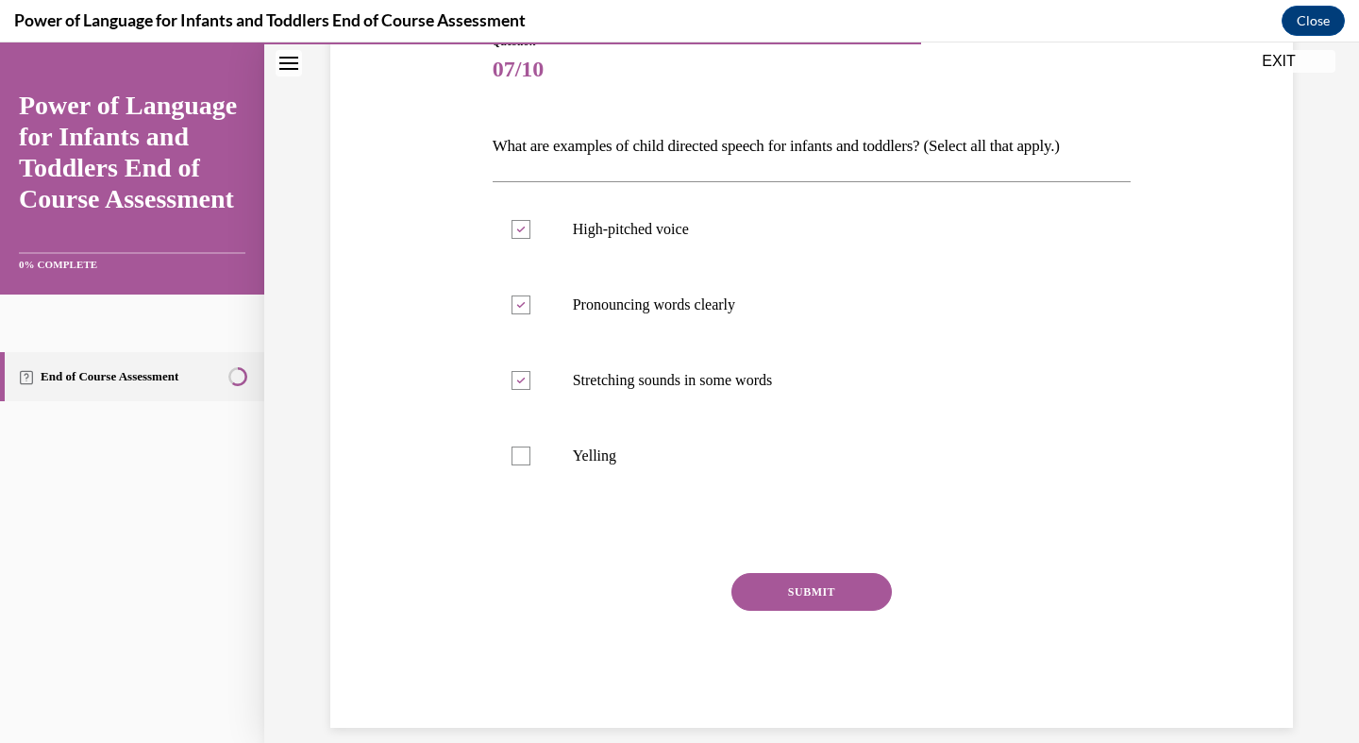
click at [822, 593] on button "SUBMIT" at bounding box center [812, 592] width 160 height 38
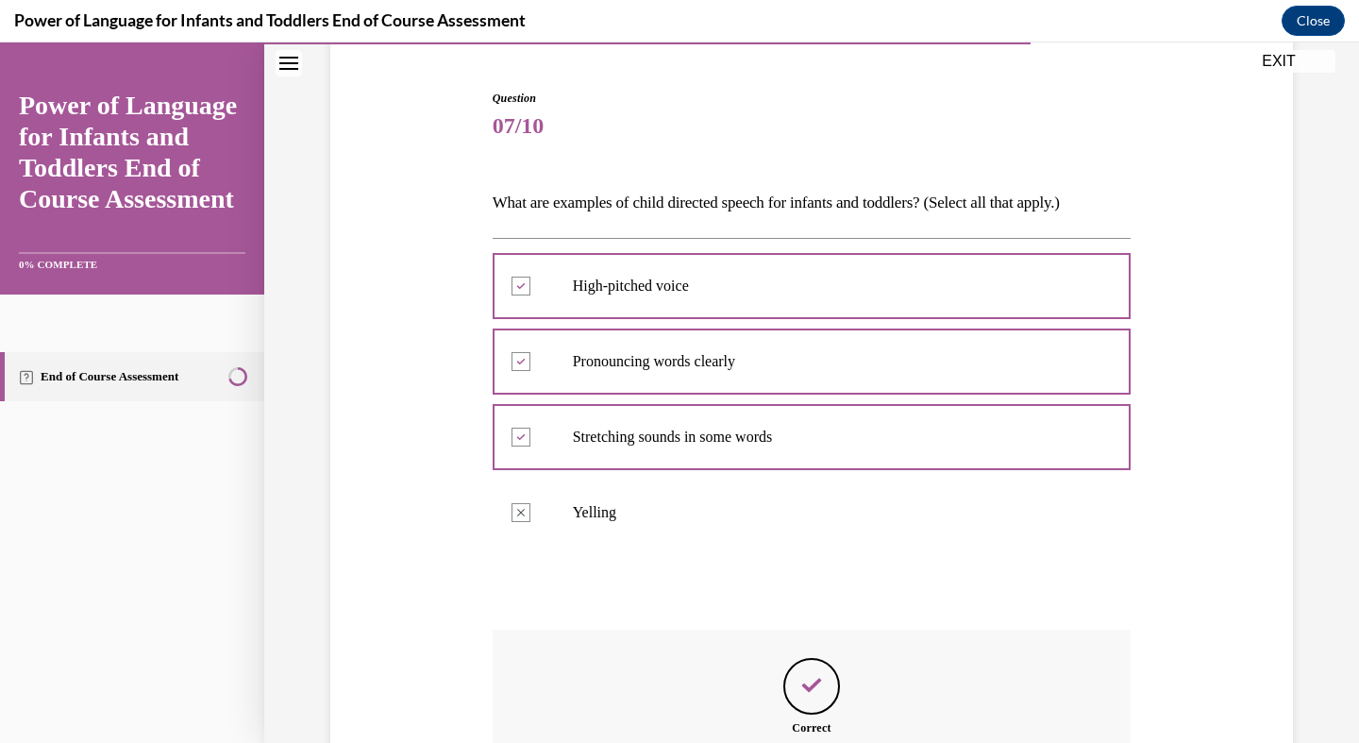
scroll to position [381, 0]
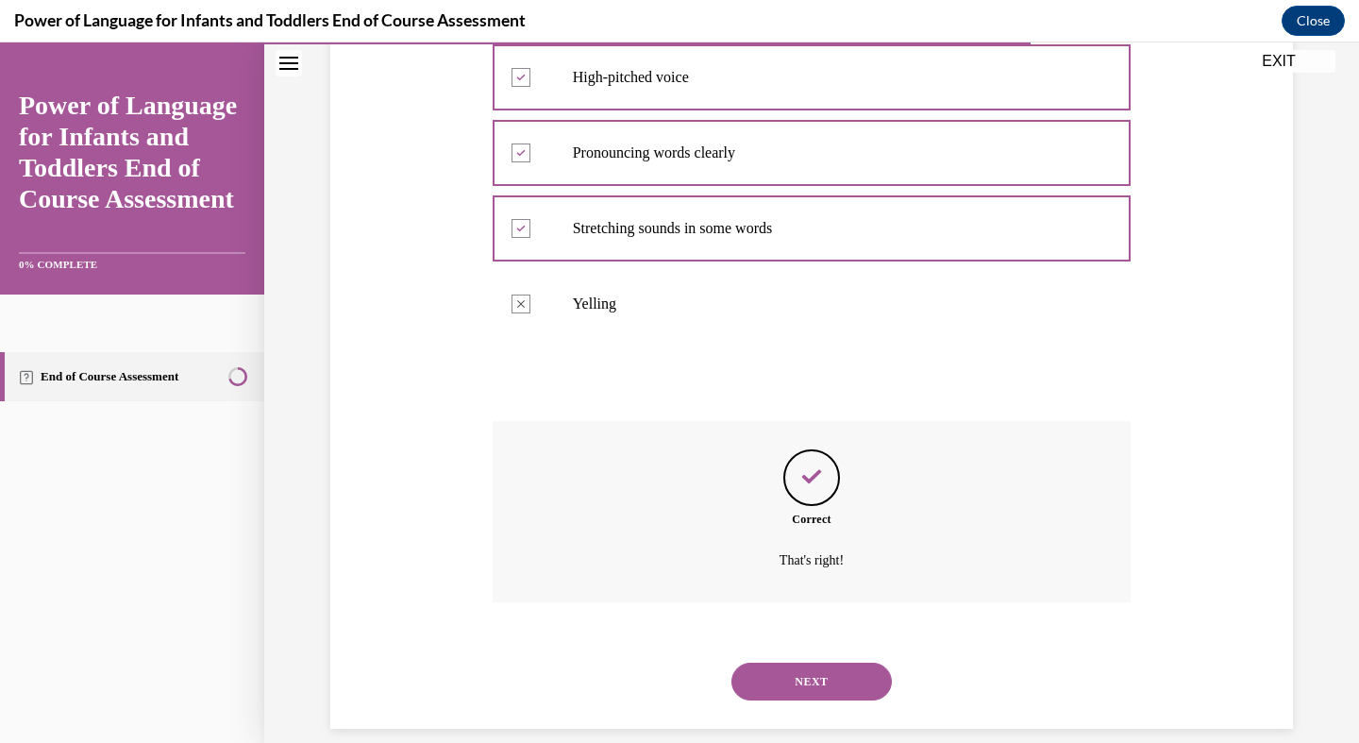
click at [825, 663] on button "NEXT" at bounding box center [812, 682] width 160 height 38
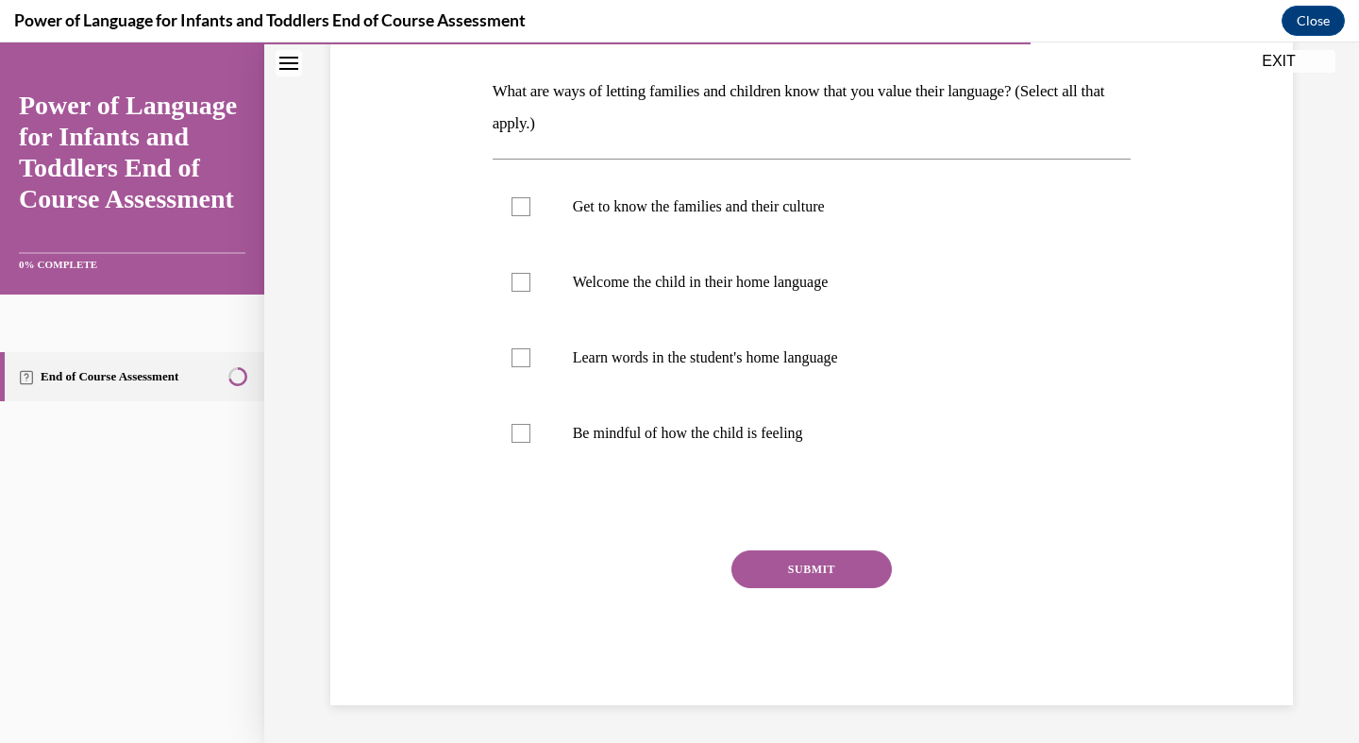
scroll to position [254, 0]
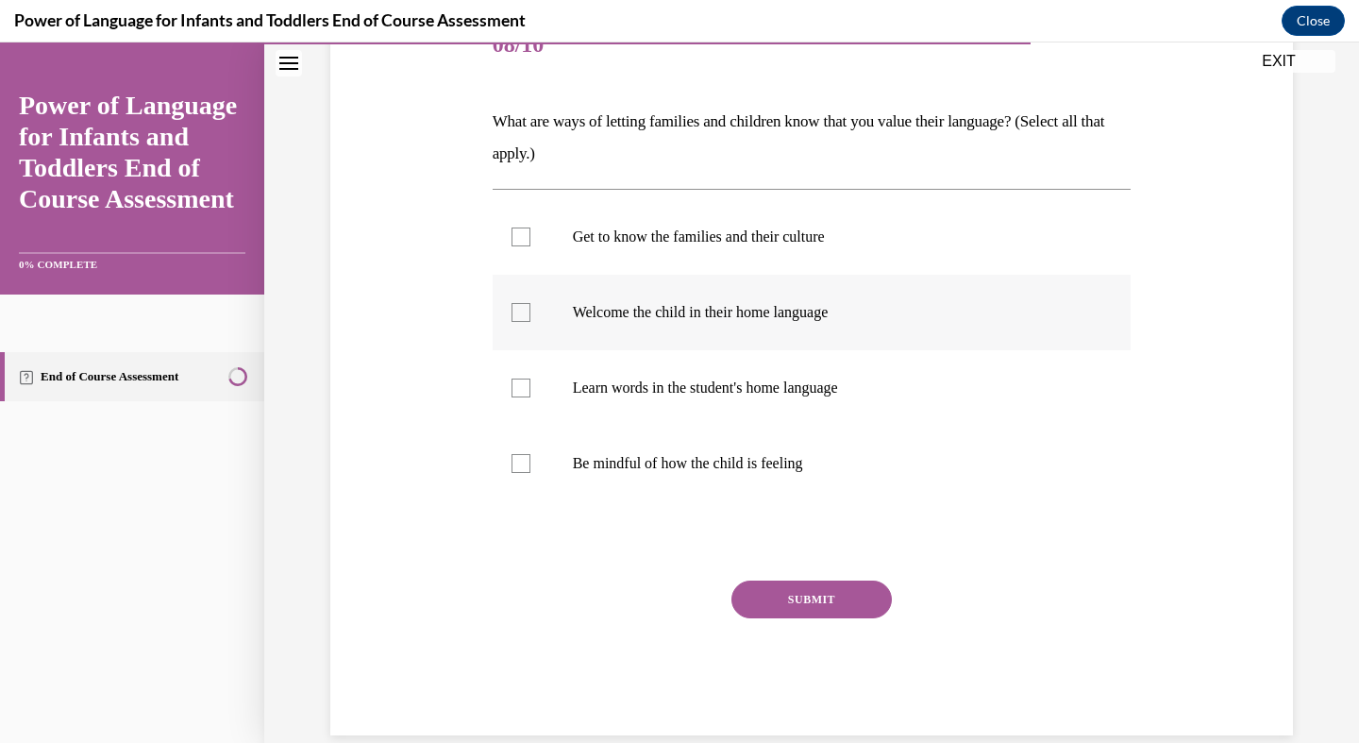
click at [526, 286] on label "Welcome the child in their home language" at bounding box center [812, 313] width 639 height 76
click at [526, 303] on input "Welcome the child in their home language" at bounding box center [521, 312] width 19 height 19
checkbox input "true"
click at [521, 270] on label "Get to know the families and their culture" at bounding box center [812, 237] width 639 height 76
click at [521, 246] on input "Get to know the families and their culture" at bounding box center [521, 237] width 19 height 19
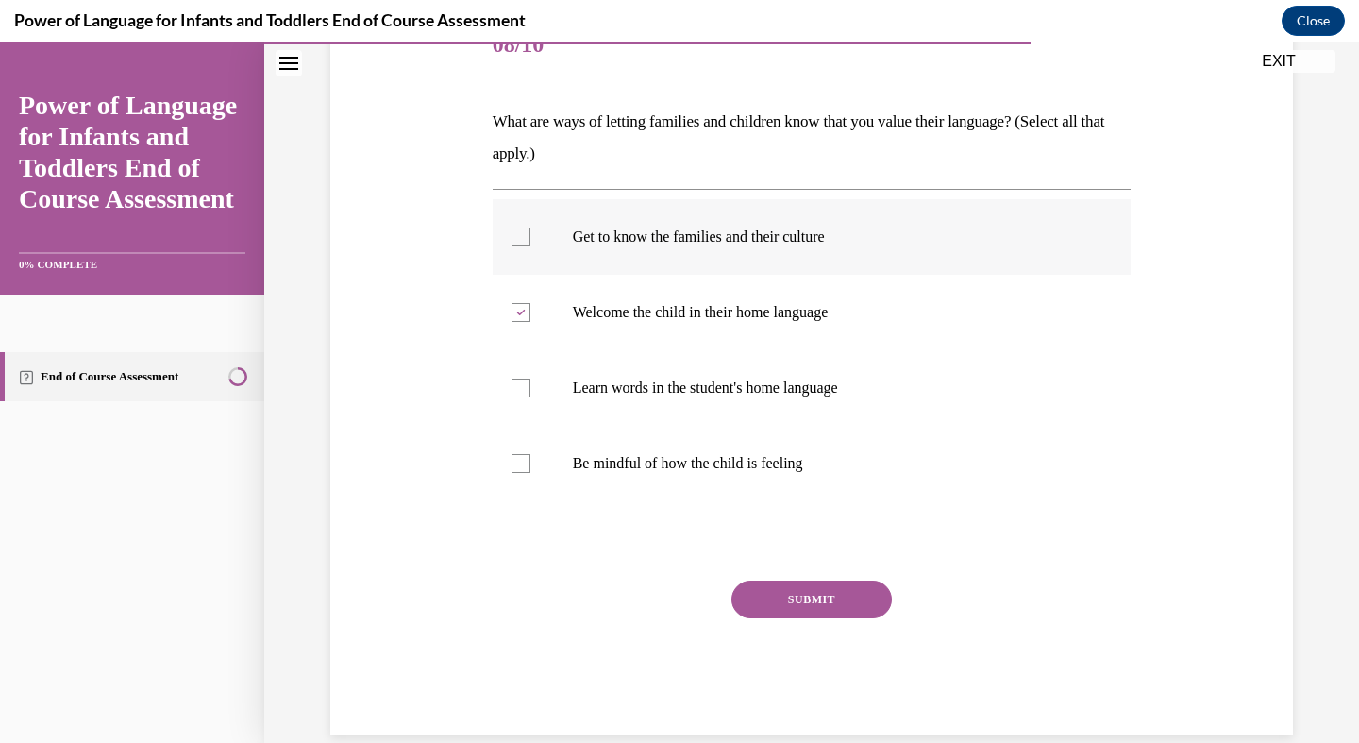
checkbox input "true"
click at [521, 433] on label "Be mindful of how the child is feeling" at bounding box center [812, 464] width 639 height 76
click at [521, 454] on input "Be mindful of how the child is feeling" at bounding box center [521, 463] width 19 height 19
checkbox input "true"
click at [522, 423] on label "Learn words in the student's home language" at bounding box center [812, 388] width 639 height 76
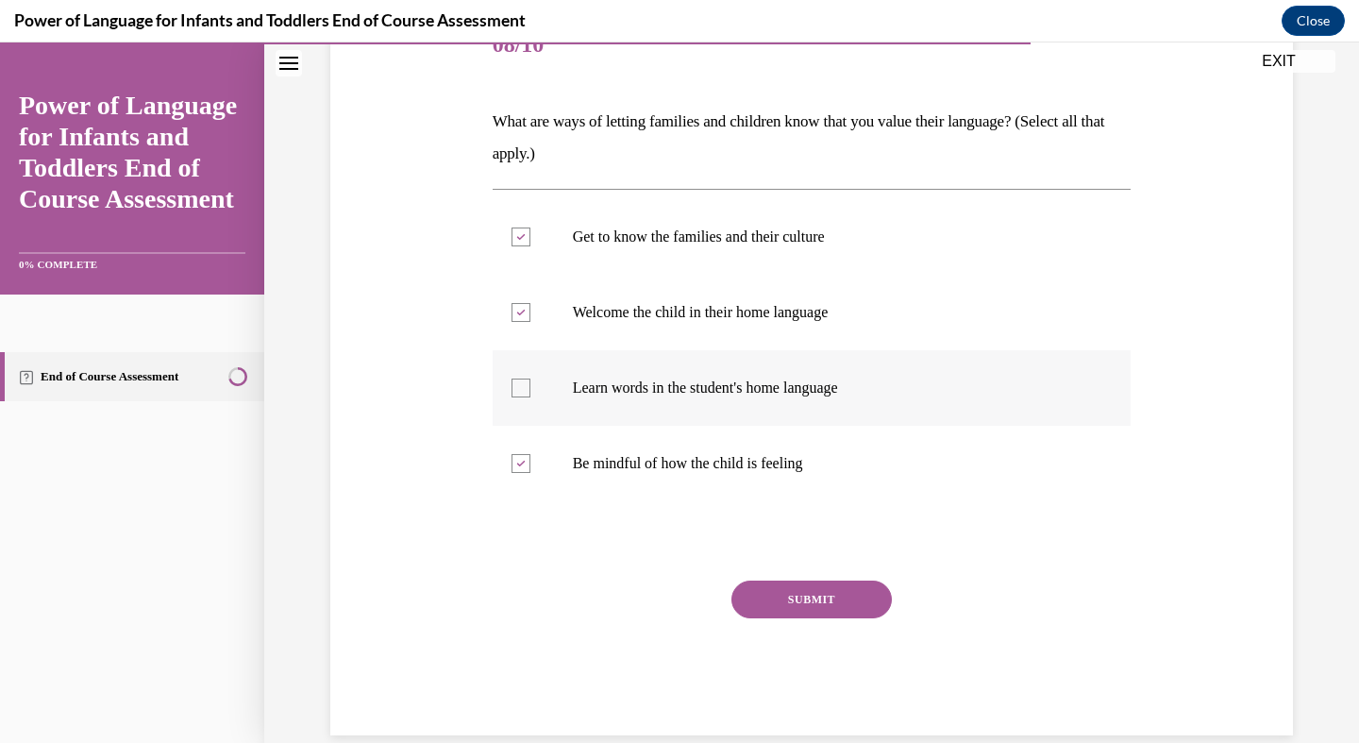
click at [522, 397] on input "Learn words in the student's home language" at bounding box center [521, 388] width 19 height 19
checkbox input "true"
click at [804, 646] on div "SUBMIT" at bounding box center [812, 628] width 639 height 94
click at [828, 645] on div "SUBMIT" at bounding box center [812, 628] width 639 height 94
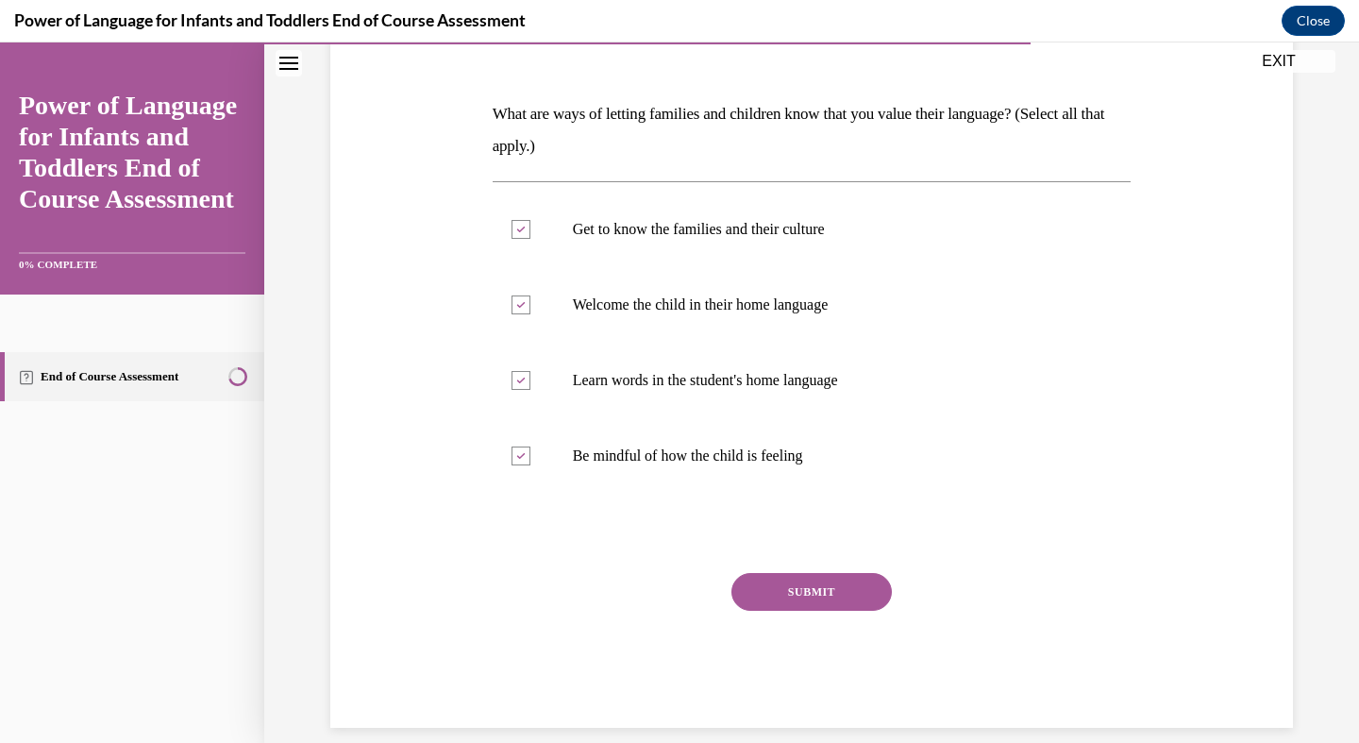
click at [790, 588] on button "SUBMIT" at bounding box center [812, 592] width 160 height 38
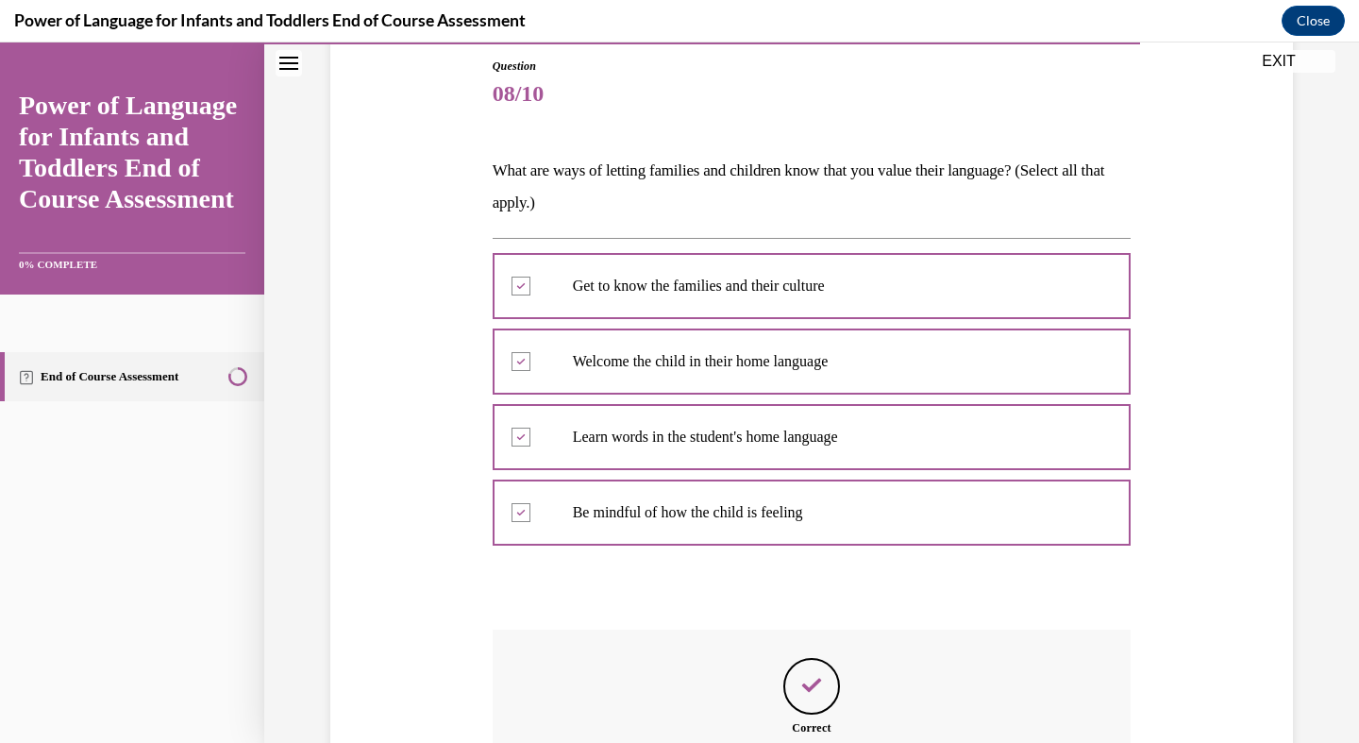
scroll to position [413, 0]
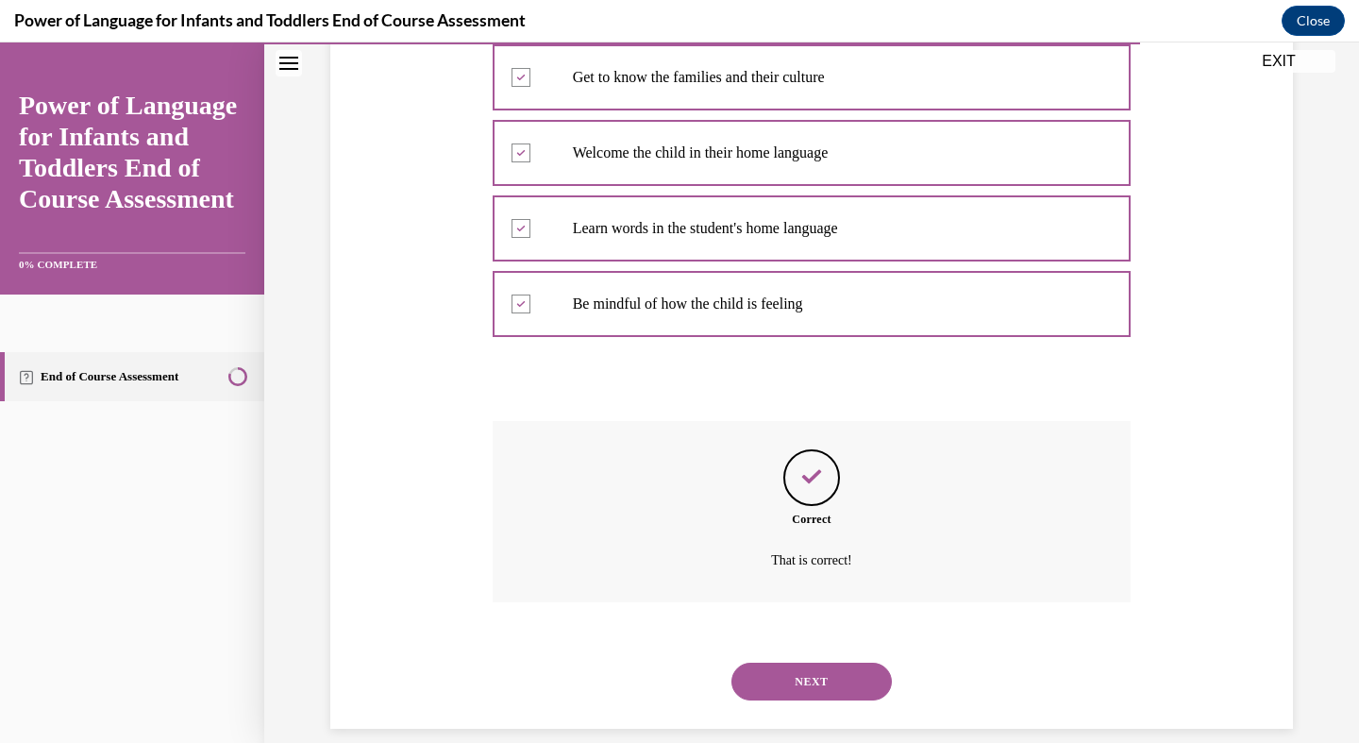
click at [820, 663] on button "NEXT" at bounding box center [812, 682] width 160 height 38
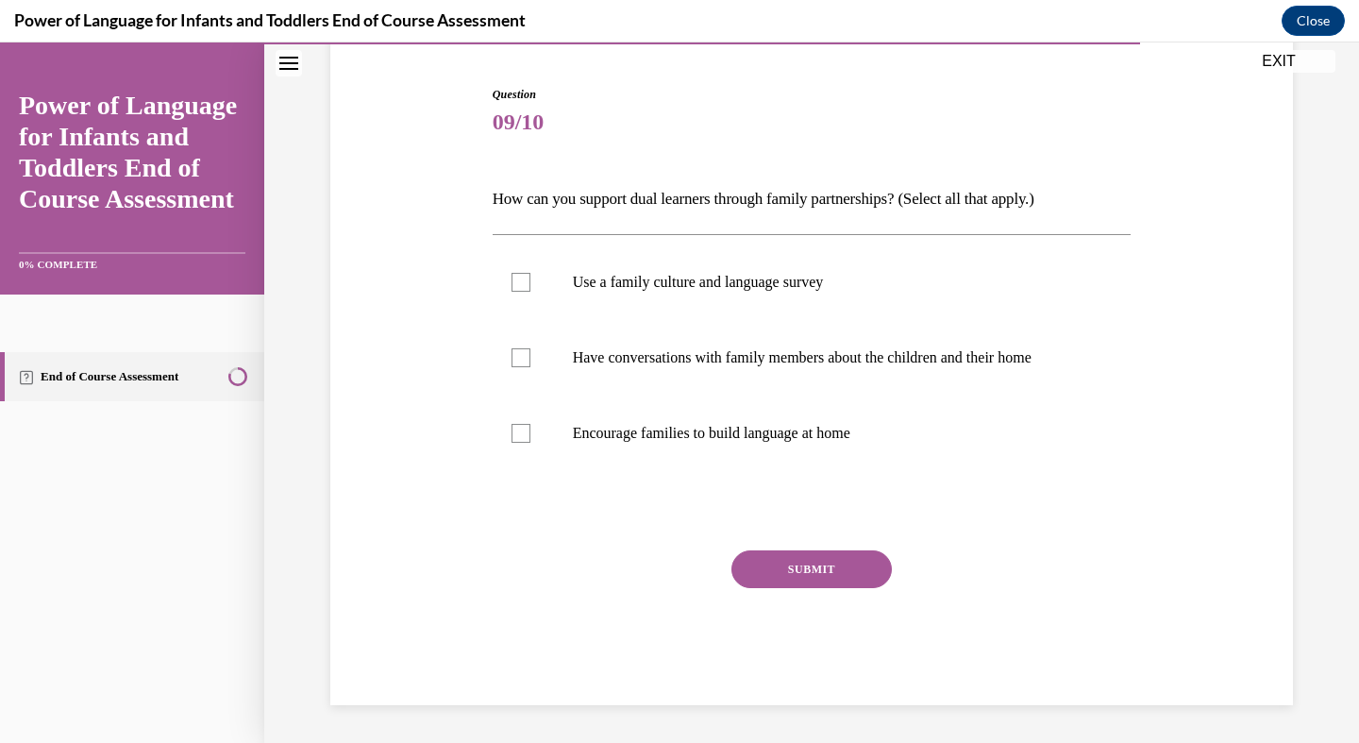
scroll to position [152, 0]
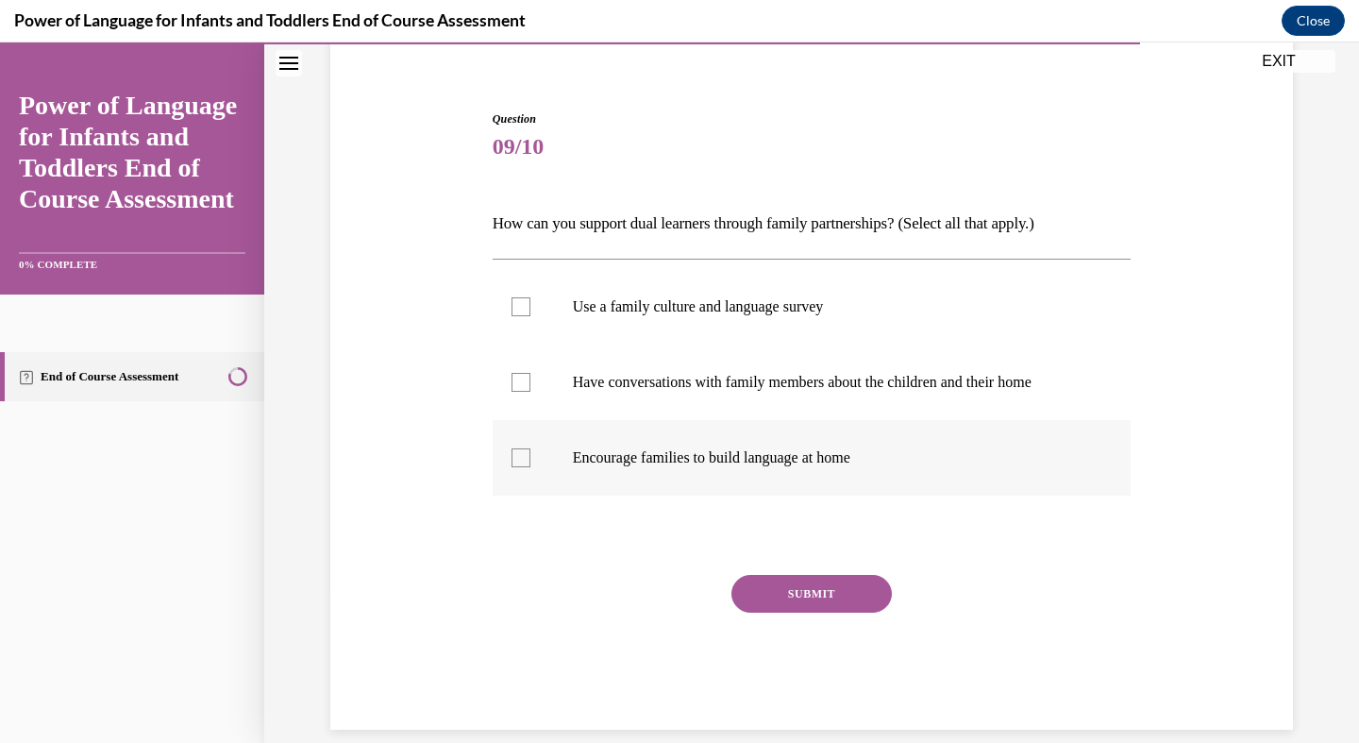
click at [522, 455] on div at bounding box center [521, 457] width 19 height 19
click at [522, 455] on input "Encourage families to build language at home" at bounding box center [521, 457] width 19 height 19
checkbox input "true"
click at [518, 387] on div at bounding box center [521, 382] width 19 height 19
click at [518, 387] on input "Have conversations with family members about the children and their home" at bounding box center [521, 382] width 19 height 19
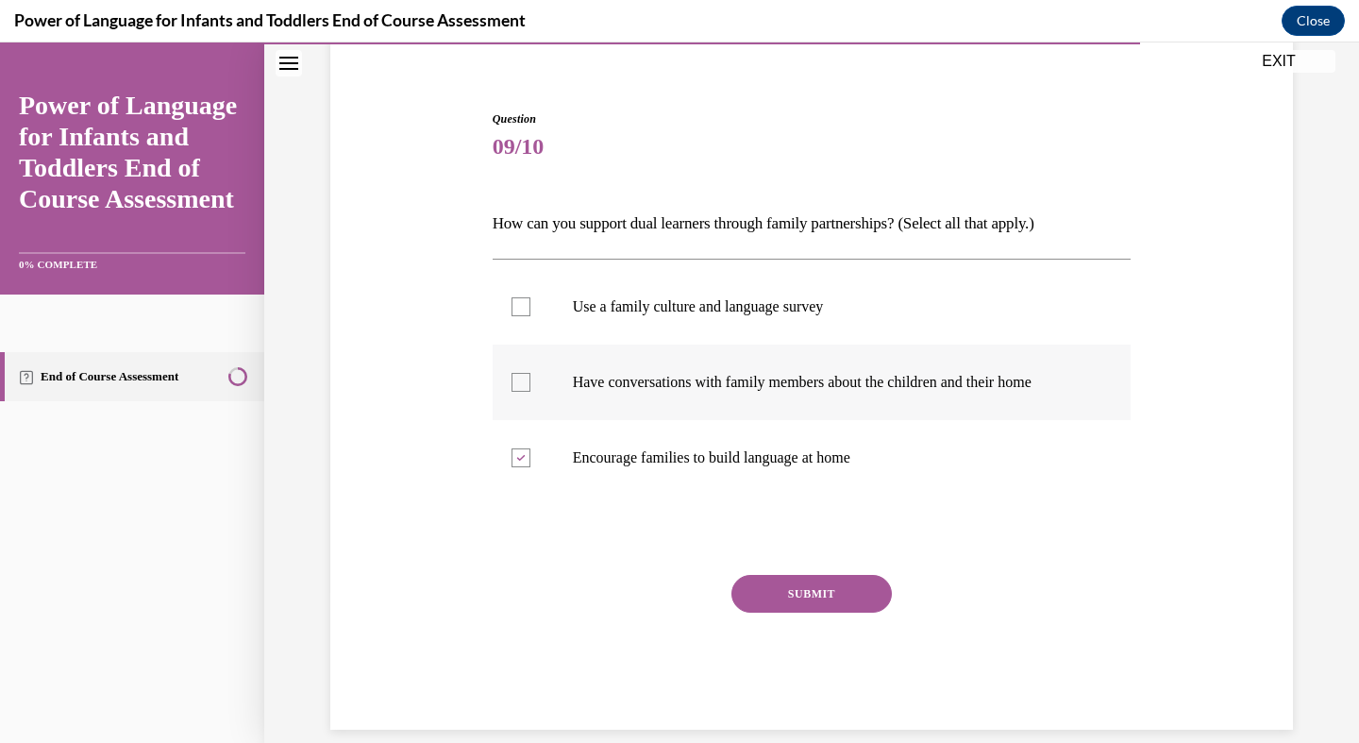
checkbox input "true"
click at [518, 312] on div at bounding box center [521, 306] width 19 height 19
click at [518, 312] on input "Use a family culture and language survey" at bounding box center [521, 306] width 19 height 19
checkbox input "true"
click at [795, 590] on button "SUBMIT" at bounding box center [812, 594] width 160 height 38
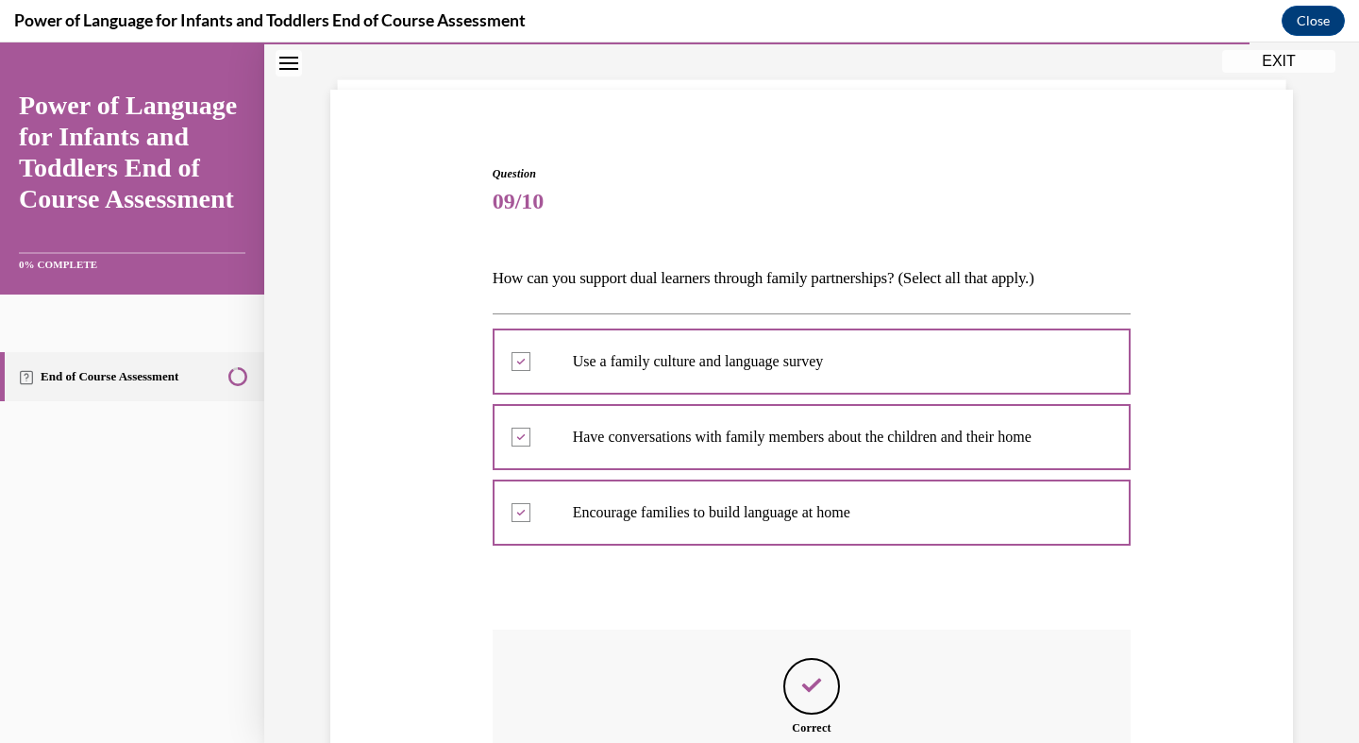
scroll to position [306, 0]
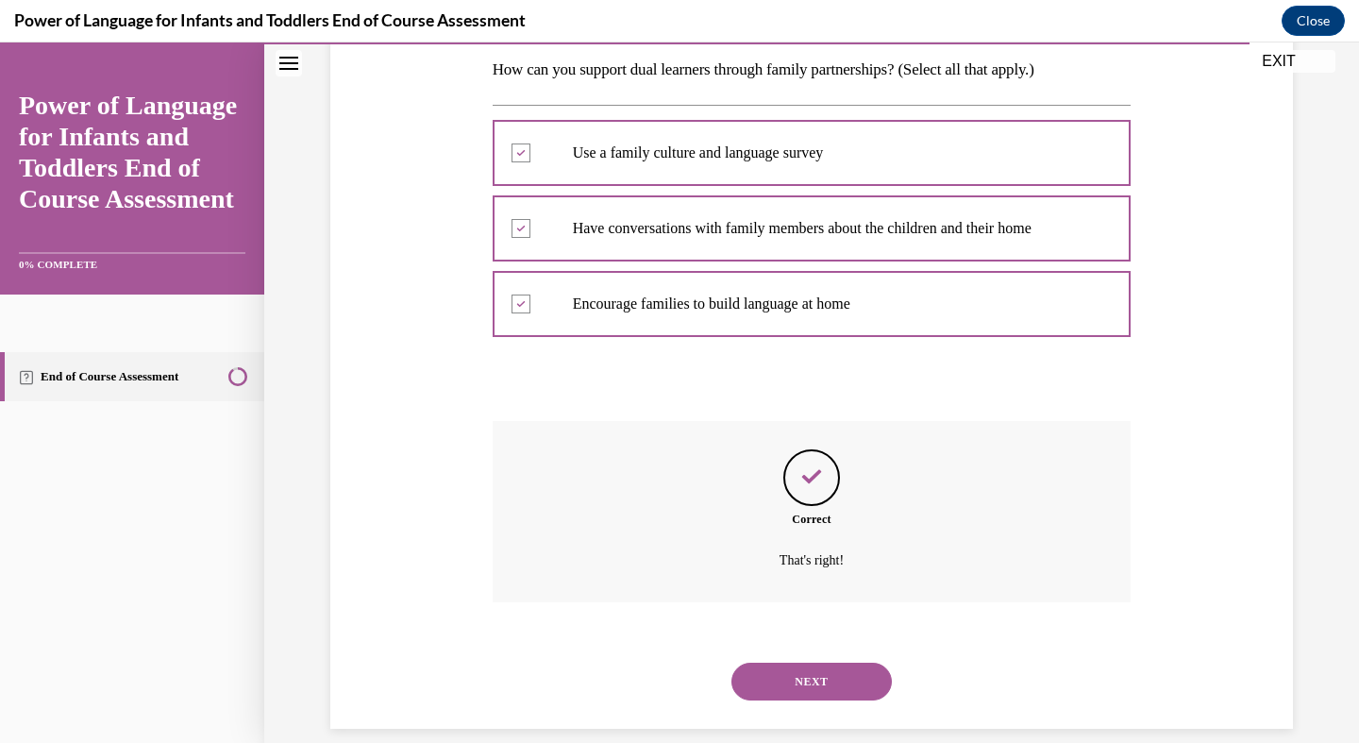
click at [840, 663] on button "NEXT" at bounding box center [812, 682] width 160 height 38
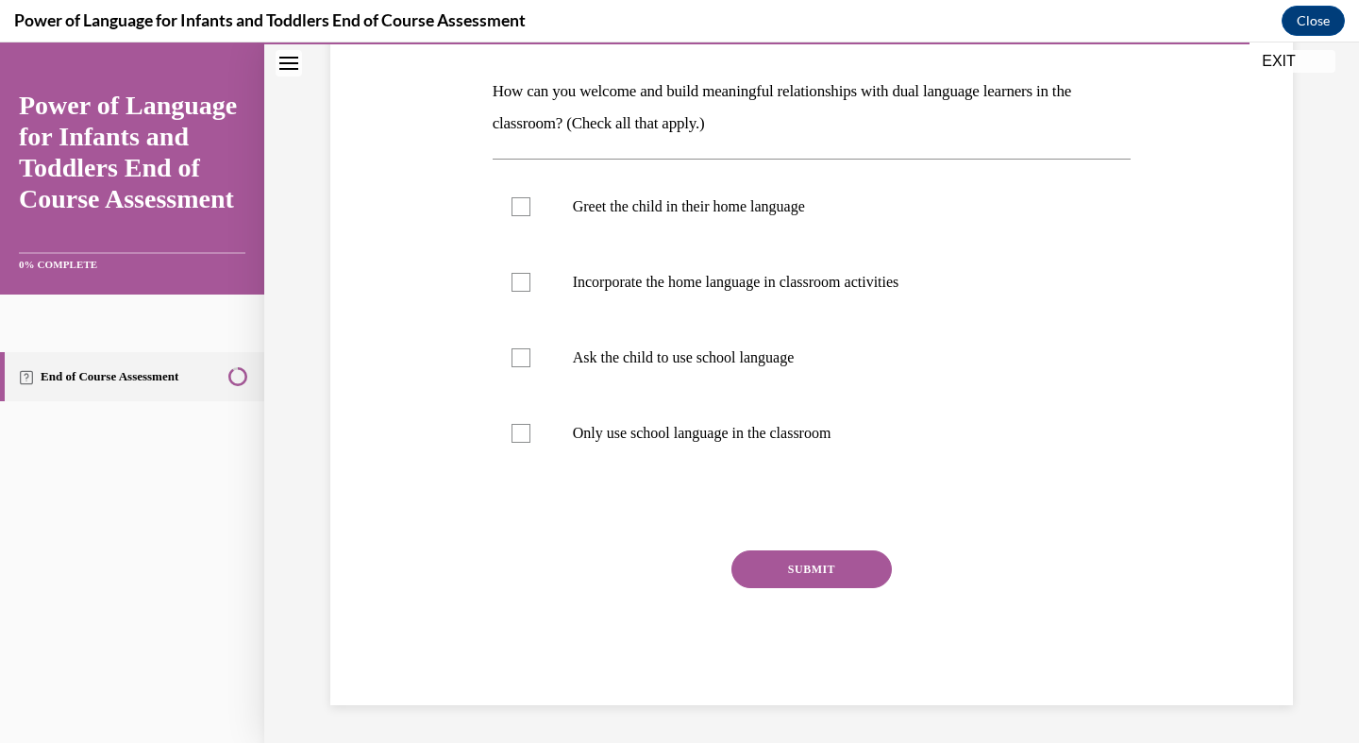
scroll to position [211, 0]
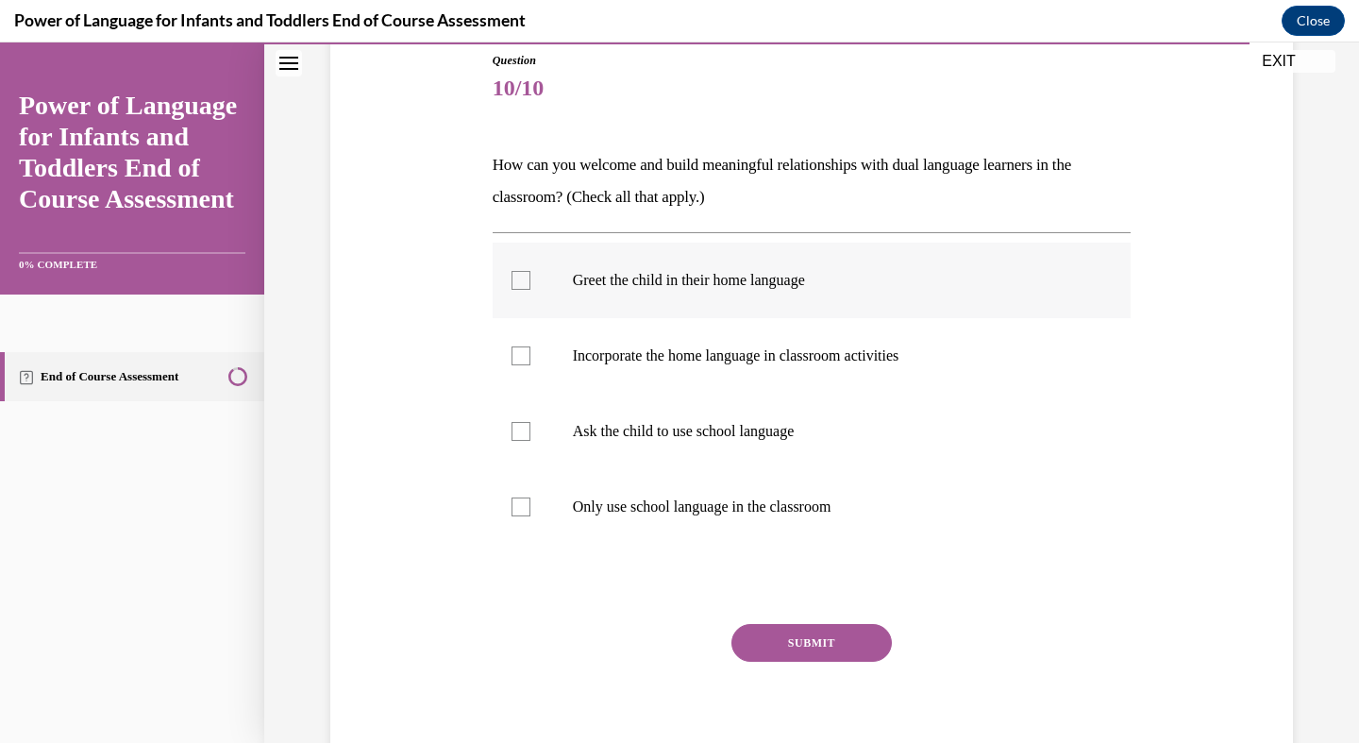
click at [525, 283] on div at bounding box center [521, 280] width 19 height 19
click at [525, 283] on input "Greet the child in their home language" at bounding box center [521, 280] width 19 height 19
checkbox input "true"
click at [516, 362] on div at bounding box center [521, 355] width 19 height 19
click at [516, 362] on input "Incorporate the home language in classroom activities" at bounding box center [521, 355] width 19 height 19
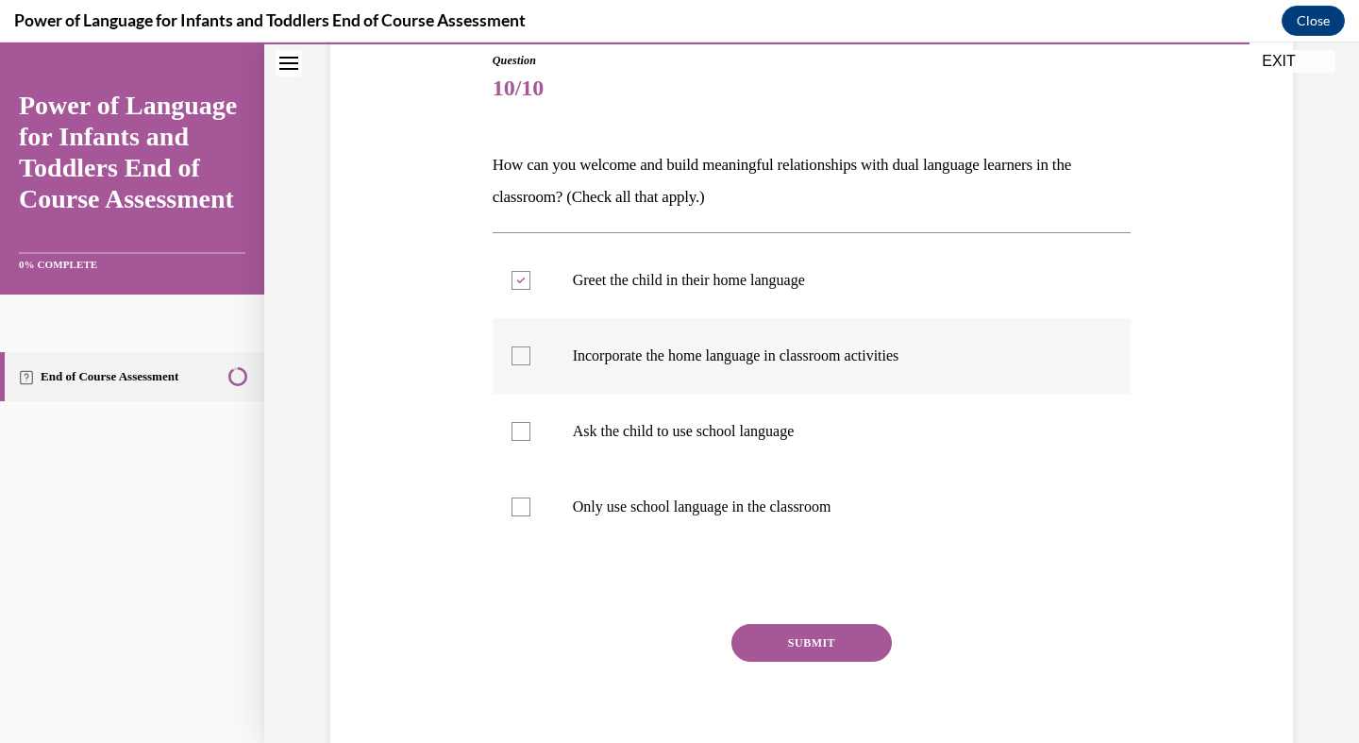
checkbox input "true"
click at [807, 646] on button "SUBMIT" at bounding box center [812, 643] width 160 height 38
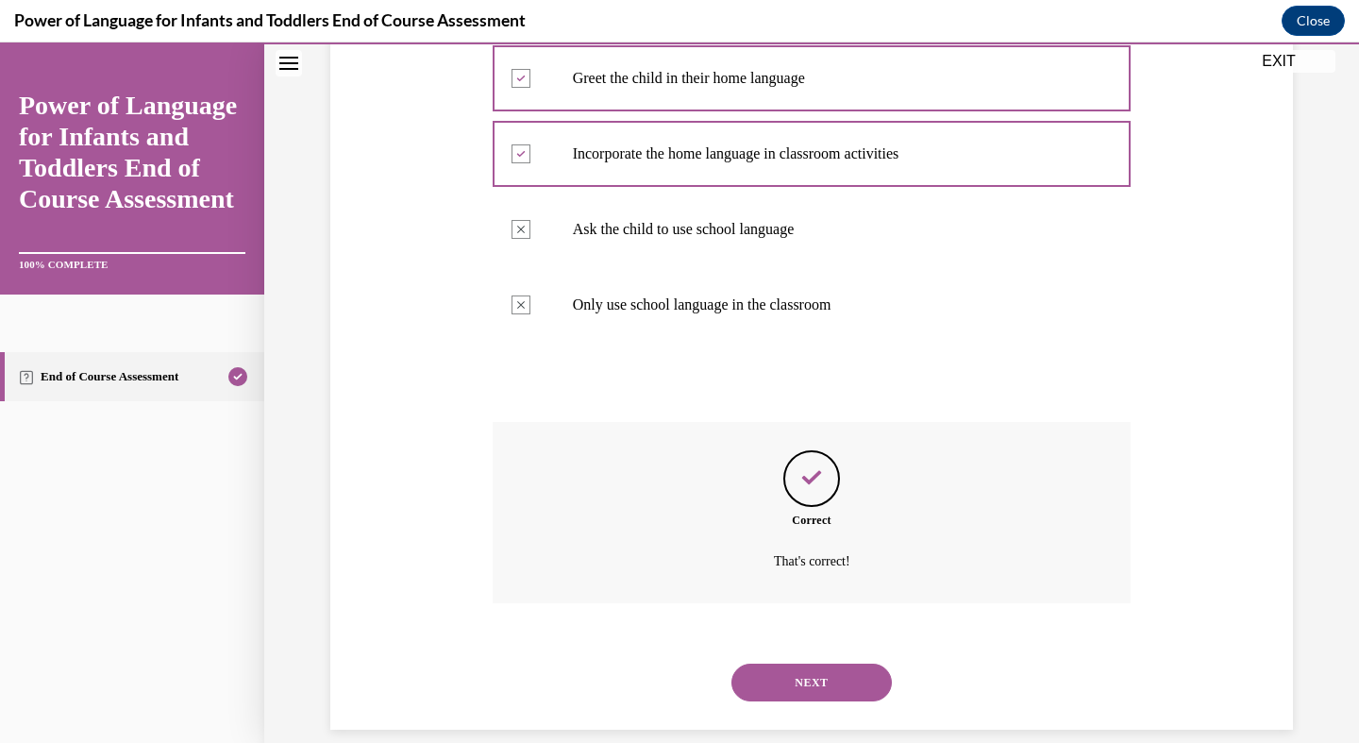
scroll to position [413, 0]
click at [813, 663] on button "NEXT" at bounding box center [812, 682] width 160 height 38
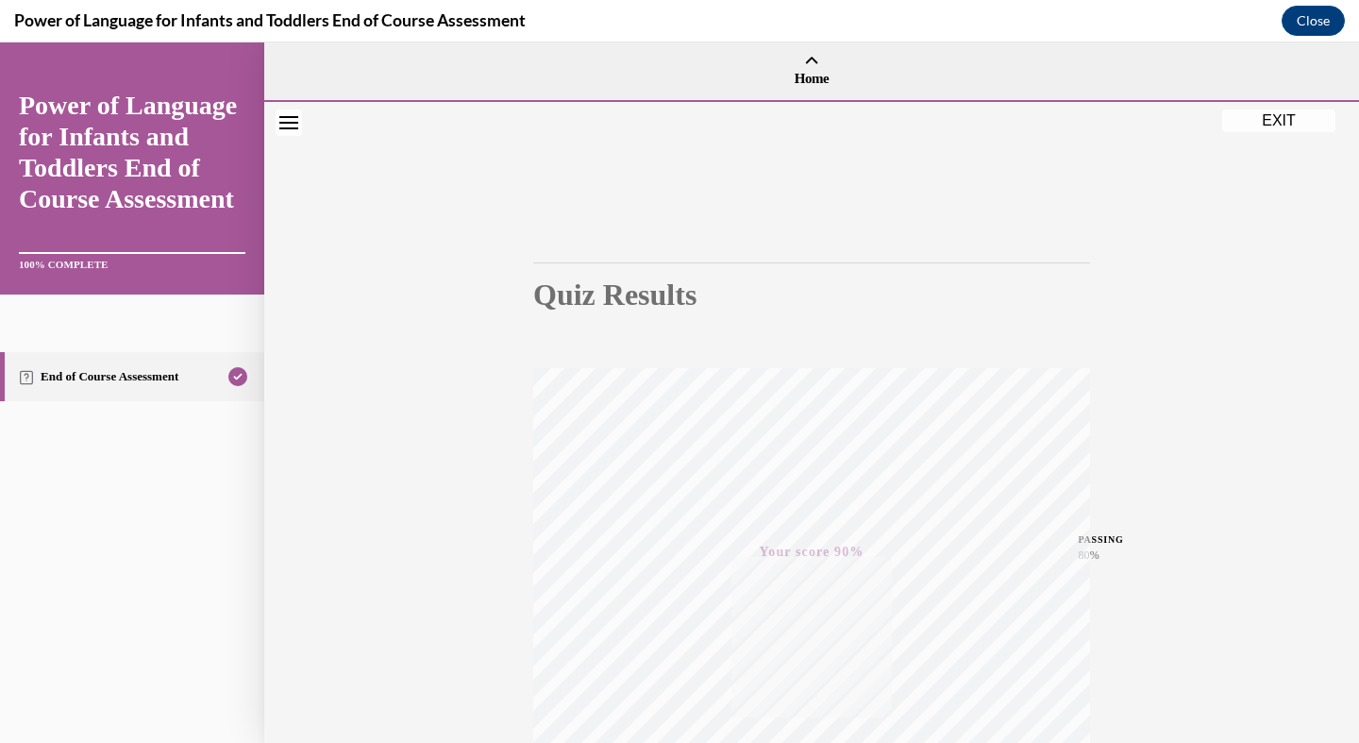
scroll to position [0, 0]
click at [1289, 119] on button "EXIT" at bounding box center [1278, 119] width 113 height 23
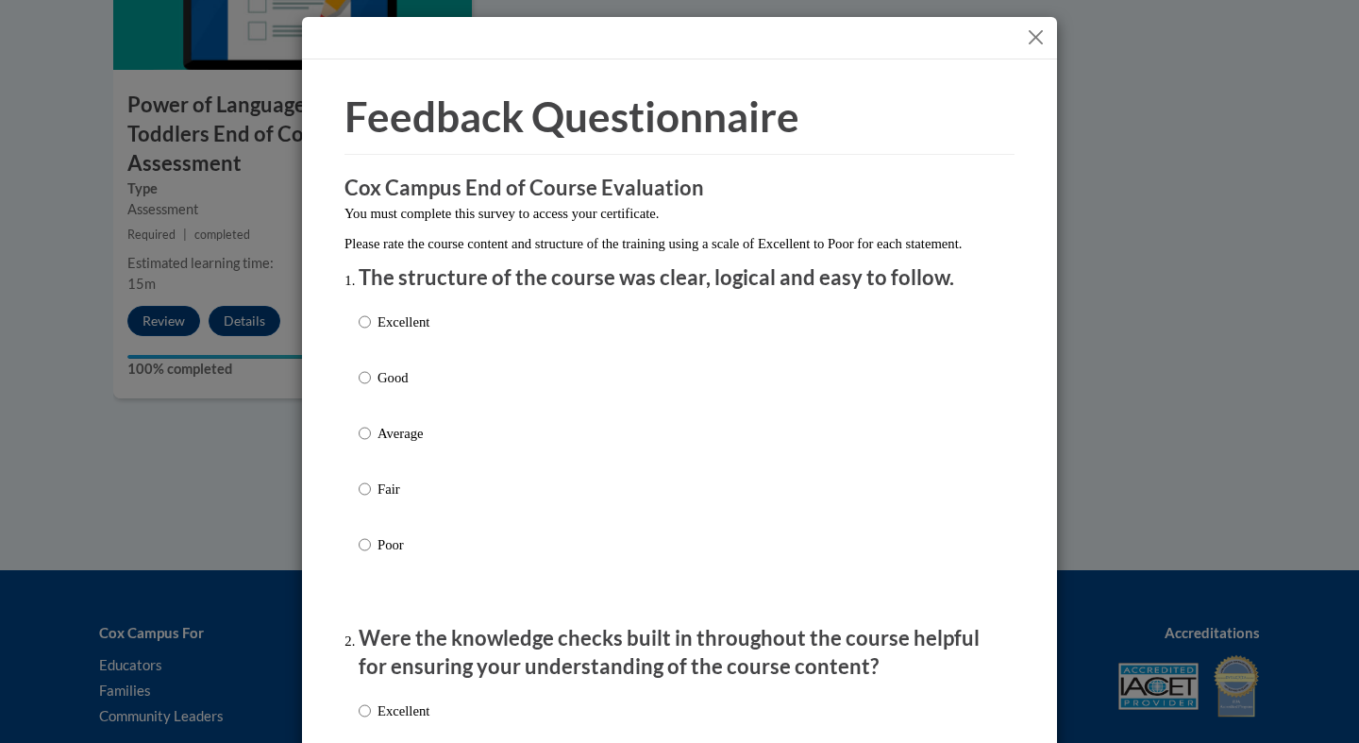
click at [366, 388] on input "Good" at bounding box center [365, 377] width 12 height 21
radio input "true"
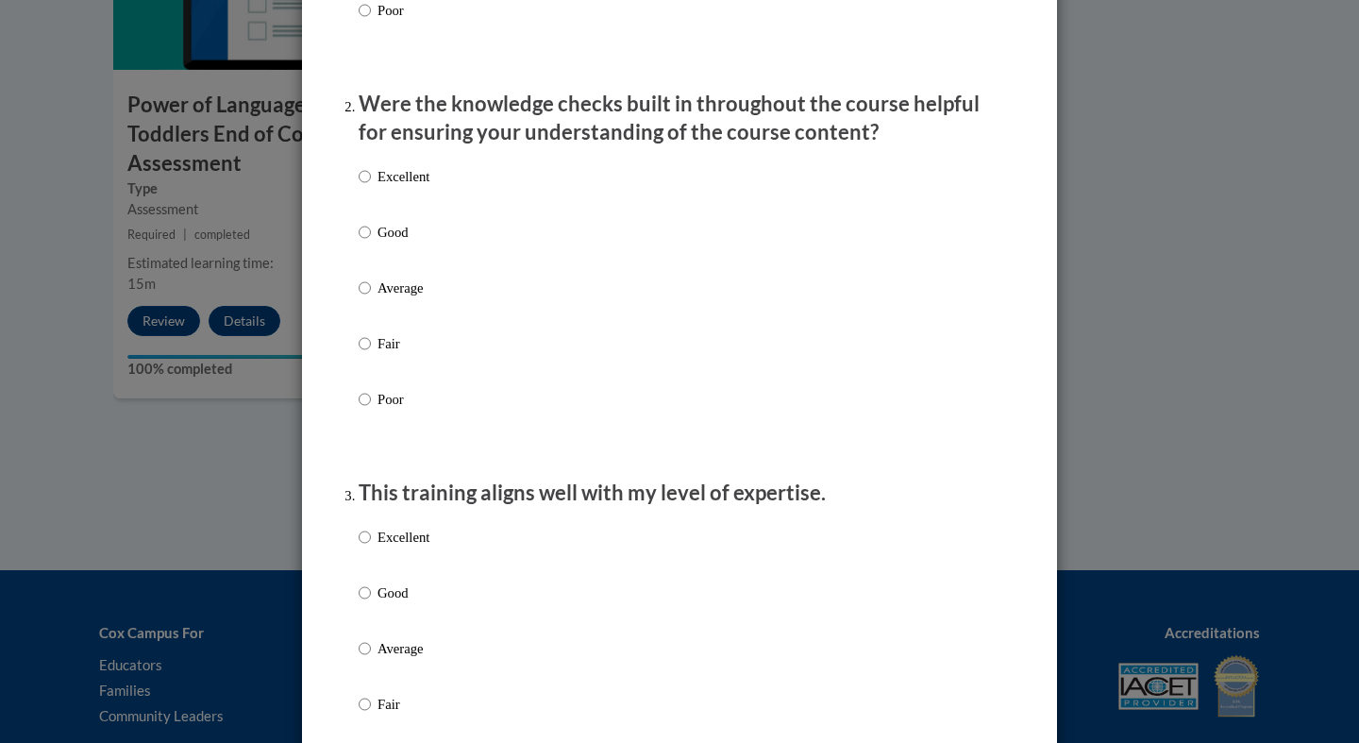
scroll to position [588, 0]
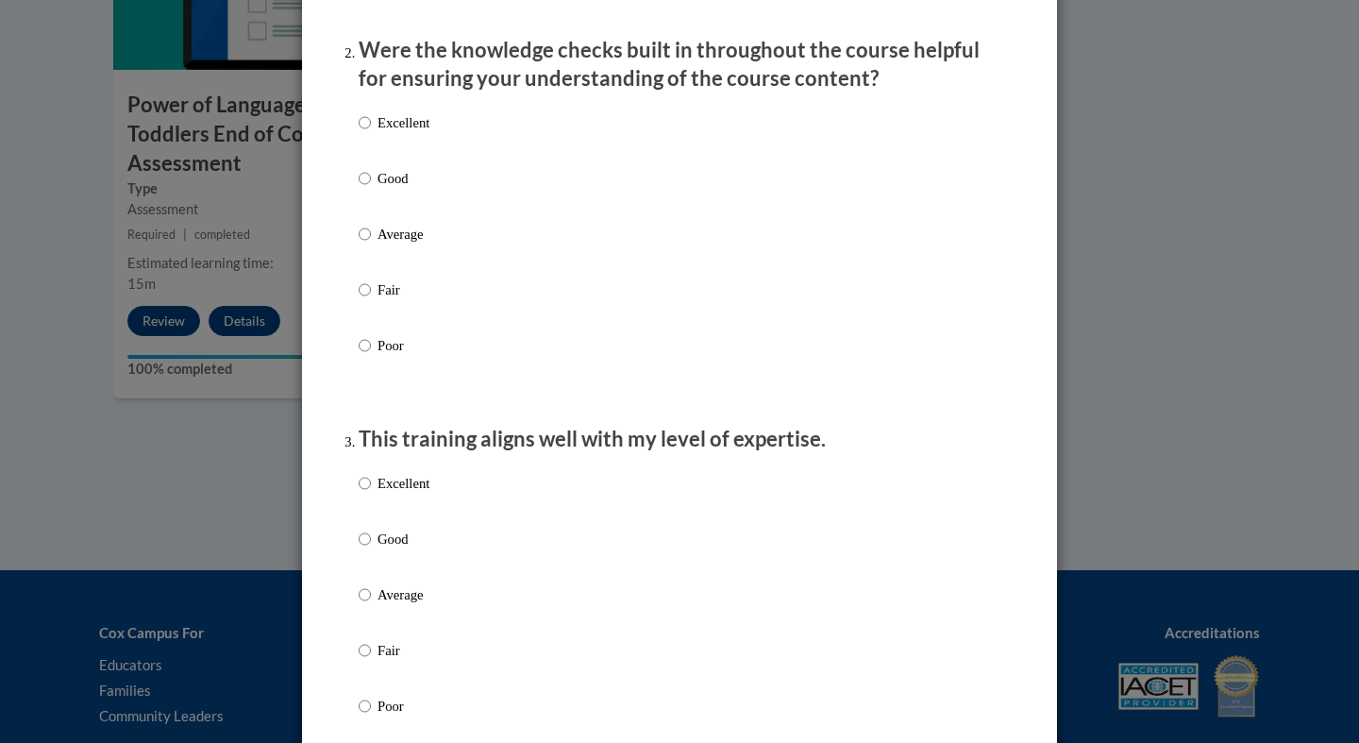
click at [366, 244] on input "Average" at bounding box center [365, 234] width 12 height 21
radio input "true"
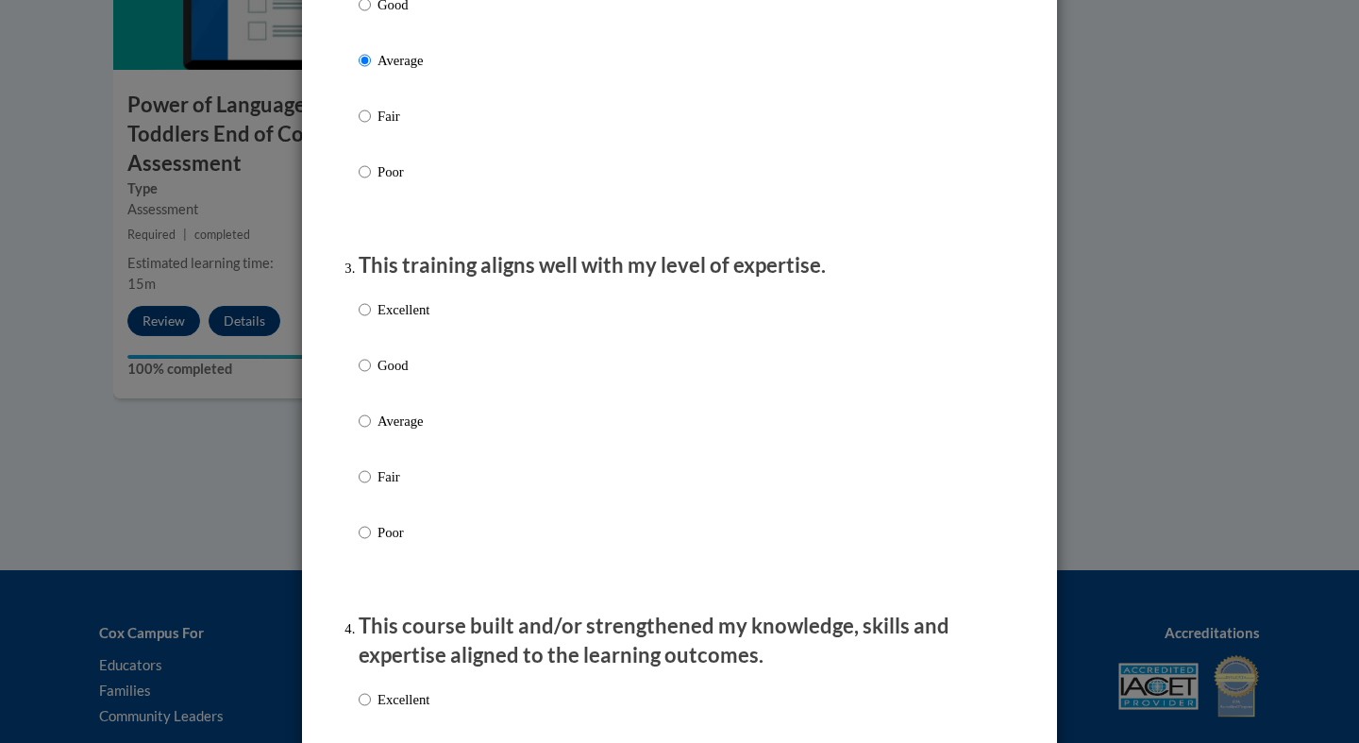
scroll to position [784, 0]
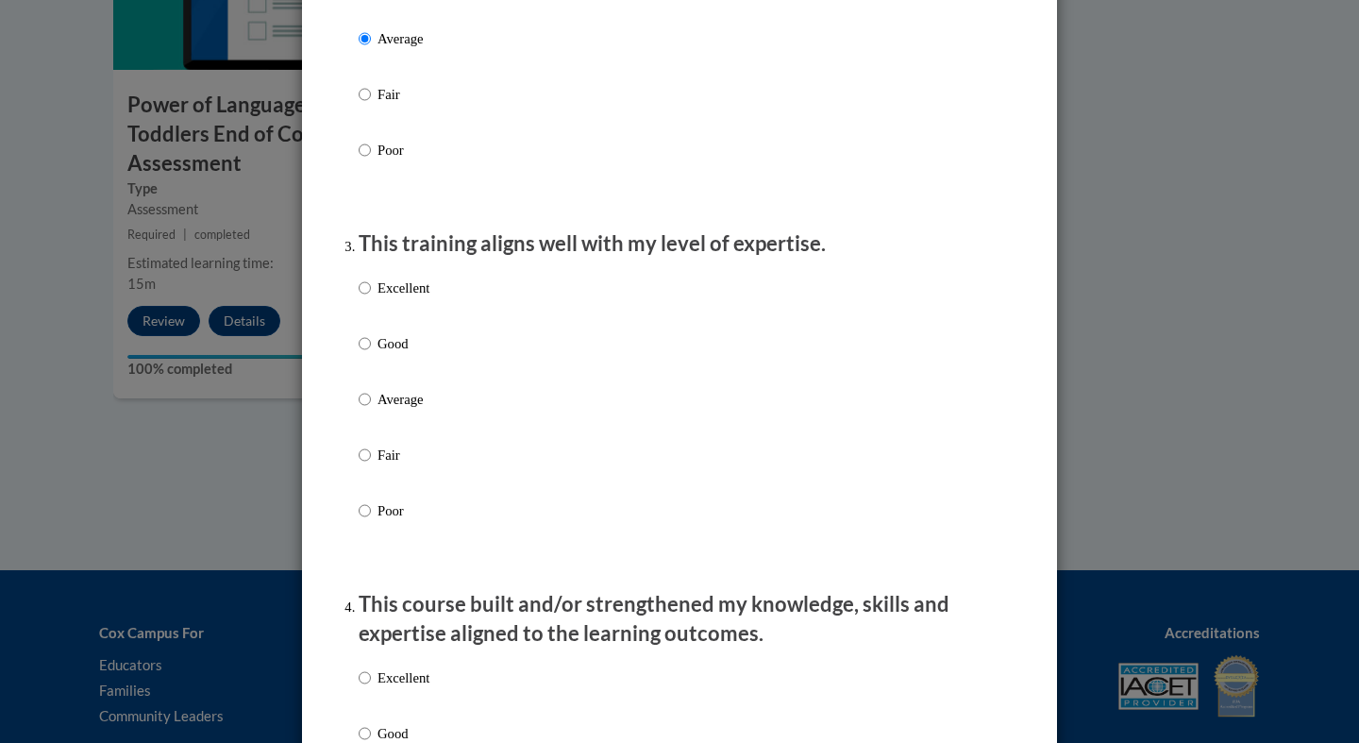
click at [364, 354] on input "Good" at bounding box center [365, 343] width 12 height 21
radio input "true"
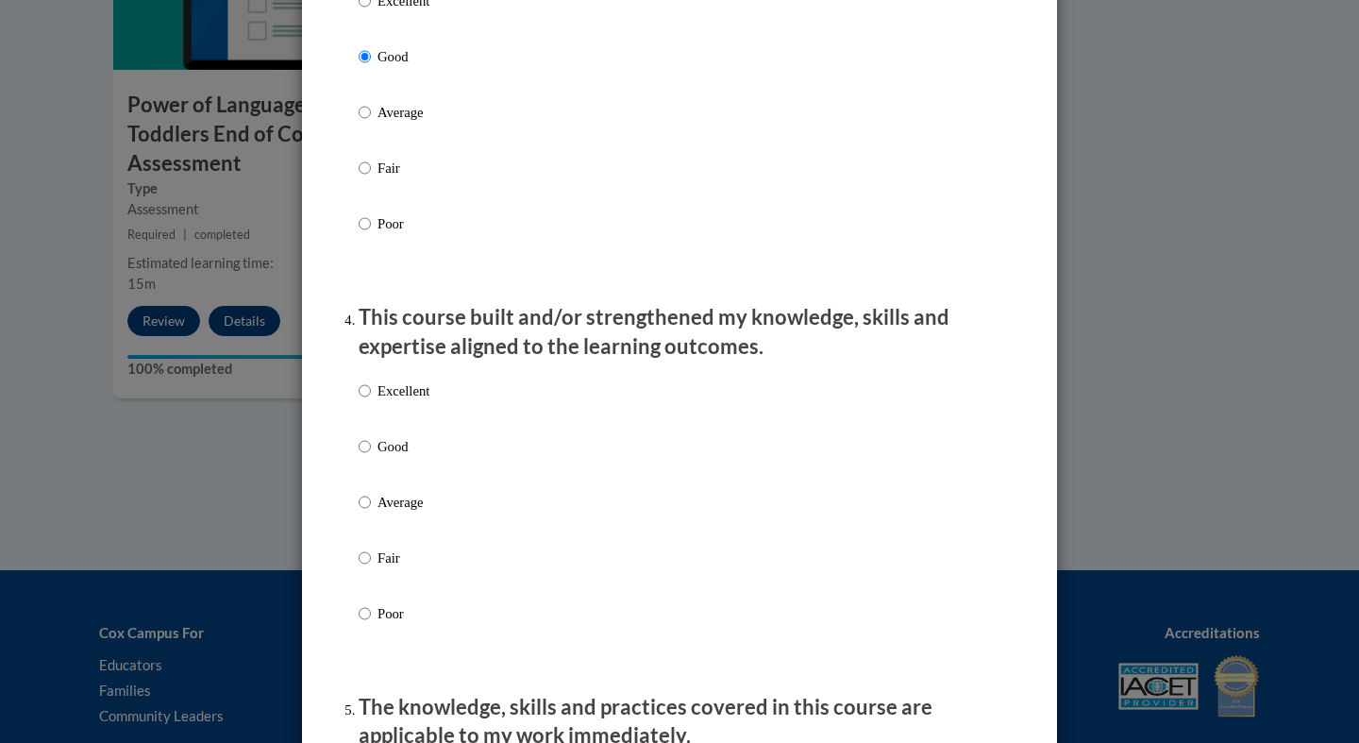
scroll to position [1094, 0]
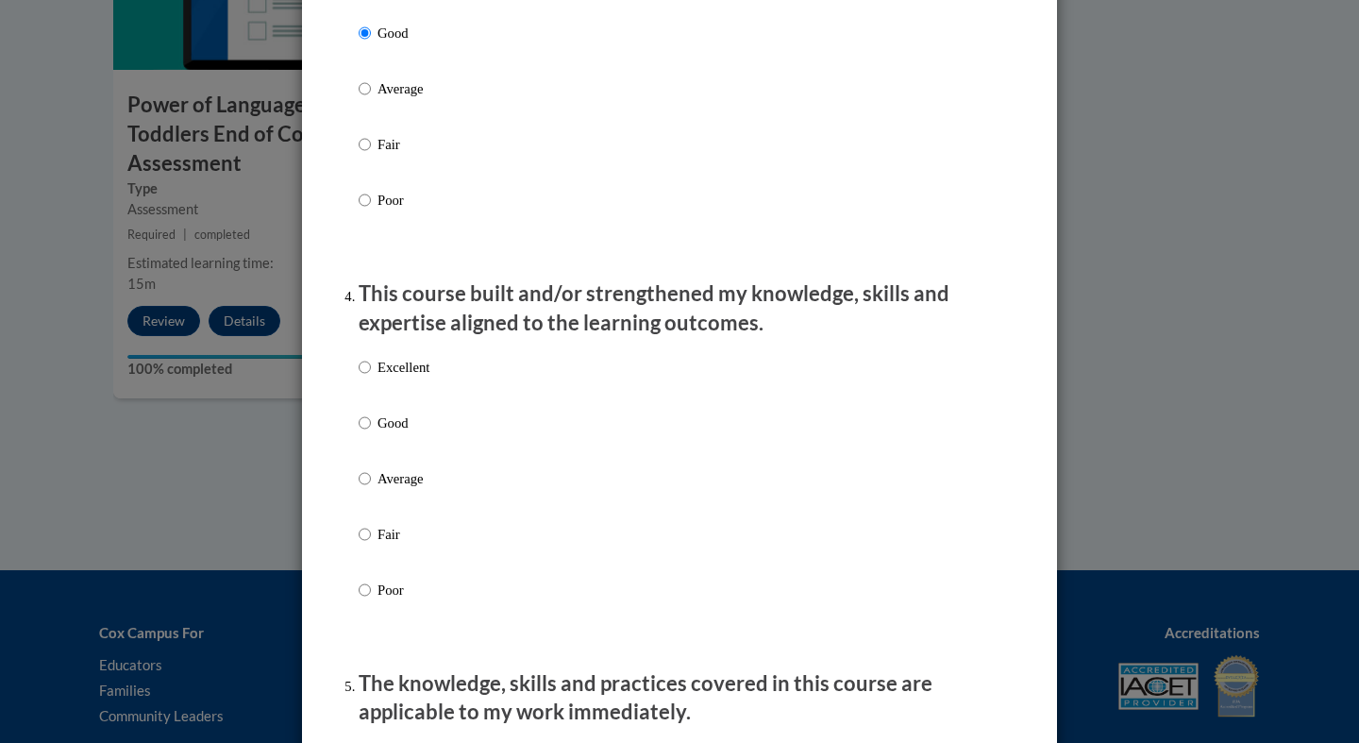
click at [363, 433] on input "Good" at bounding box center [365, 423] width 12 height 21
radio input "true"
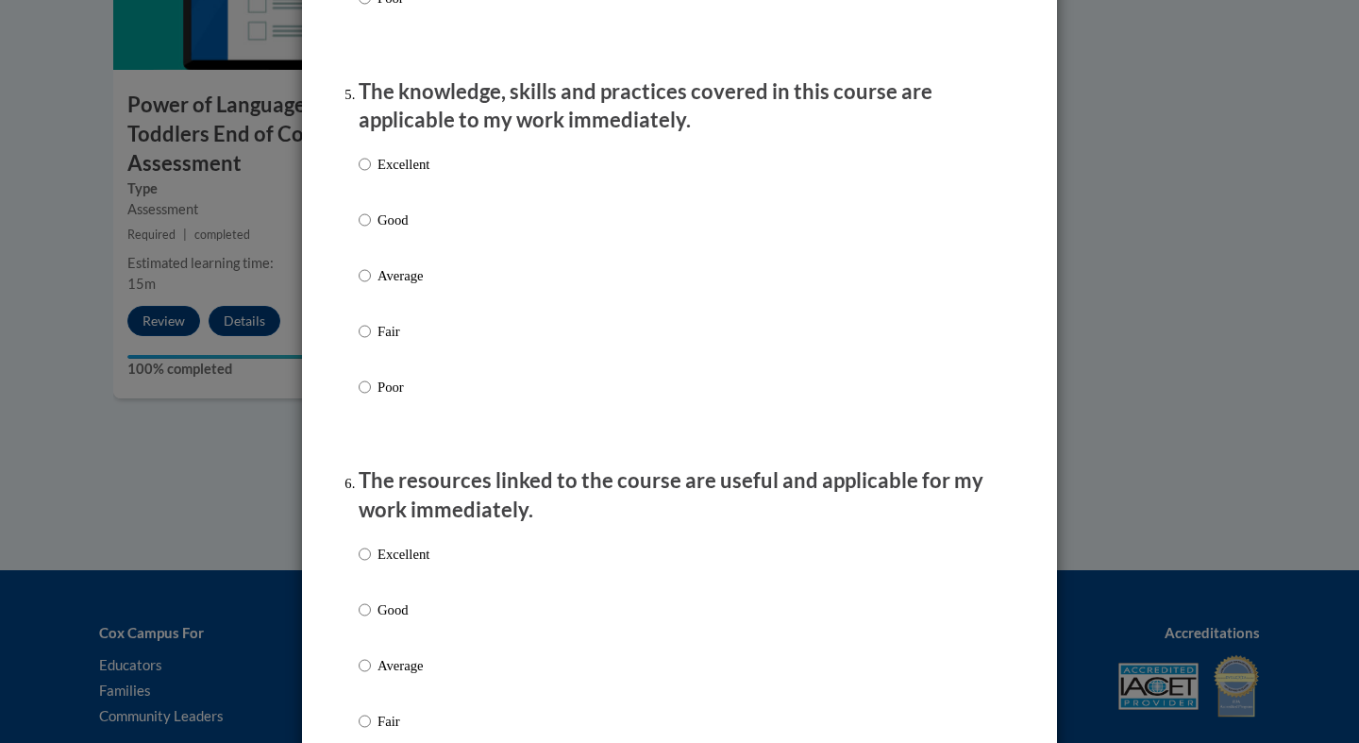
scroll to position [1747, 0]
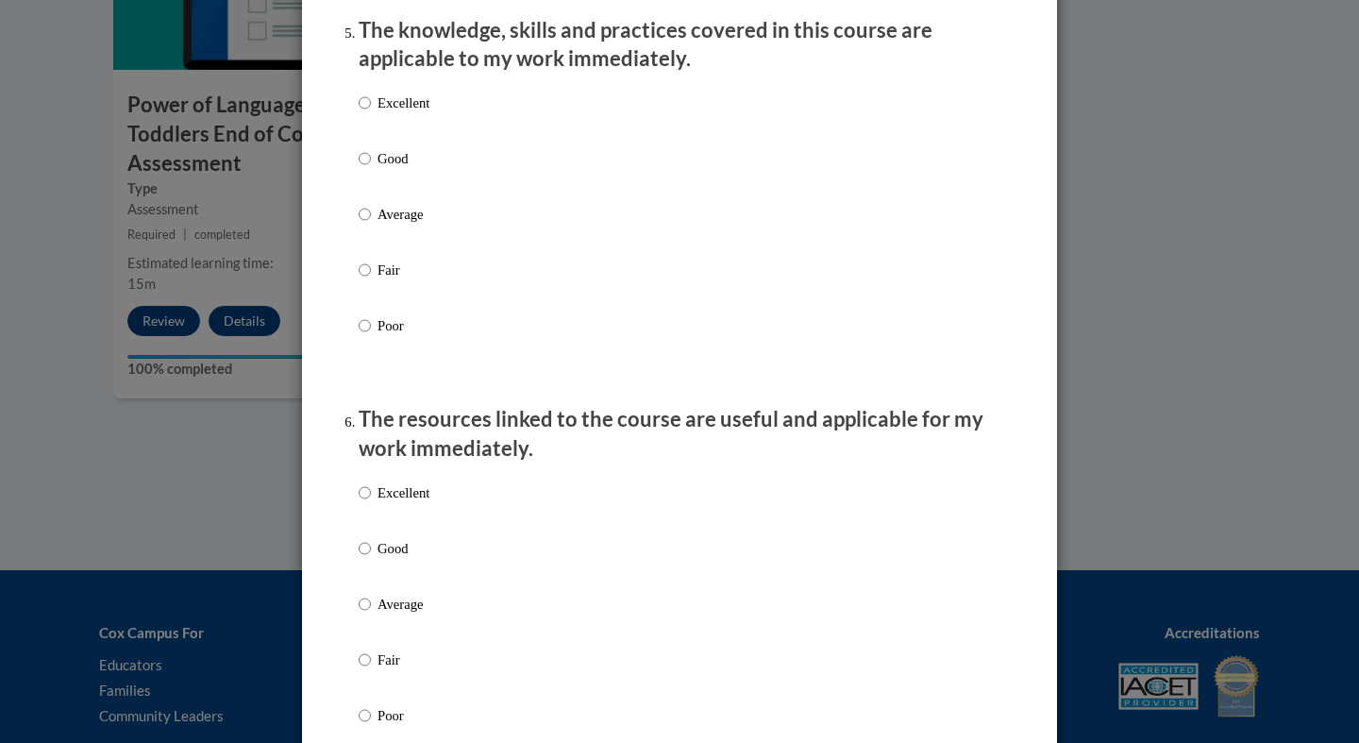
click at [368, 169] on input "Good" at bounding box center [365, 158] width 12 height 21
radio input "true"
click at [367, 559] on input "Good" at bounding box center [365, 548] width 12 height 21
radio input "true"
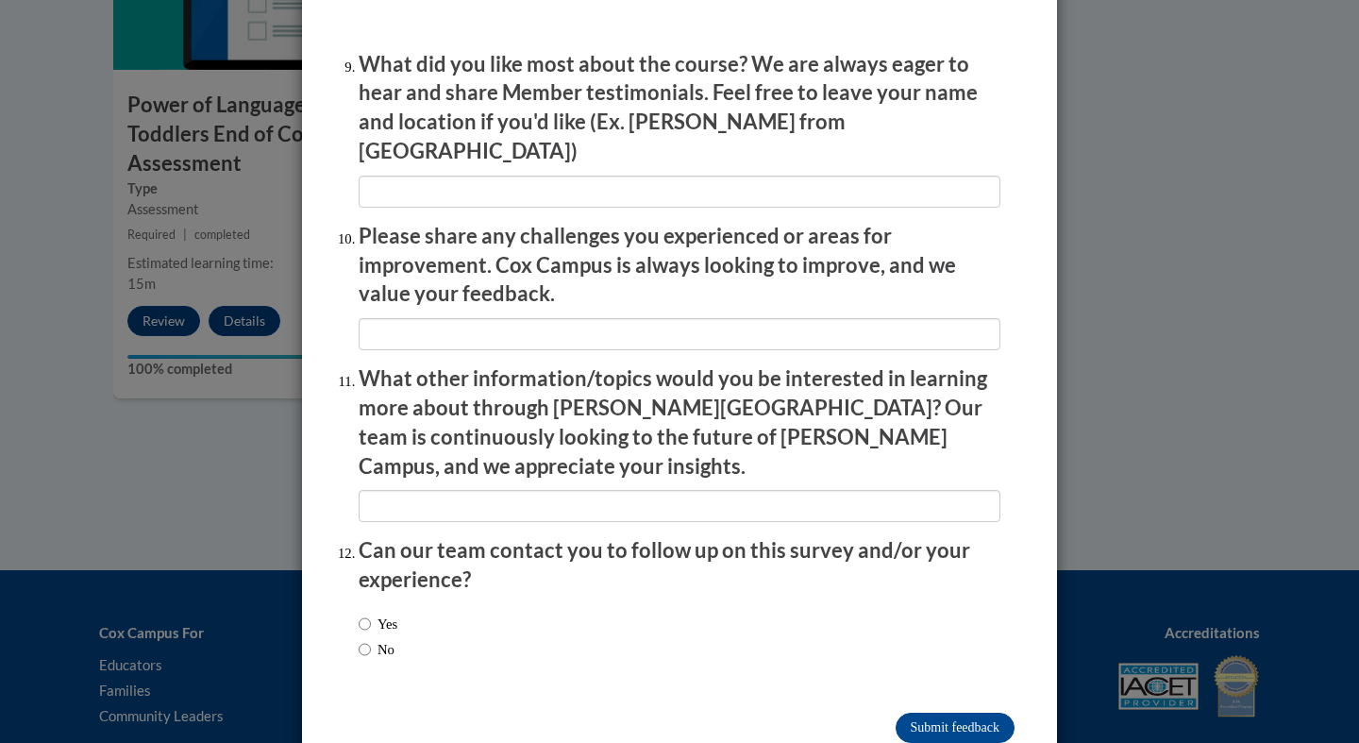
scroll to position [3158, 0]
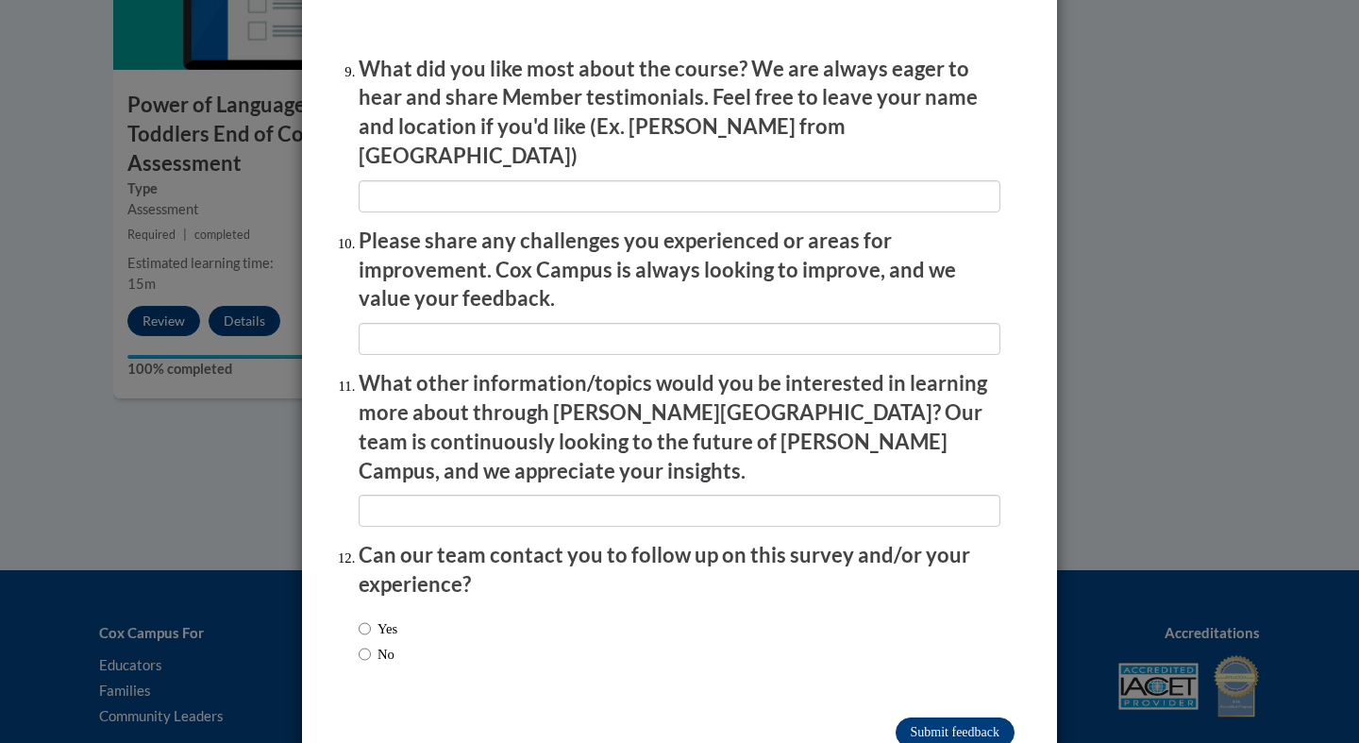
click at [986, 717] on input "Submit feedback" at bounding box center [955, 732] width 119 height 30
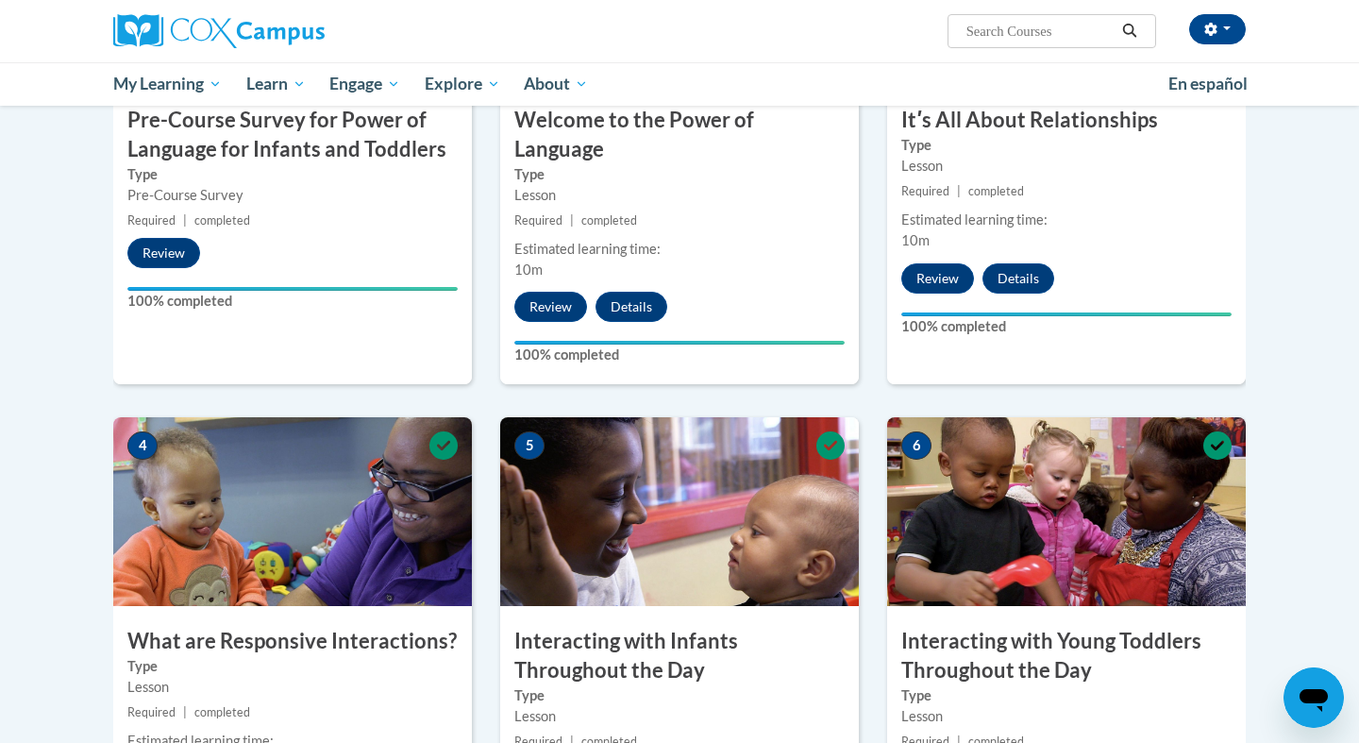
scroll to position [635, 0]
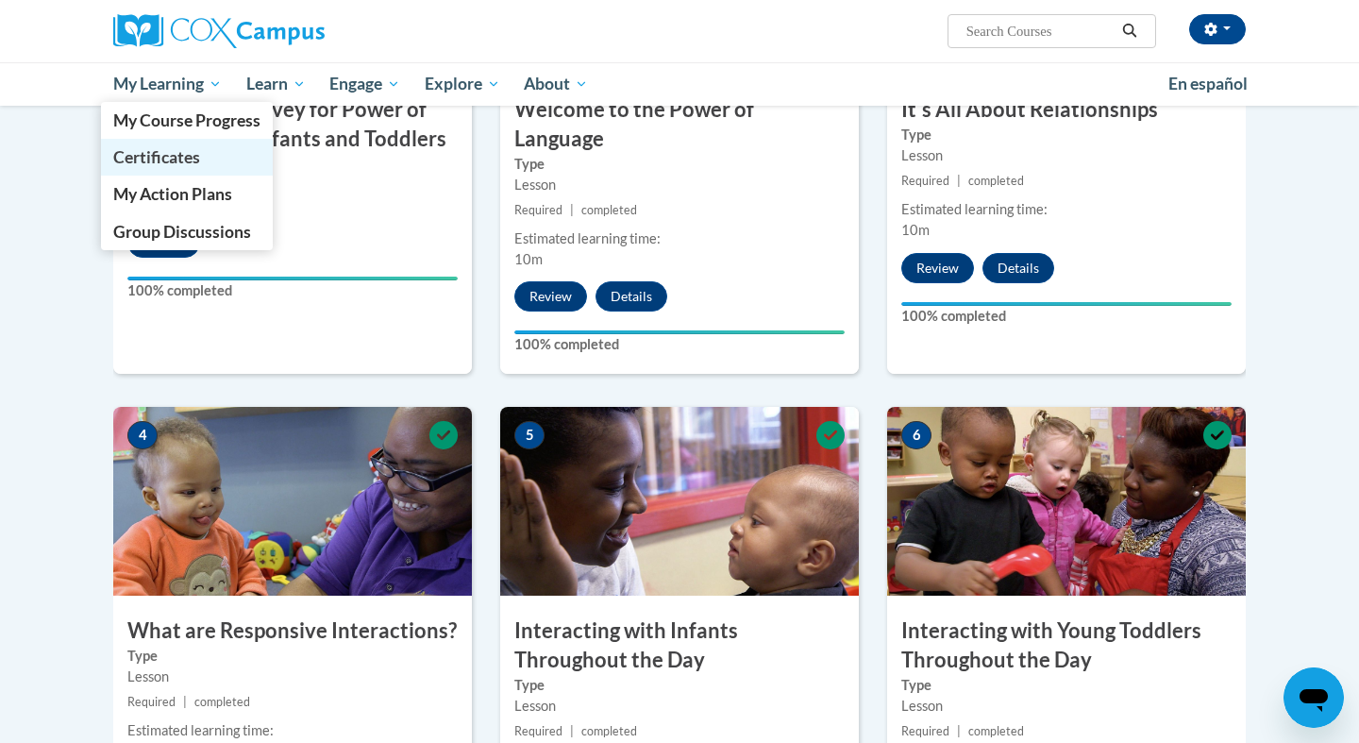
click at [176, 161] on span "Certificates" at bounding box center [156, 157] width 87 height 20
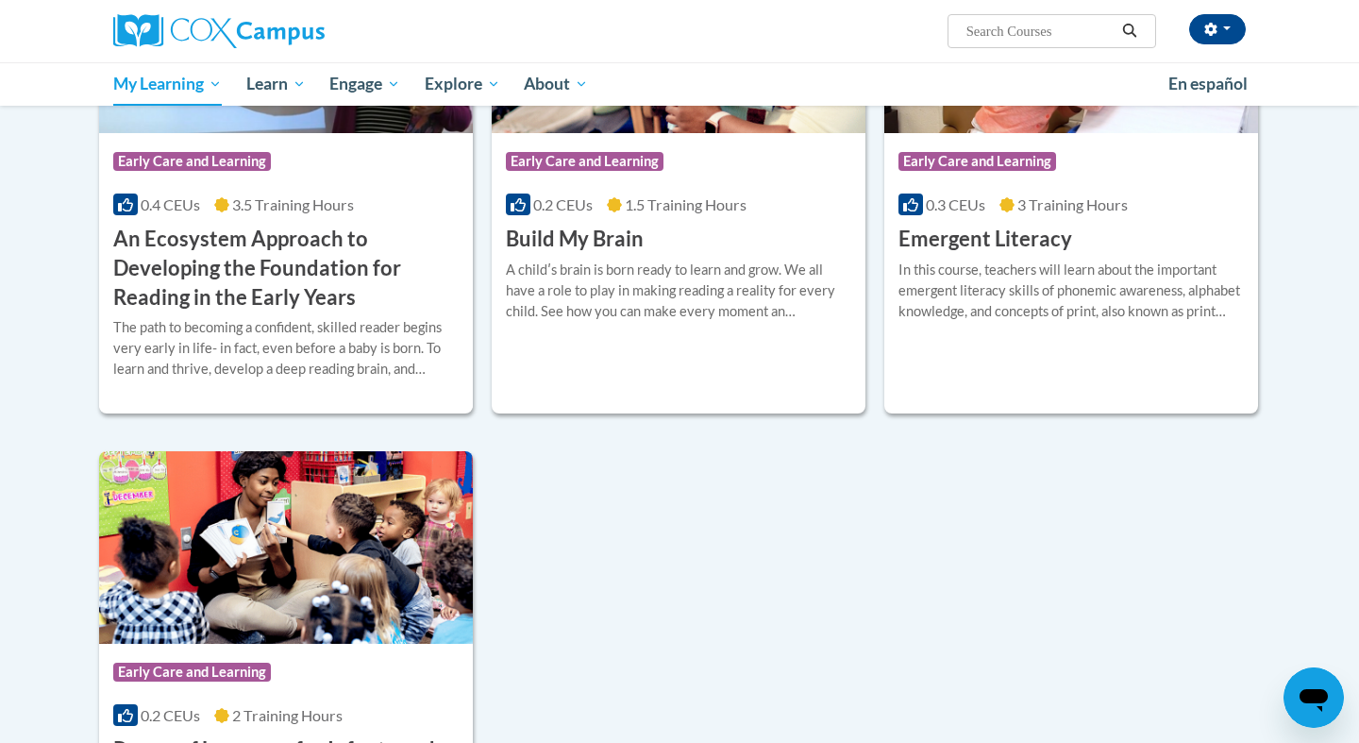
scroll to position [533, 0]
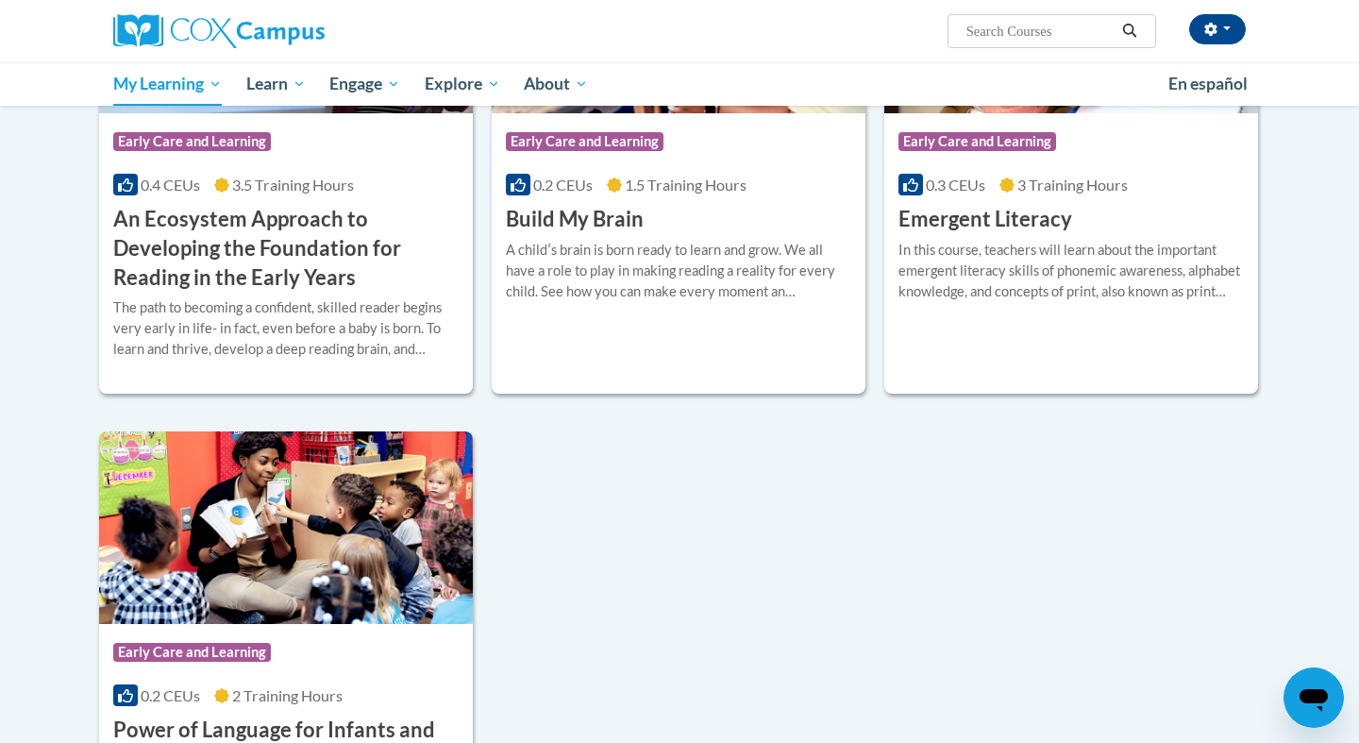
click at [249, 251] on h3 "An Ecosystem Approach to Developing the Foundation for Reading in the Early Yea…" at bounding box center [286, 248] width 346 height 87
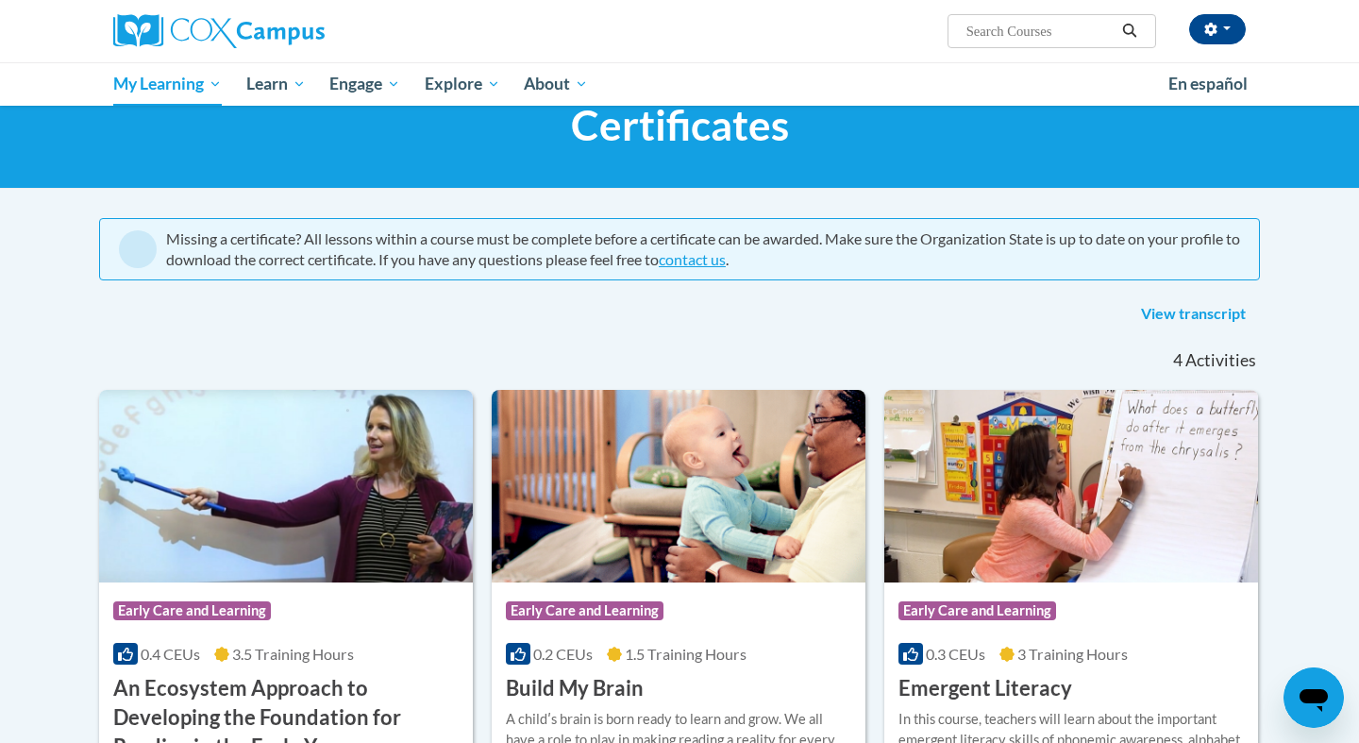
scroll to position [59, 0]
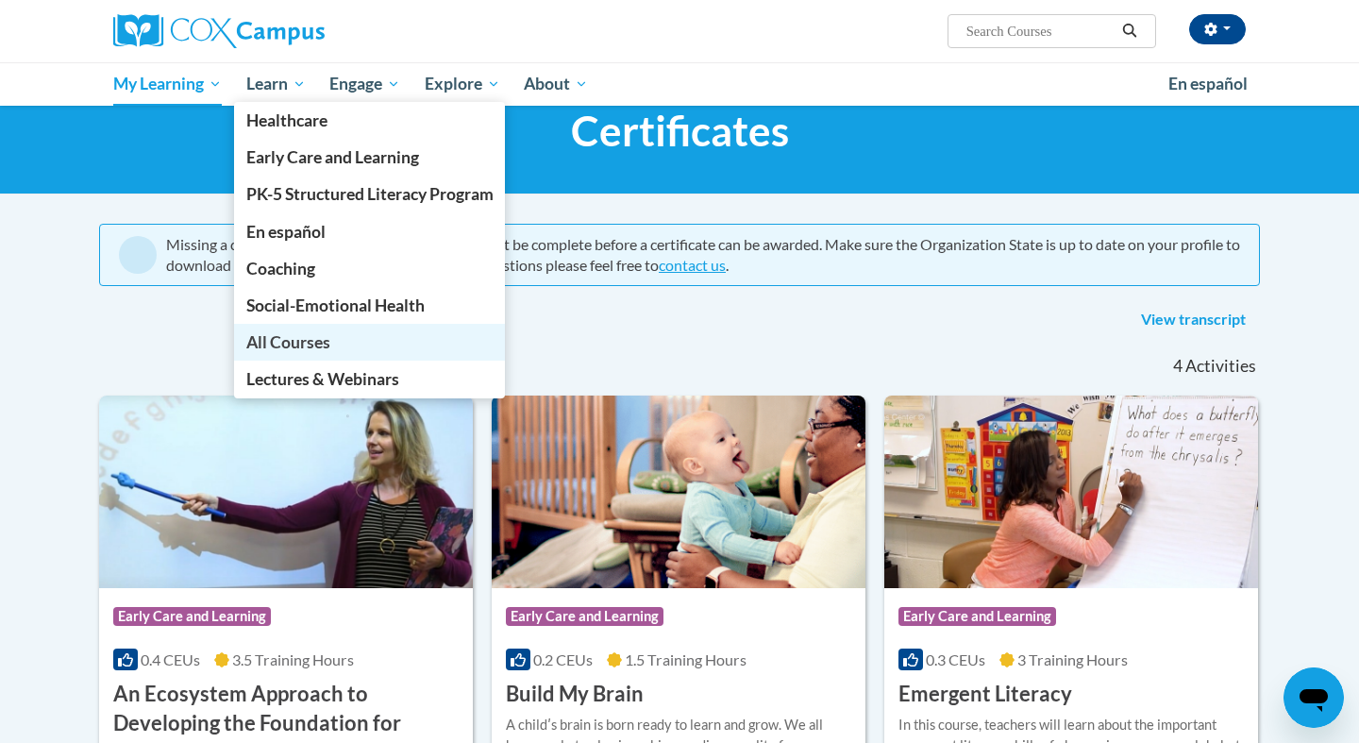
click at [279, 344] on span "All Courses" at bounding box center [288, 342] width 84 height 20
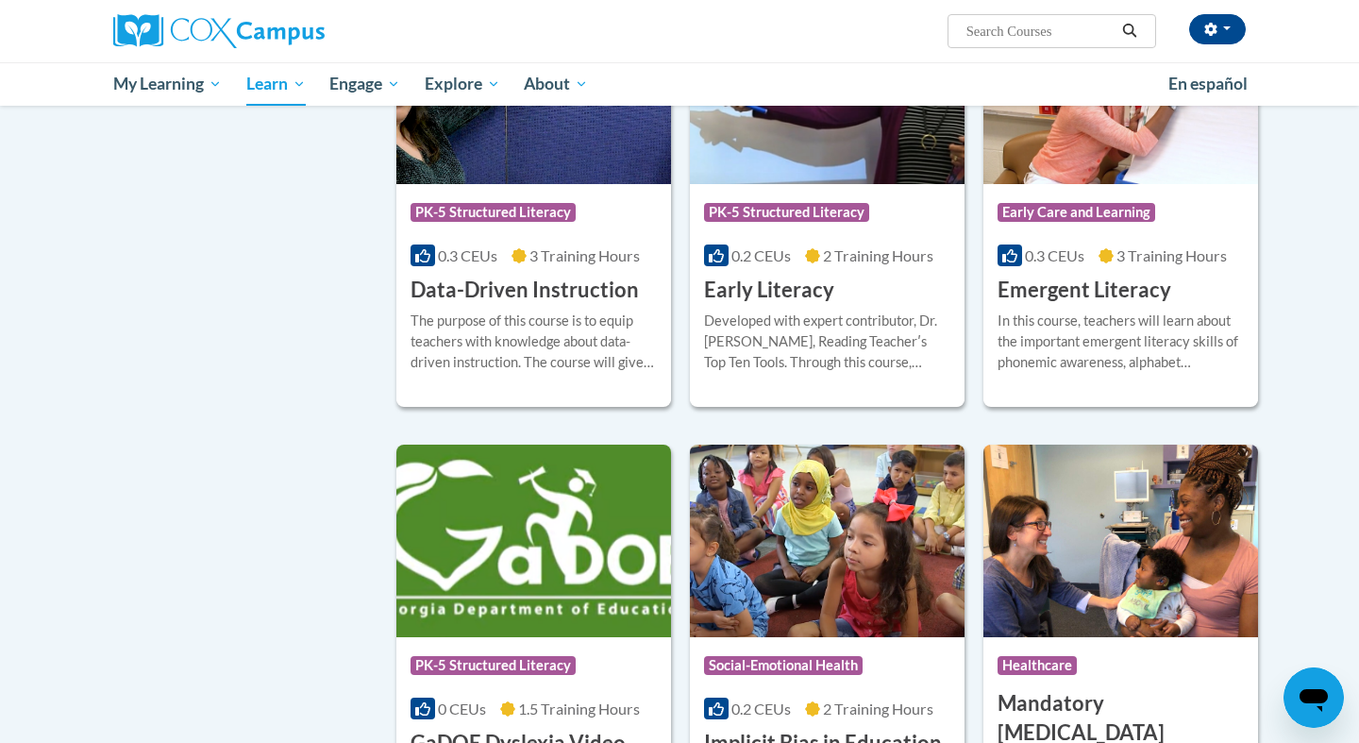
scroll to position [1928, 0]
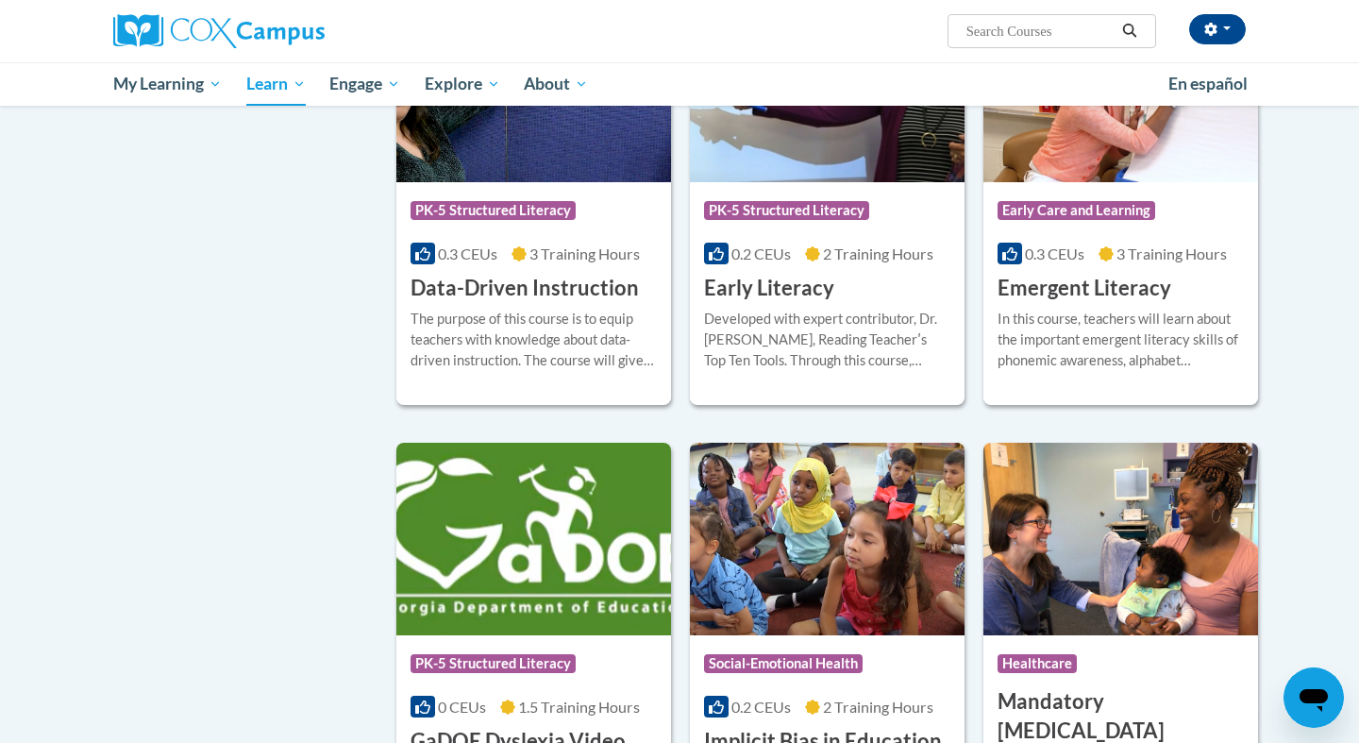
click at [804, 295] on h3 "Early Literacy" at bounding box center [769, 288] width 130 height 29
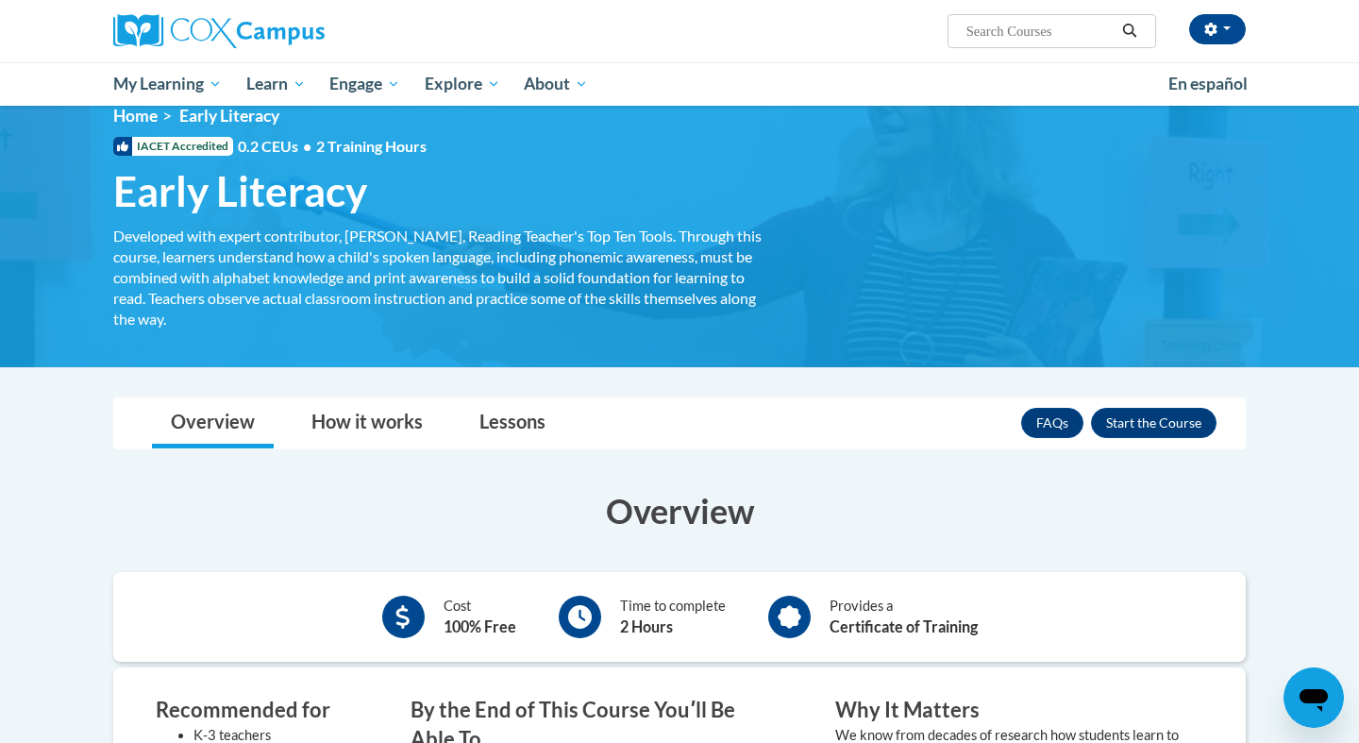
scroll to position [11, 0]
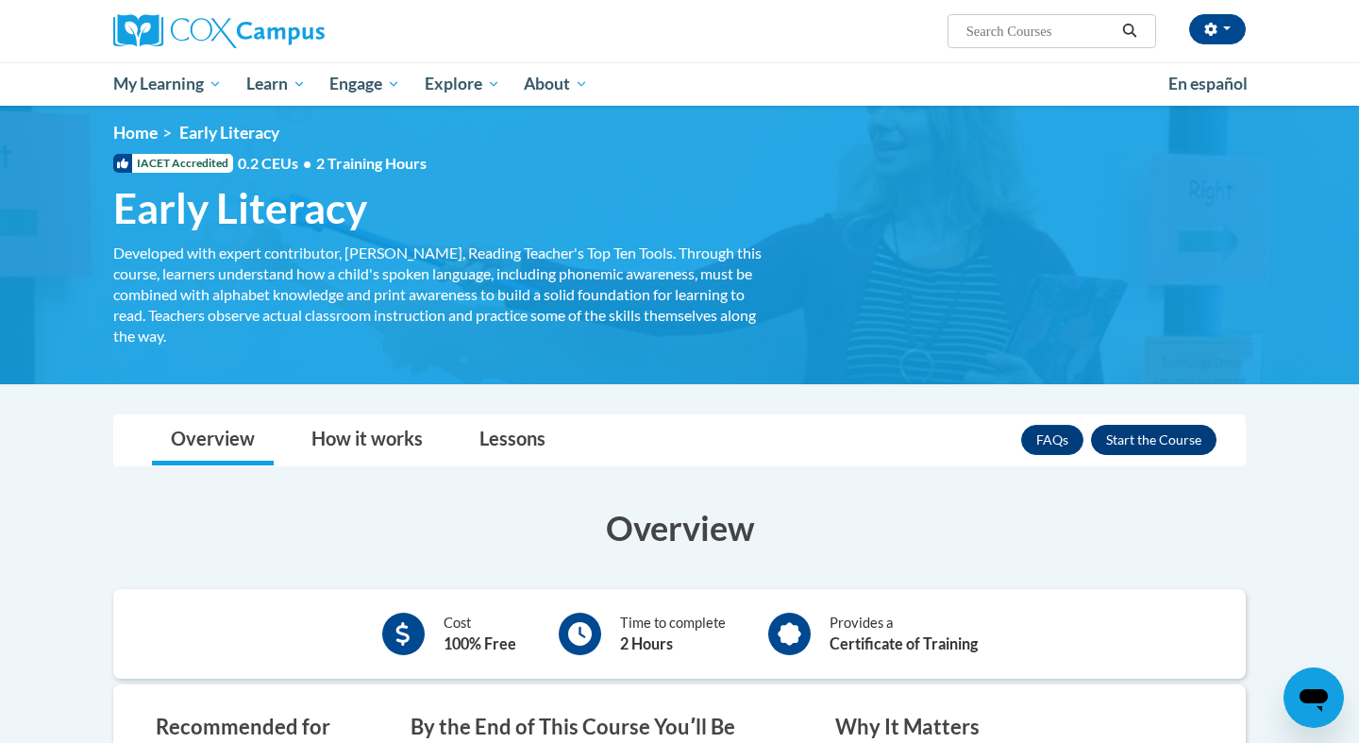
click at [1149, 440] on button "Enroll" at bounding box center [1154, 440] width 126 height 30
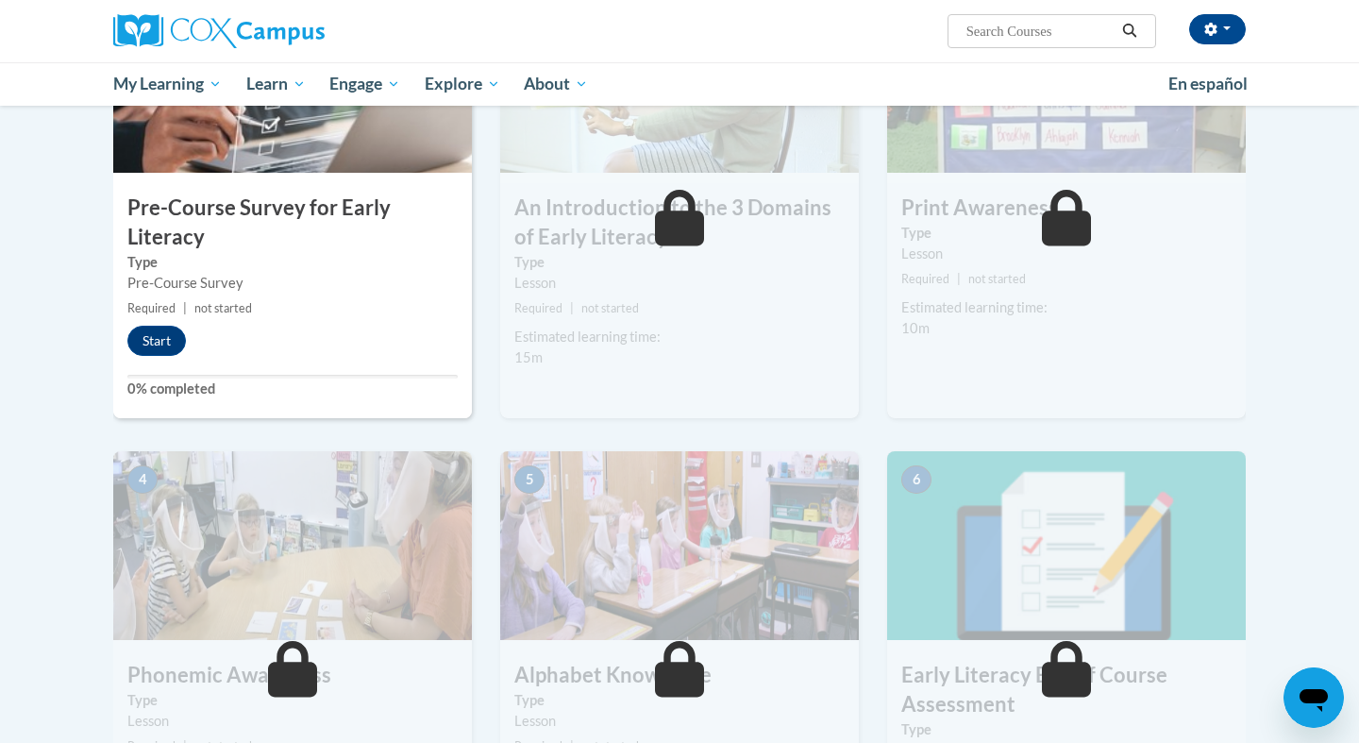
scroll to position [424, 0]
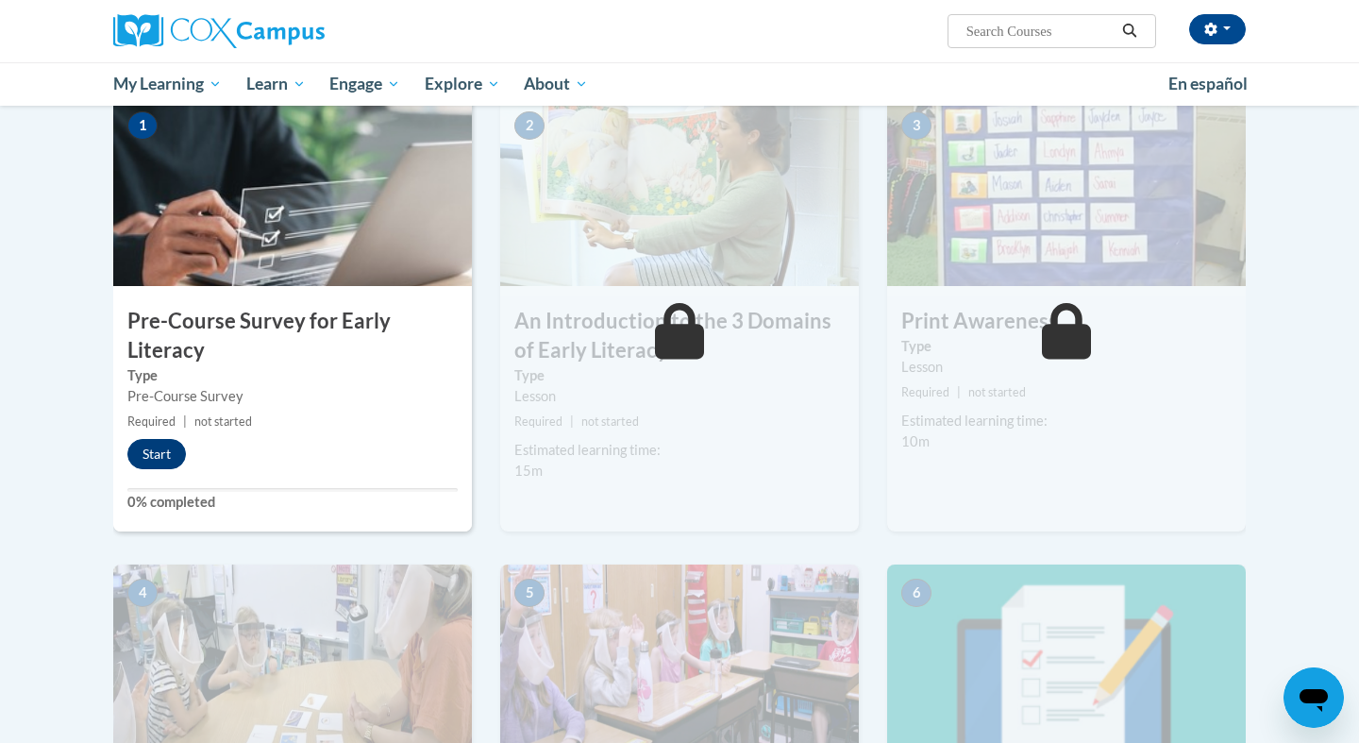
click at [160, 460] on button "Start" at bounding box center [156, 454] width 59 height 30
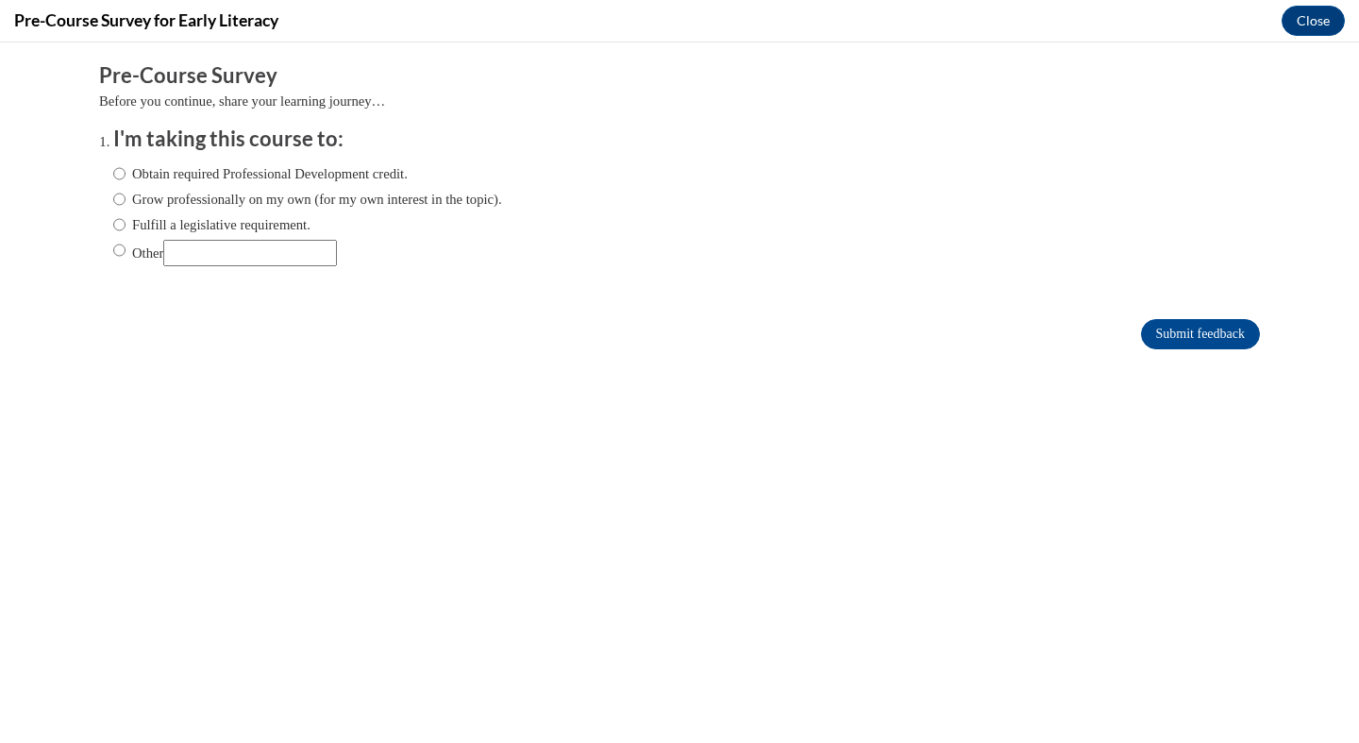
scroll to position [0, 0]
click at [119, 175] on input "Obtain required Professional Development credit." at bounding box center [119, 173] width 12 height 21
radio input "true"
click at [1190, 335] on input "Submit feedback" at bounding box center [1200, 334] width 119 height 30
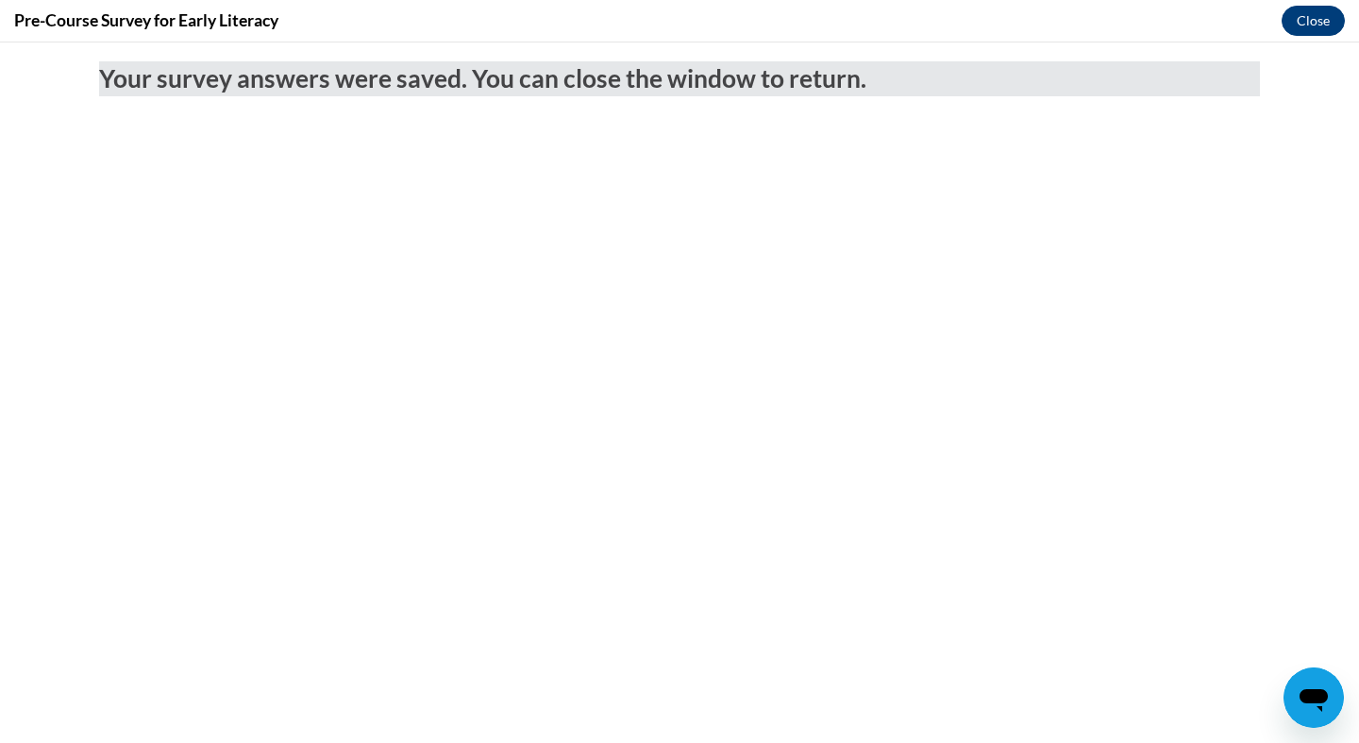
click at [1333, 18] on button "Close" at bounding box center [1313, 21] width 63 height 30
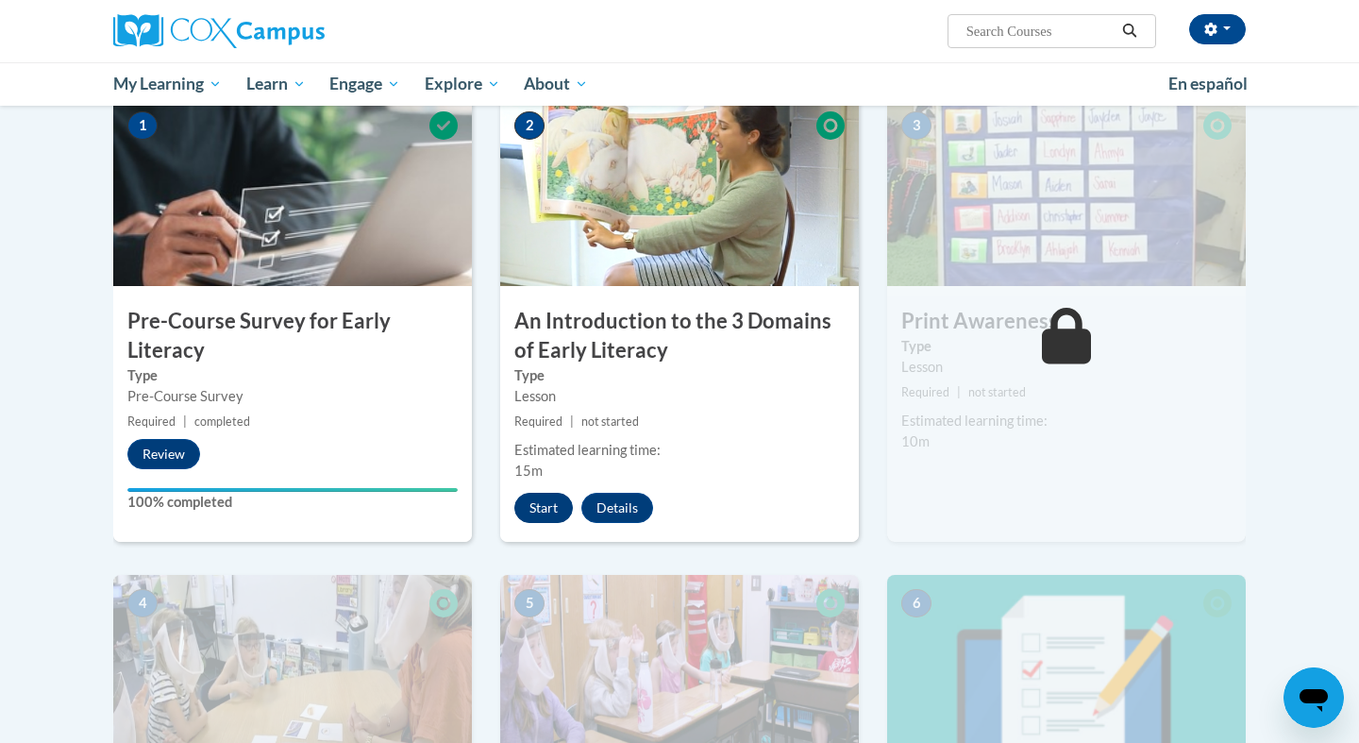
click at [549, 514] on button "Start" at bounding box center [543, 508] width 59 height 30
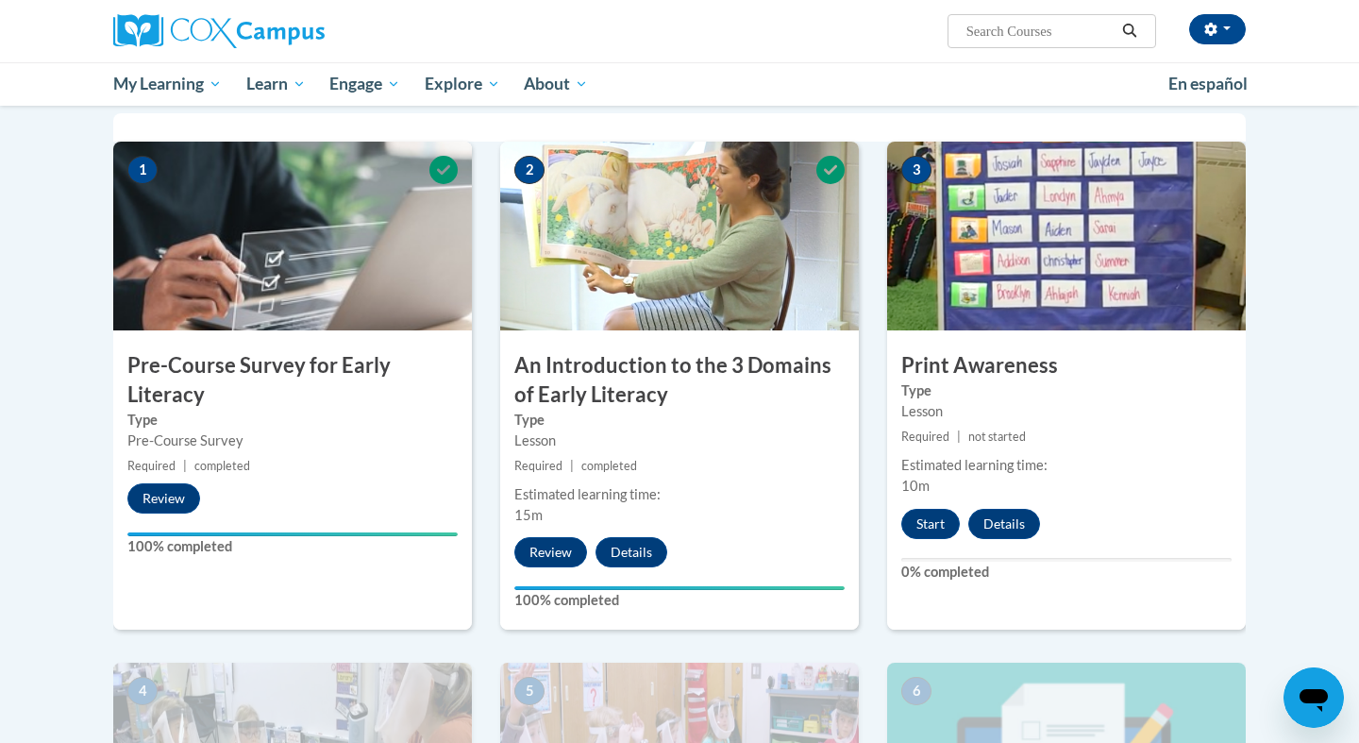
scroll to position [390, 0]
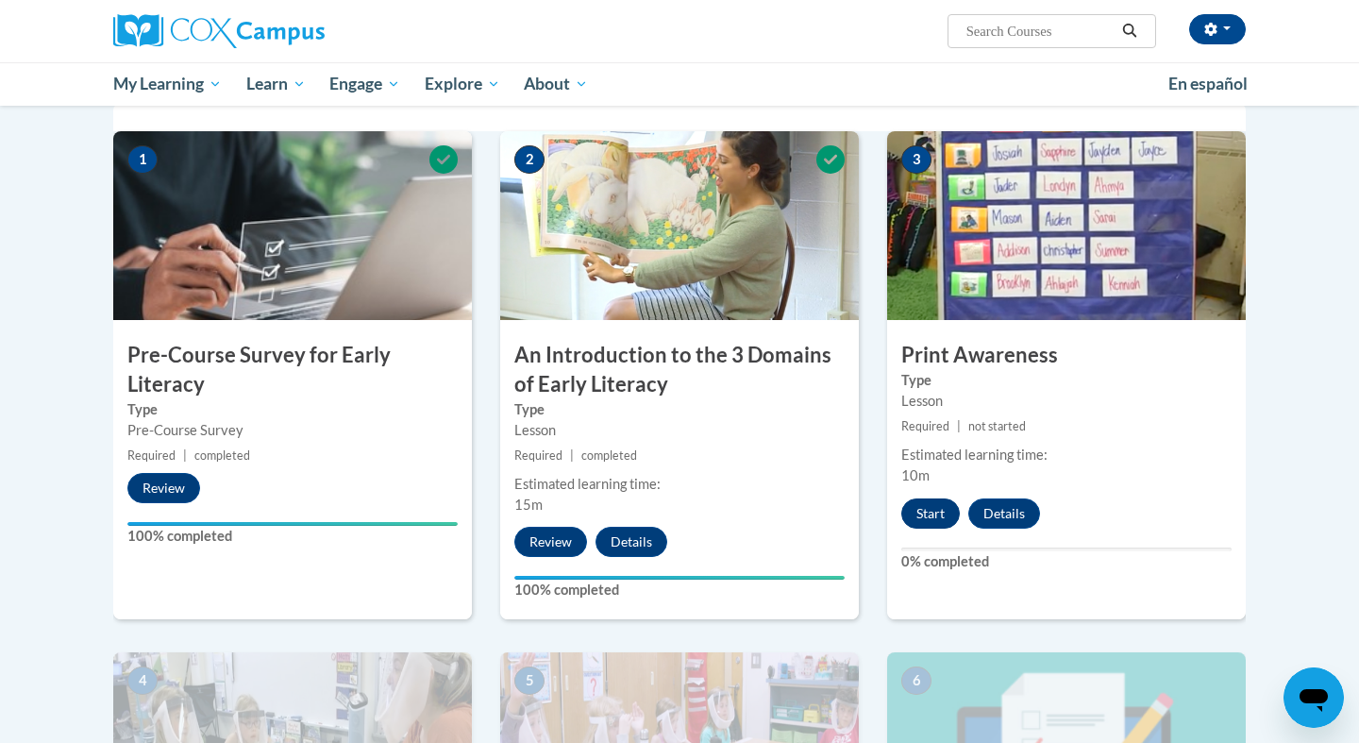
click at [950, 506] on button "Start" at bounding box center [931, 513] width 59 height 30
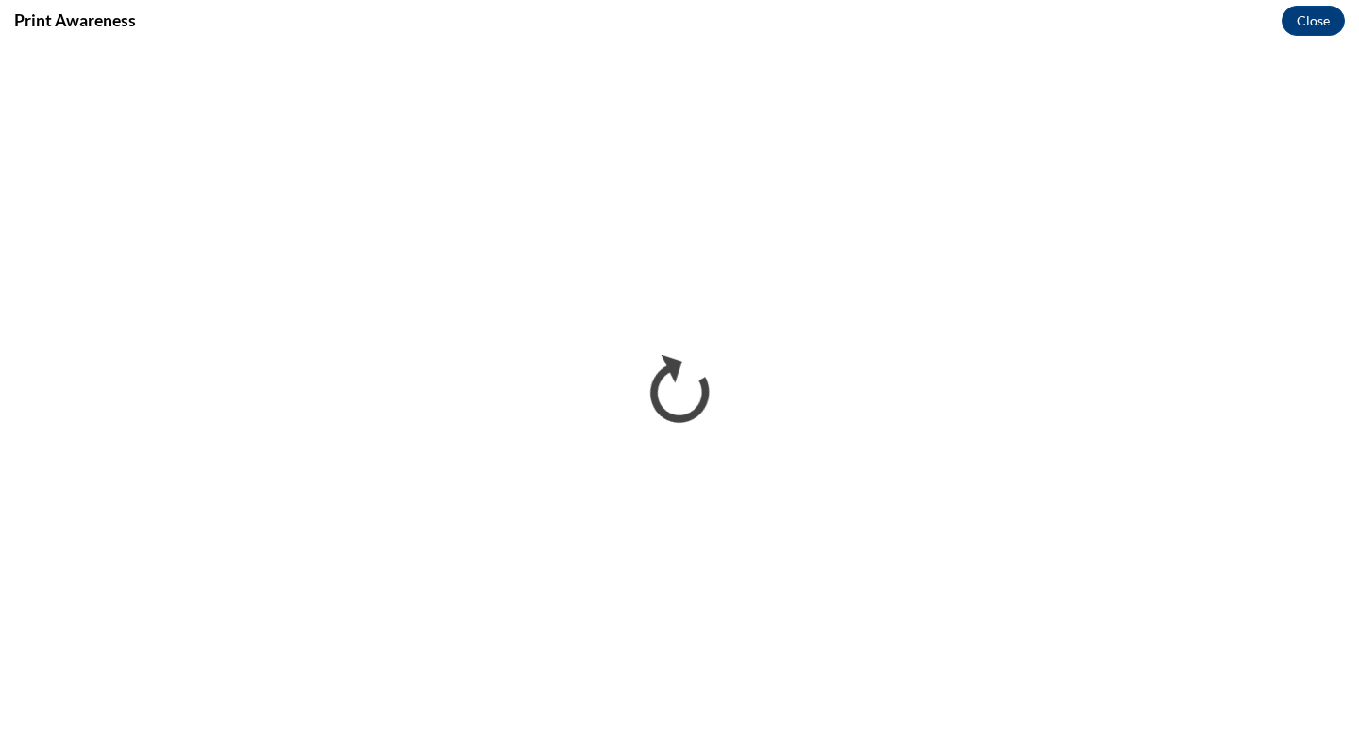
scroll to position [0, 0]
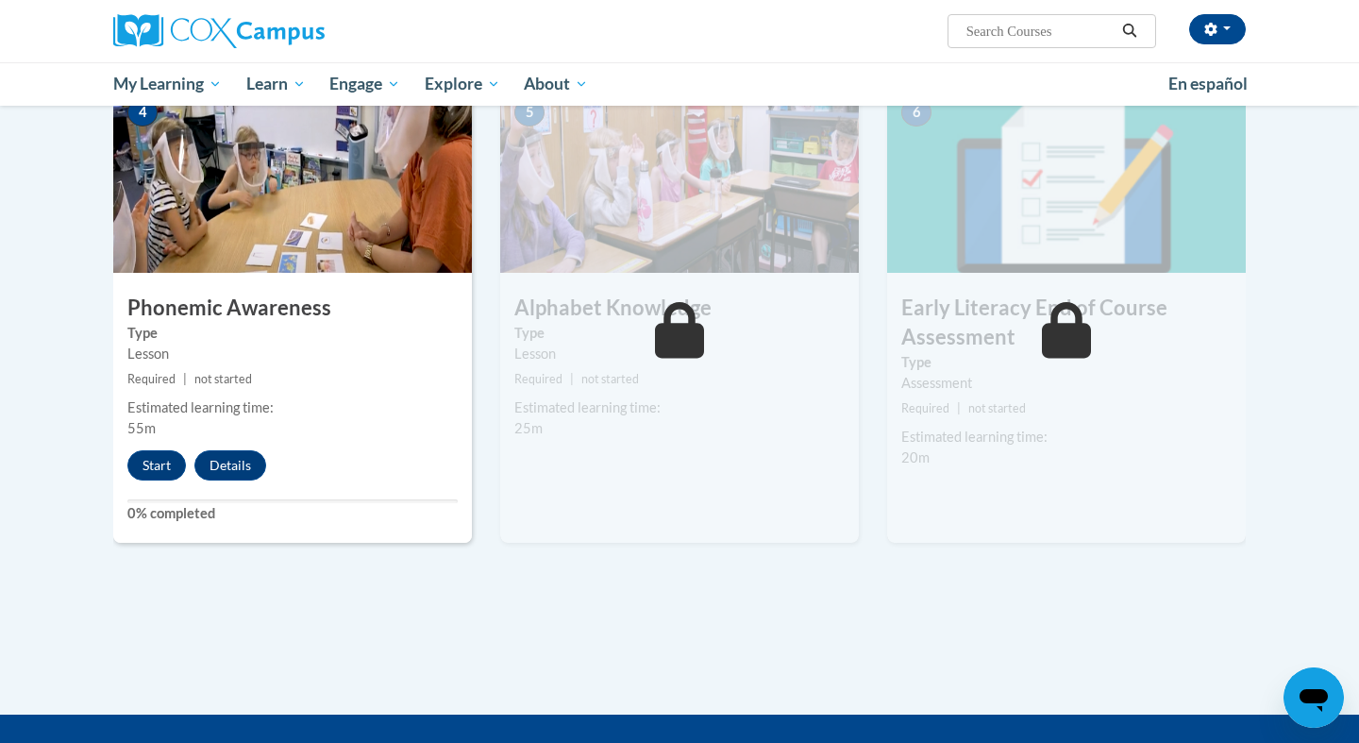
scroll to position [988, 0]
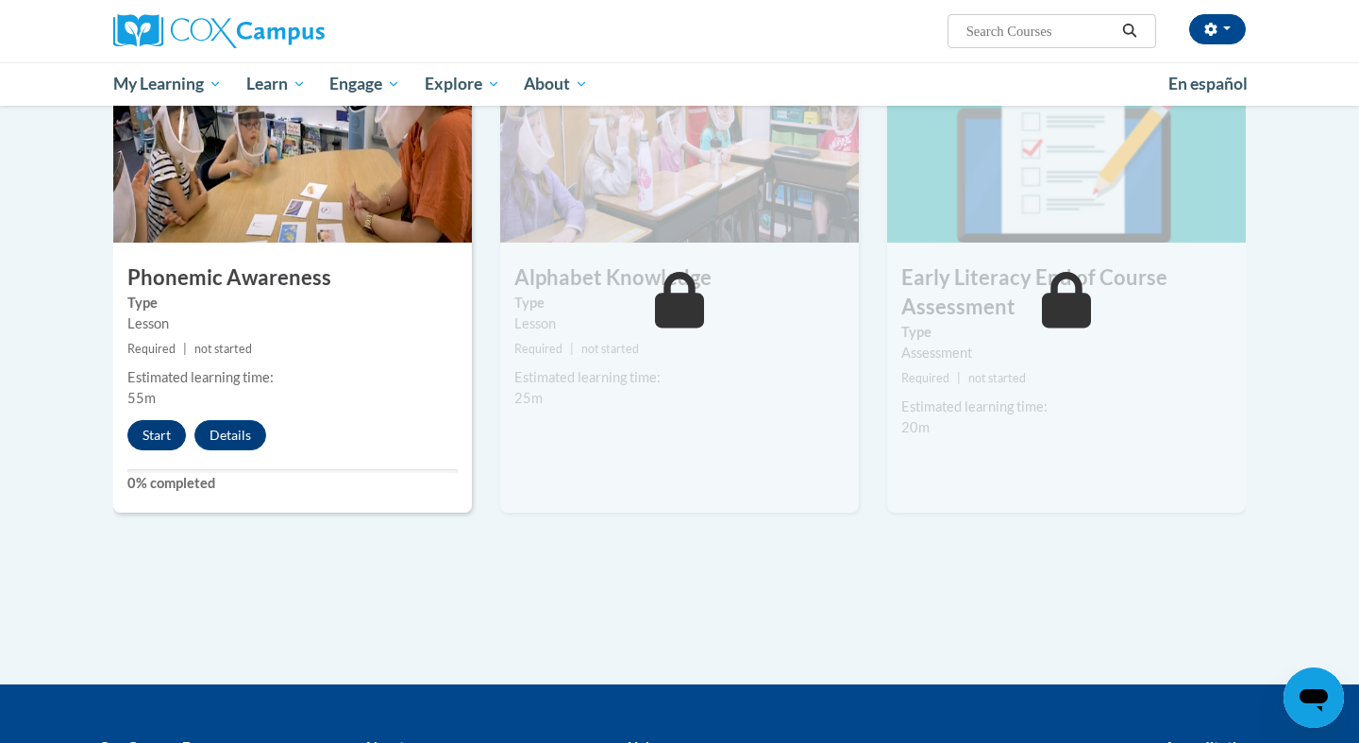
click at [164, 430] on button "Start" at bounding box center [156, 435] width 59 height 30
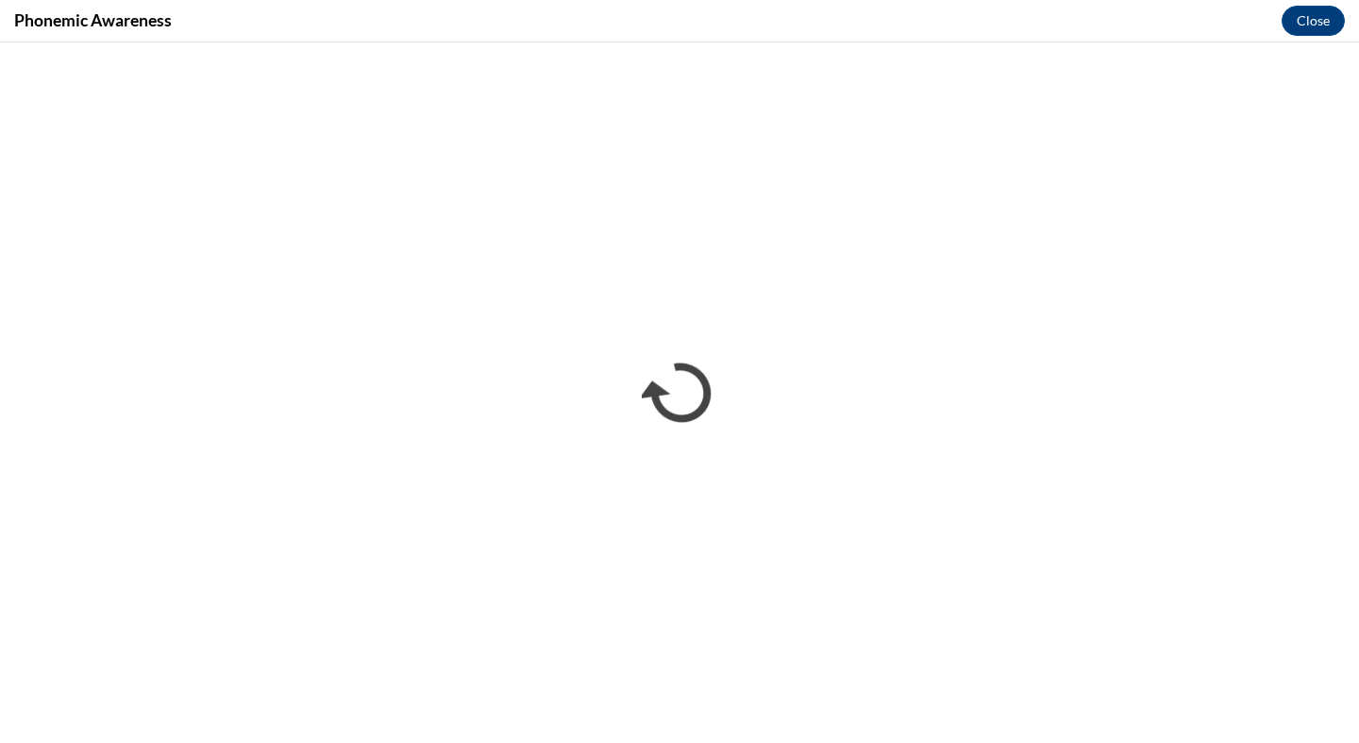
scroll to position [0, 0]
